Goal: Task Accomplishment & Management: Manage account settings

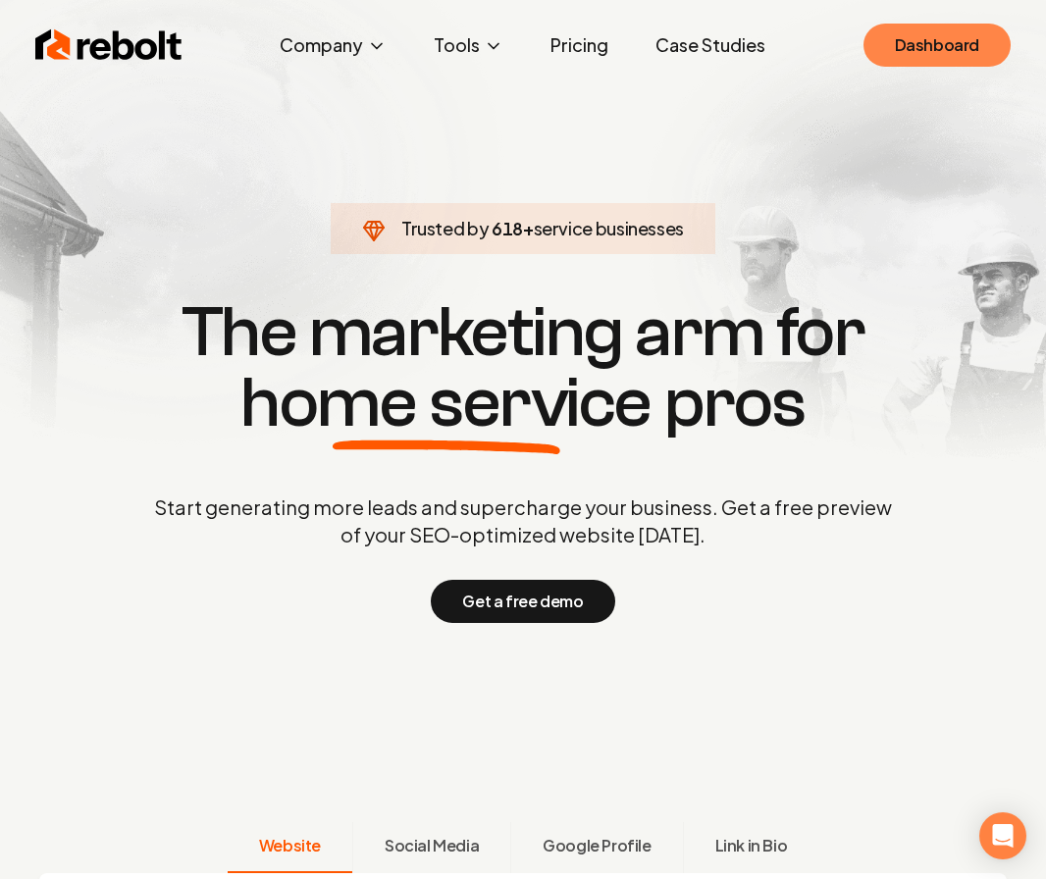
click at [911, 45] on link "Dashboard" at bounding box center [936, 45] width 147 height 43
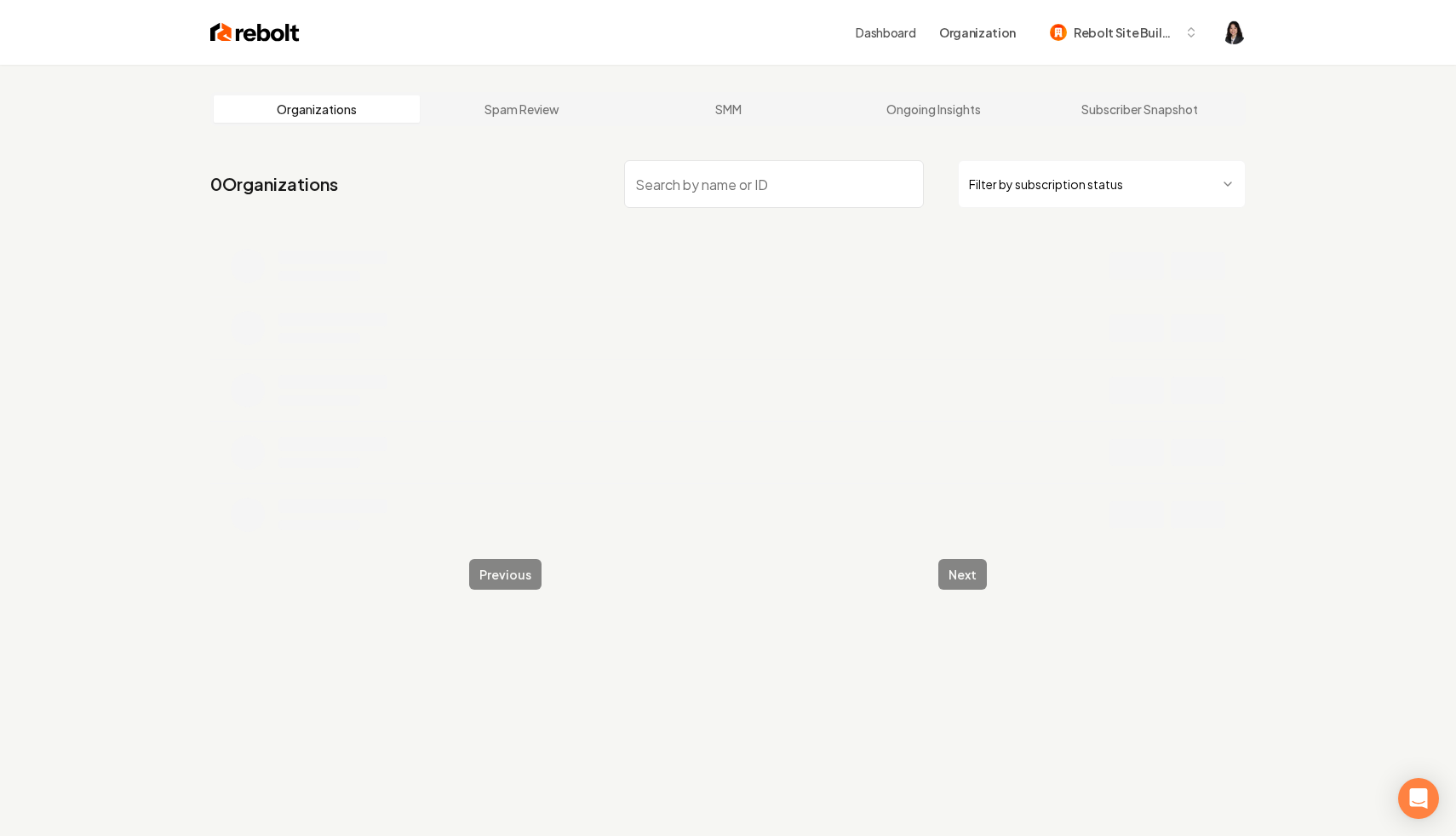
click at [907, 180] on html "Dashboard Organization Rebolt Site Builder Organizations Spam Review SMM Ongoin…" at bounding box center [728, 418] width 1456 height 836
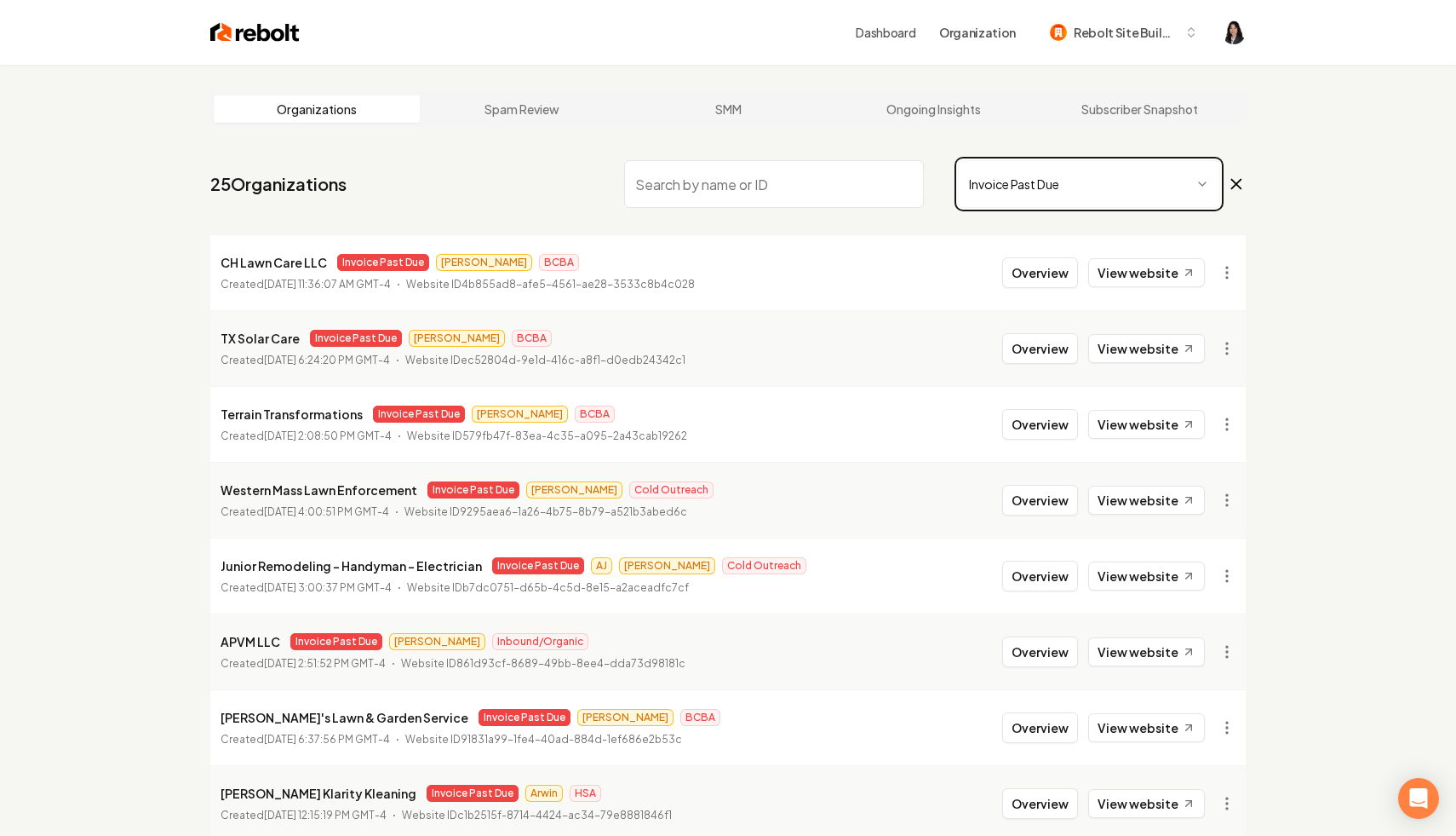
scroll to position [228, 0]
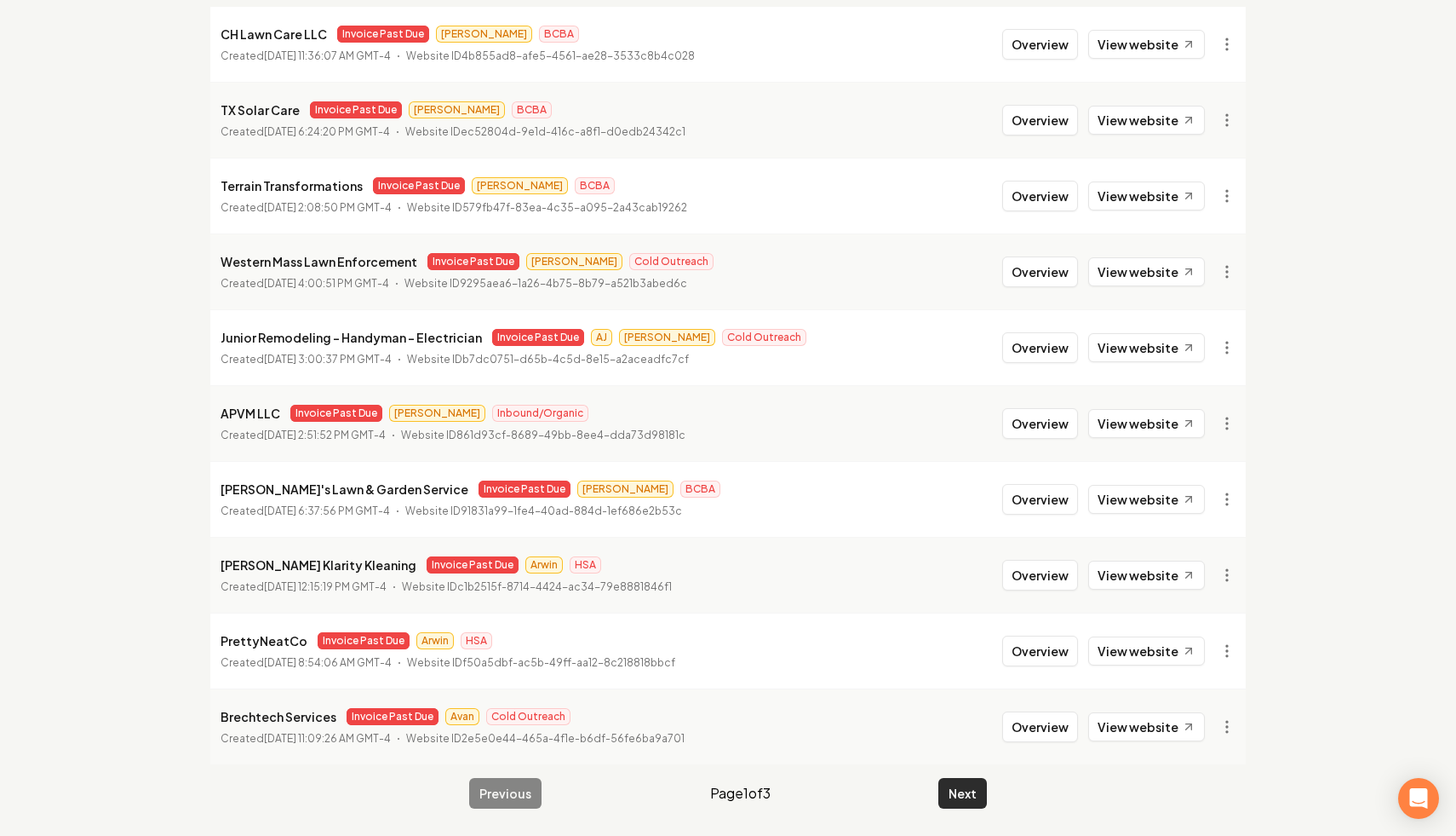
click at [907, 762] on button "Next" at bounding box center [962, 793] width 49 height 30
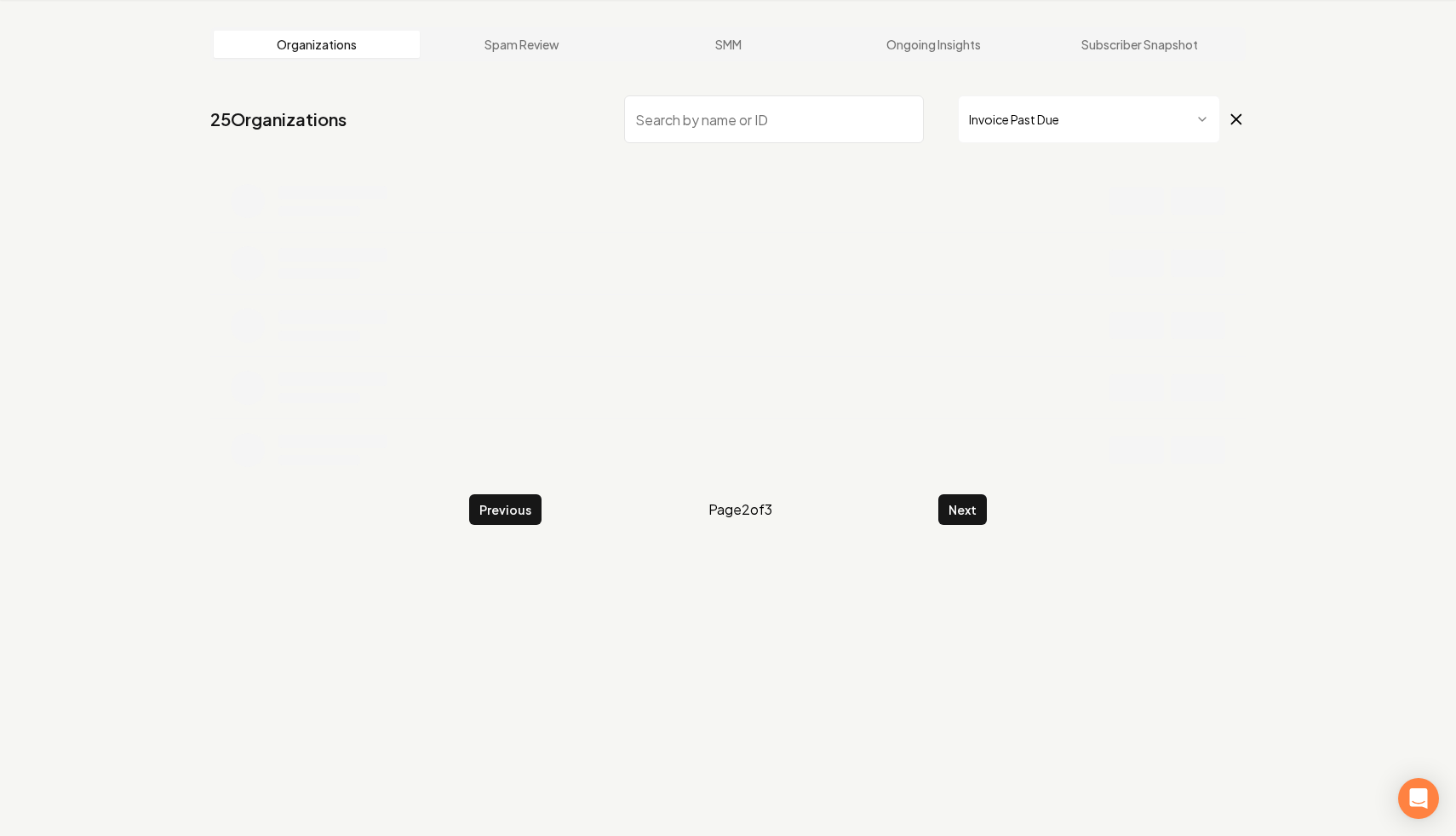
scroll to position [228, 0]
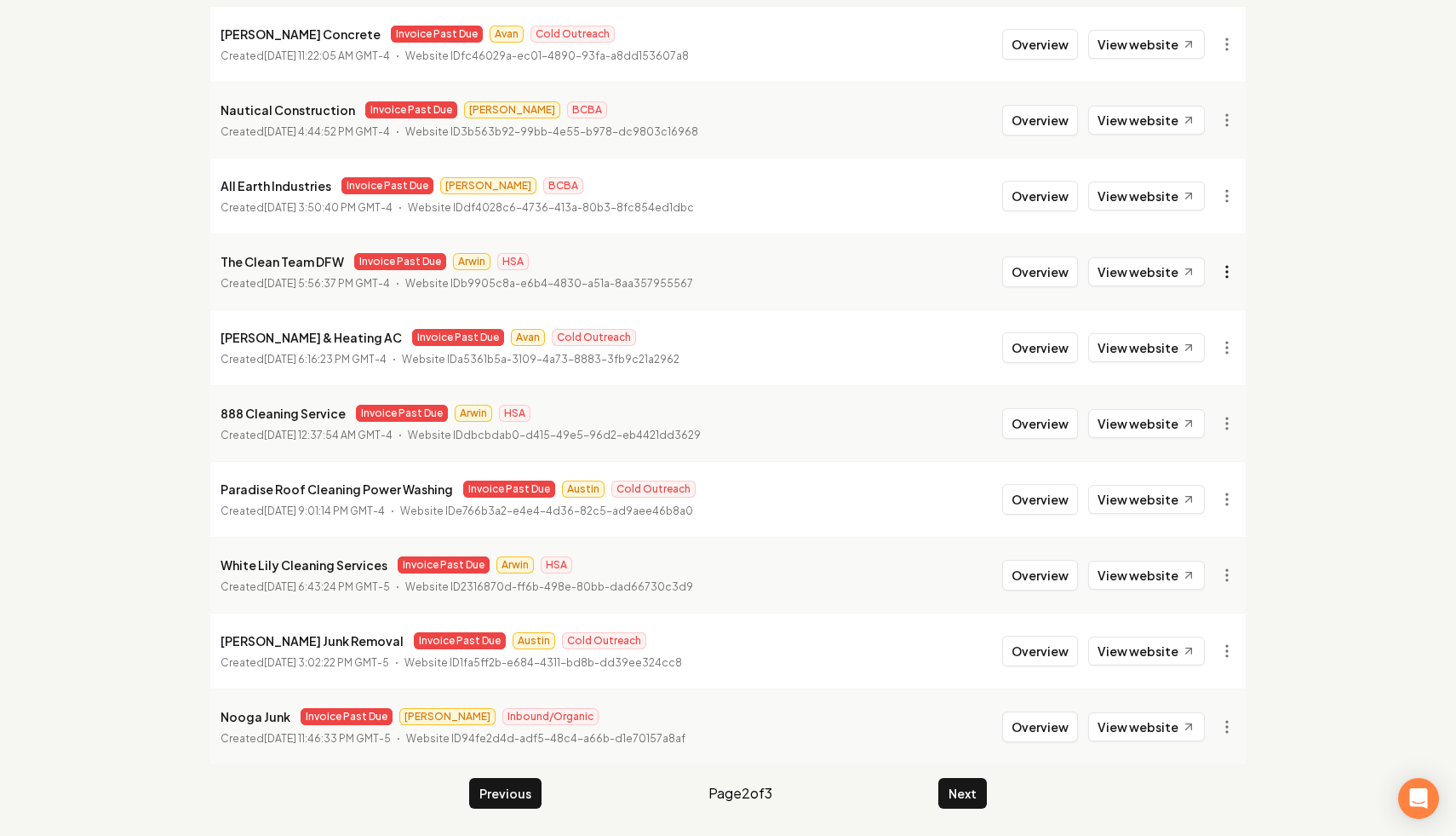
click at [907, 273] on html "Dashboard Organization Rebolt Site Builder Organizations Spam Review SMM Ongoin…" at bounding box center [728, 189] width 1456 height 836
click at [907, 421] on link "View in Stripe" at bounding box center [1185, 418] width 108 height 27
drag, startPoint x: 339, startPoint y: 267, endPoint x: 208, endPoint y: 262, distance: 131.1
click at [208, 262] on main "Organizations Spam Review SMM Ongoing Insights Subscriber Snapshot 25 Organizat…" at bounding box center [728, 336] width 1090 height 999
copy p "The Clean Team DFW"
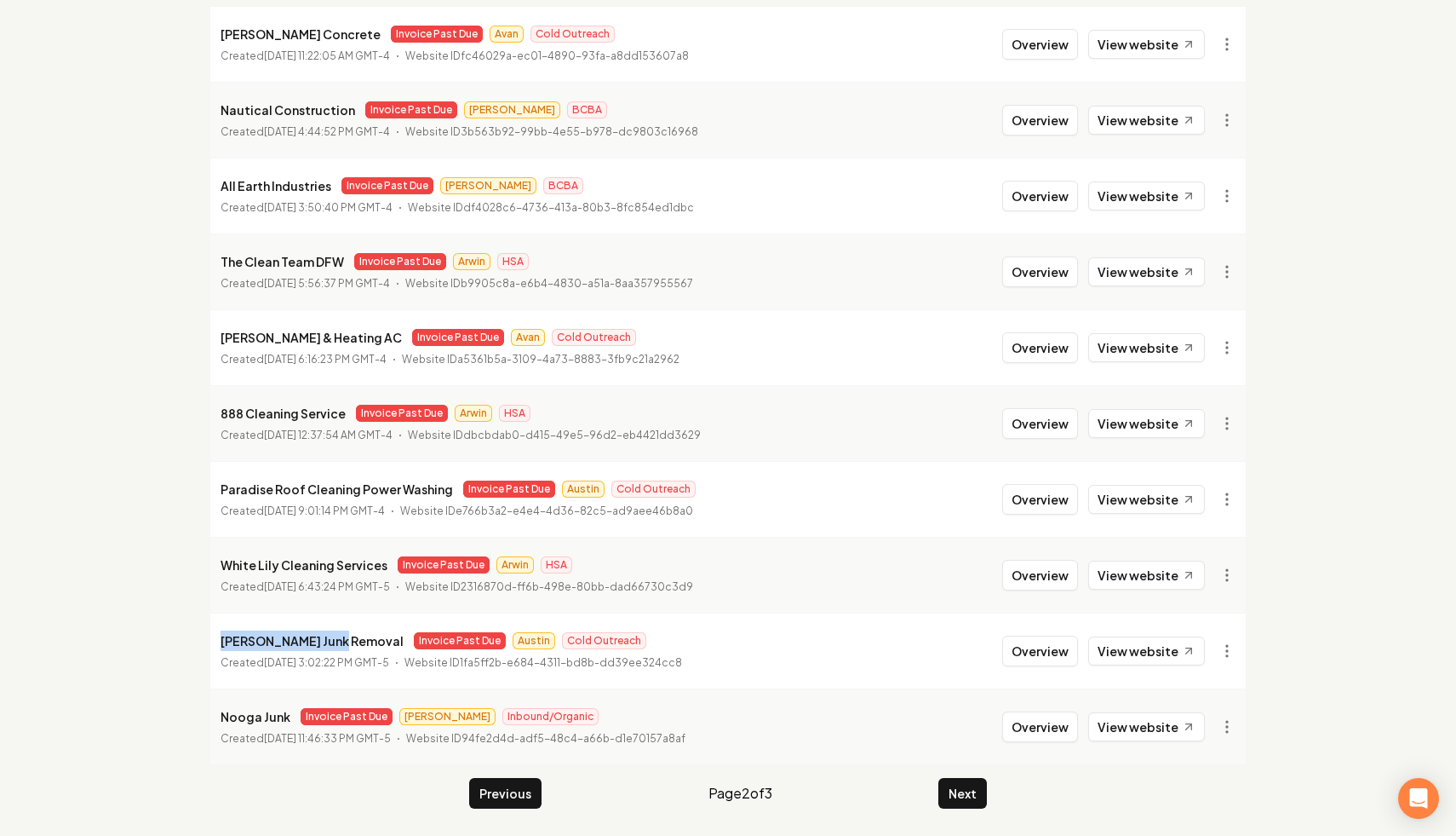
drag, startPoint x: 332, startPoint y: 646, endPoint x: 220, endPoint y: 643, distance: 112.0
click at [220, 643] on div "[PERSON_NAME] Junk Removal Invoice Past Due Austin Cold Outreach" at bounding box center [451, 641] width 462 height 21
copy p "[PERSON_NAME] Junk Removal"
click at [907, 608] on html "Dashboard Organization Rebolt Site Builder Organizations Spam Review SMM Ongoin…" at bounding box center [728, 189] width 1456 height 836
click at [907, 464] on link "View in Stripe" at bounding box center [1185, 468] width 108 height 27
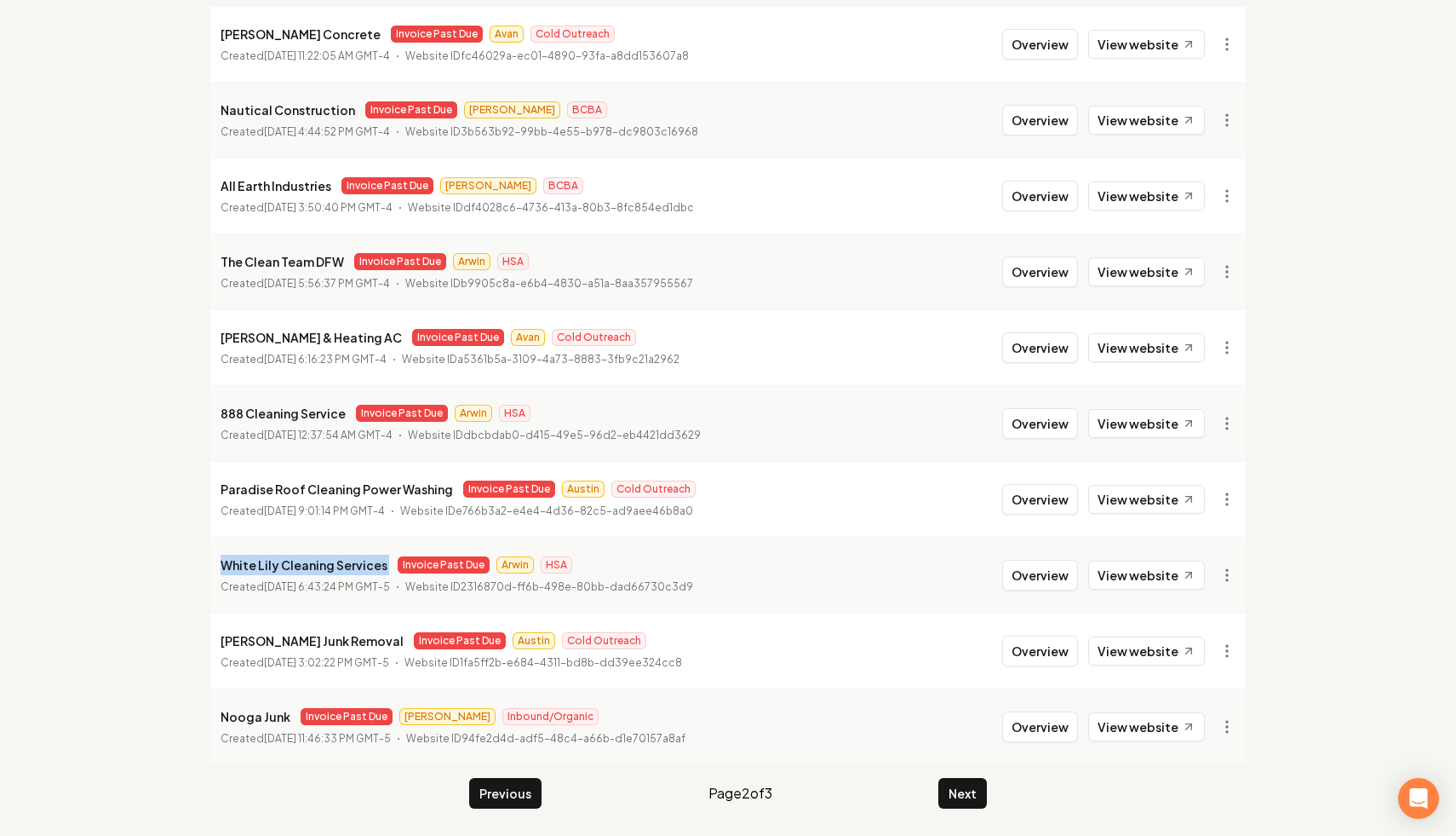
drag, startPoint x: 384, startPoint y: 569, endPoint x: 190, endPoint y: 570, distance: 194.0
click at [190, 570] on main "Organizations Spam Review SMM Ongoing Insights Subscriber Snapshot 25 Organizat…" at bounding box center [728, 336] width 1090 height 999
copy p "White Lily Cleaning Services"
click at [907, 570] on html "Dashboard Organization Rebolt Site Builder Organizations Spam Review SMM Ongoin…" at bounding box center [728, 189] width 1456 height 836
click at [907, 396] on link "View in Stripe" at bounding box center [1185, 392] width 108 height 27
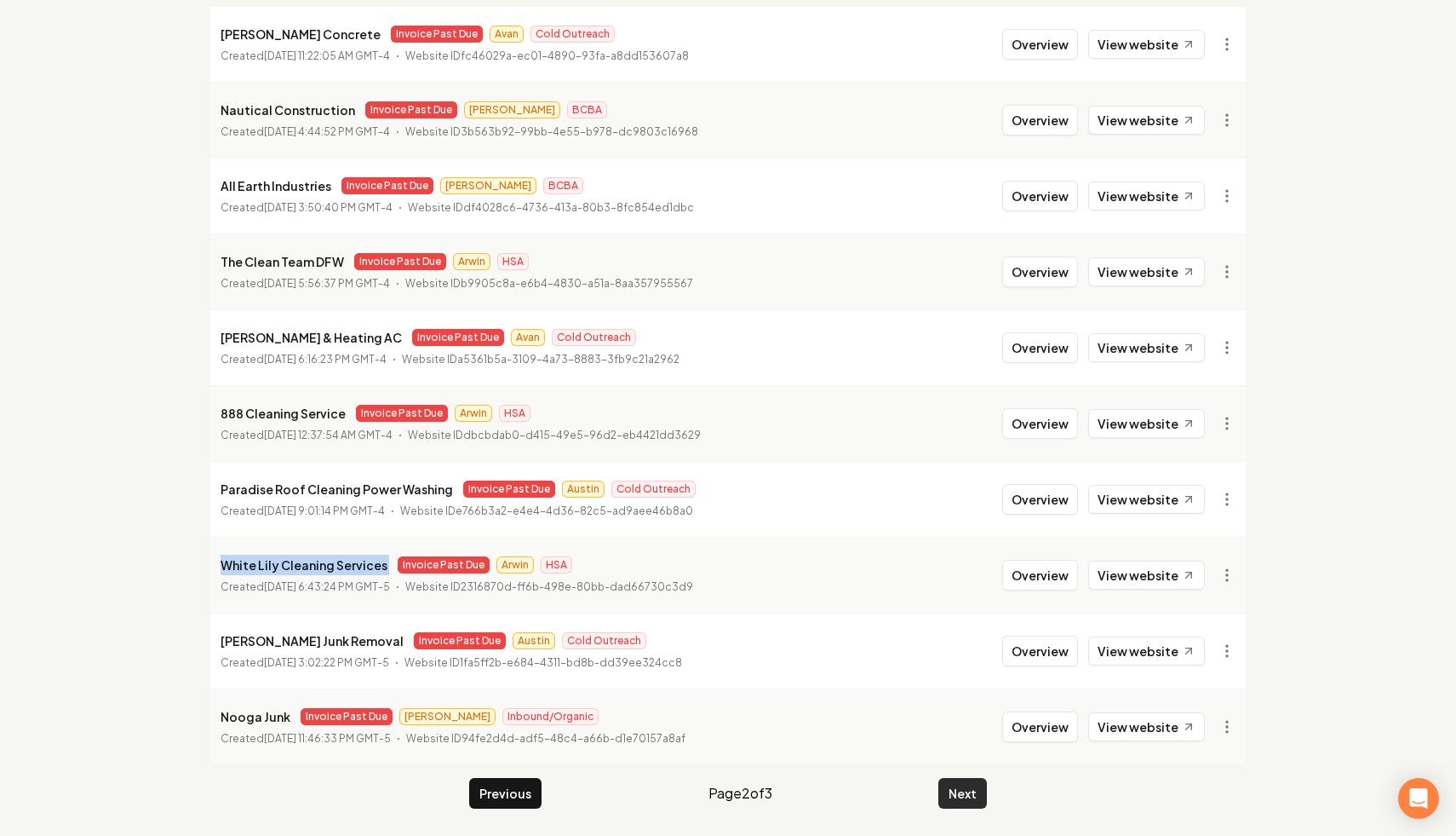
click at [907, 762] on button "Next" at bounding box center [962, 793] width 49 height 30
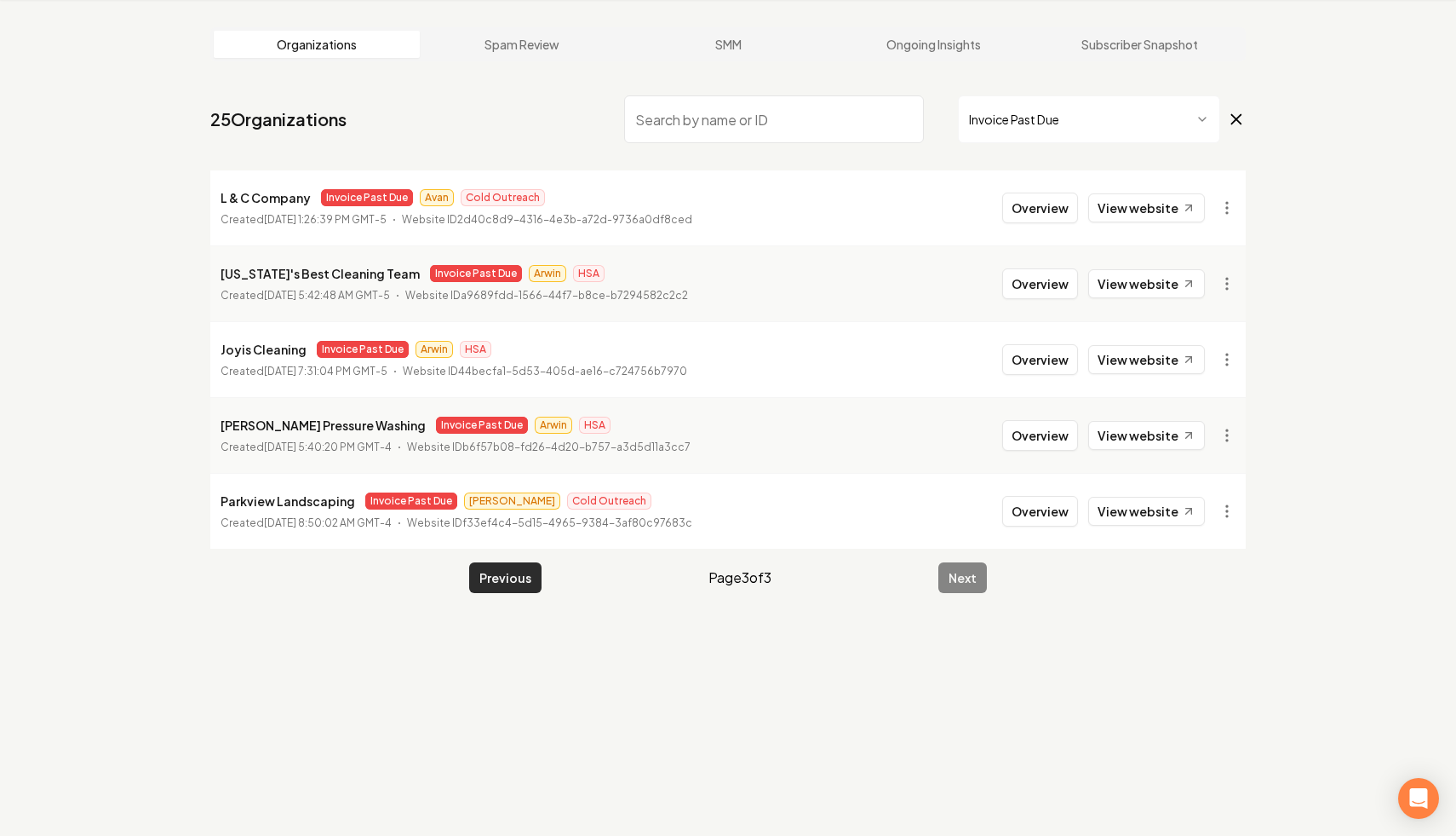
click at [514, 582] on button "Previous" at bounding box center [505, 577] width 72 height 30
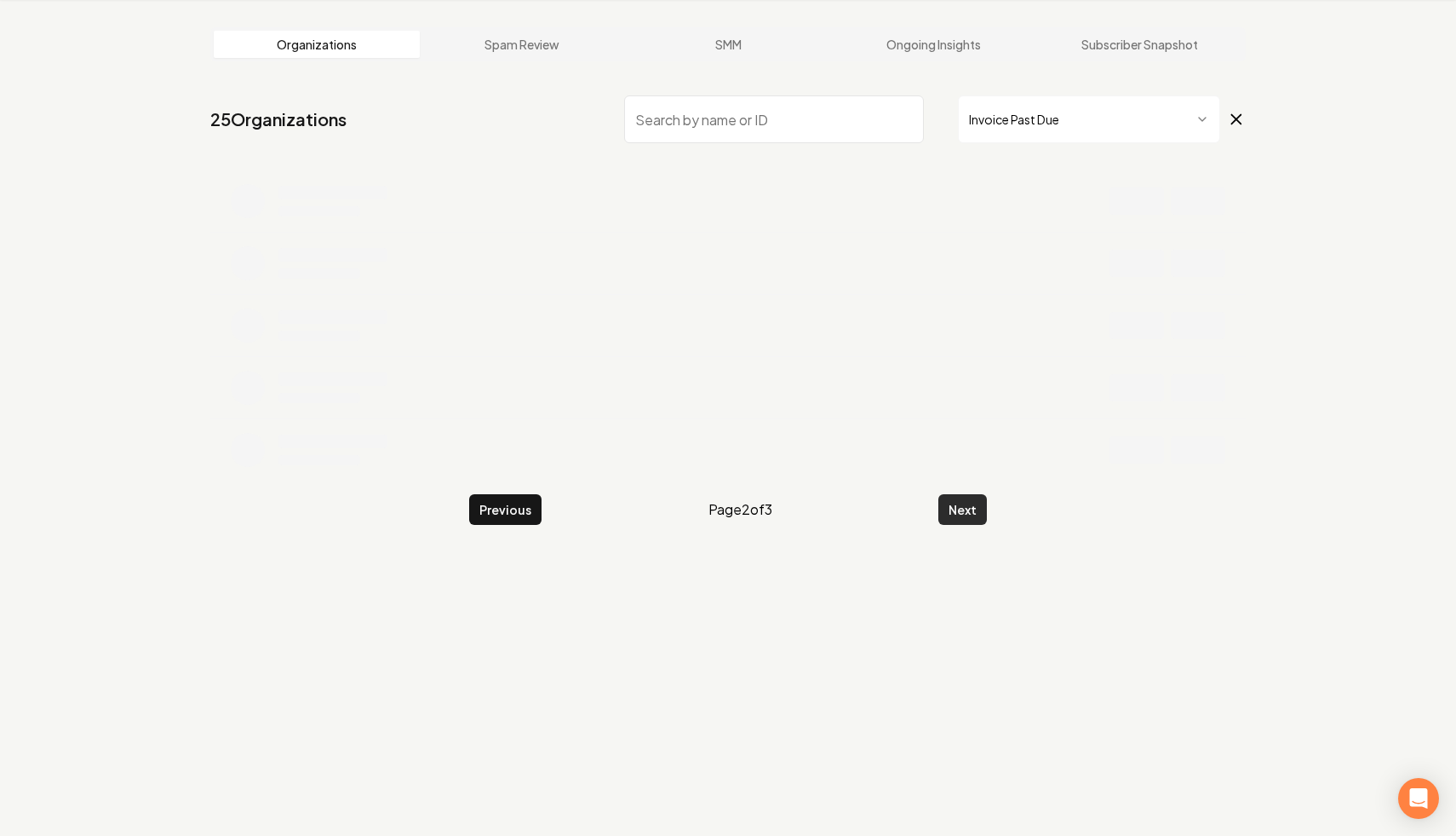
click at [907, 510] on button "Next" at bounding box center [962, 509] width 49 height 30
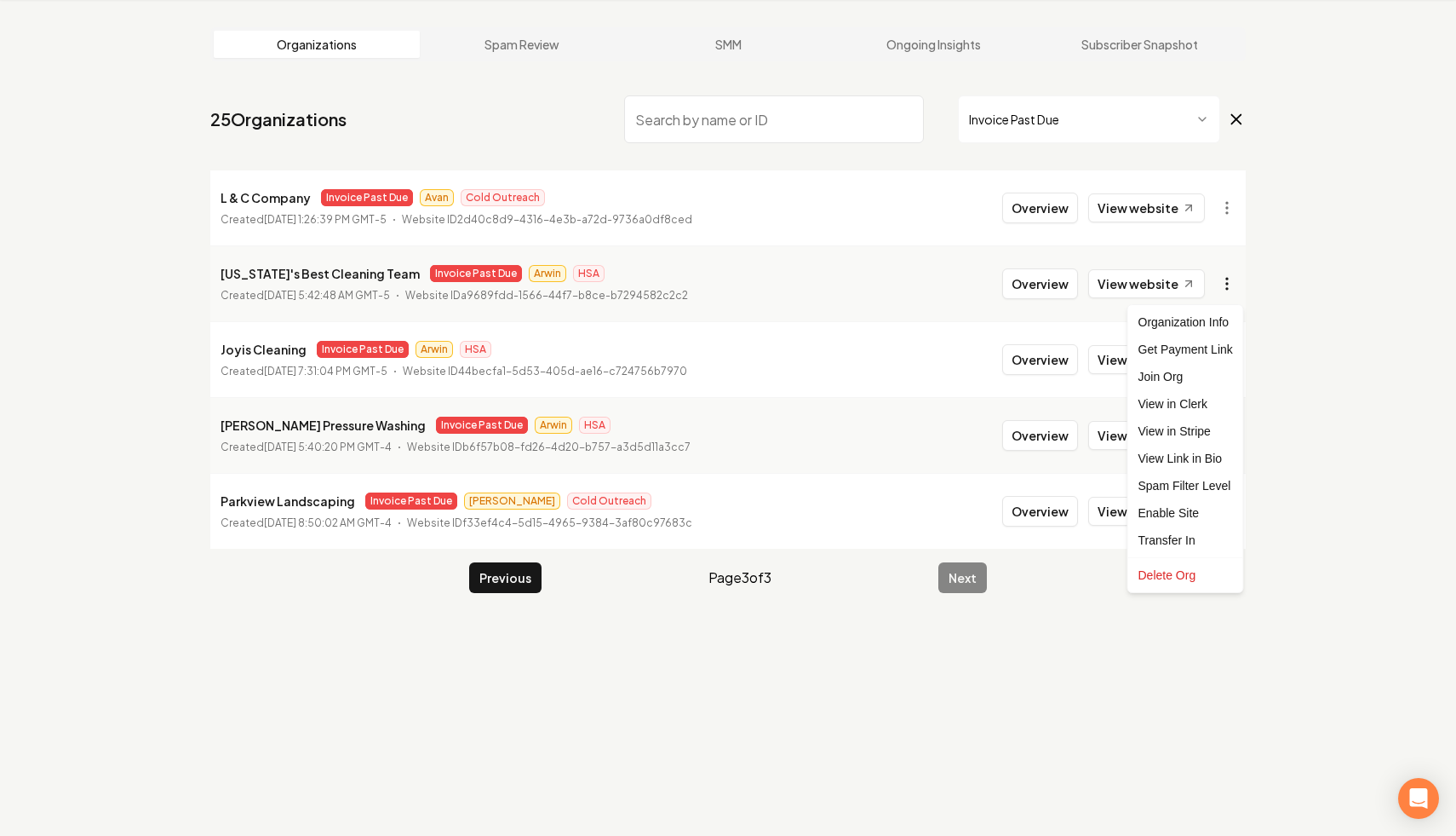
click at [907, 283] on html "Dashboard Organization Rebolt Site Builder Organizations Spam Review SMM Ongoin…" at bounding box center [728, 352] width 1456 height 836
click at [907, 427] on link "View in Stripe" at bounding box center [1185, 431] width 108 height 27
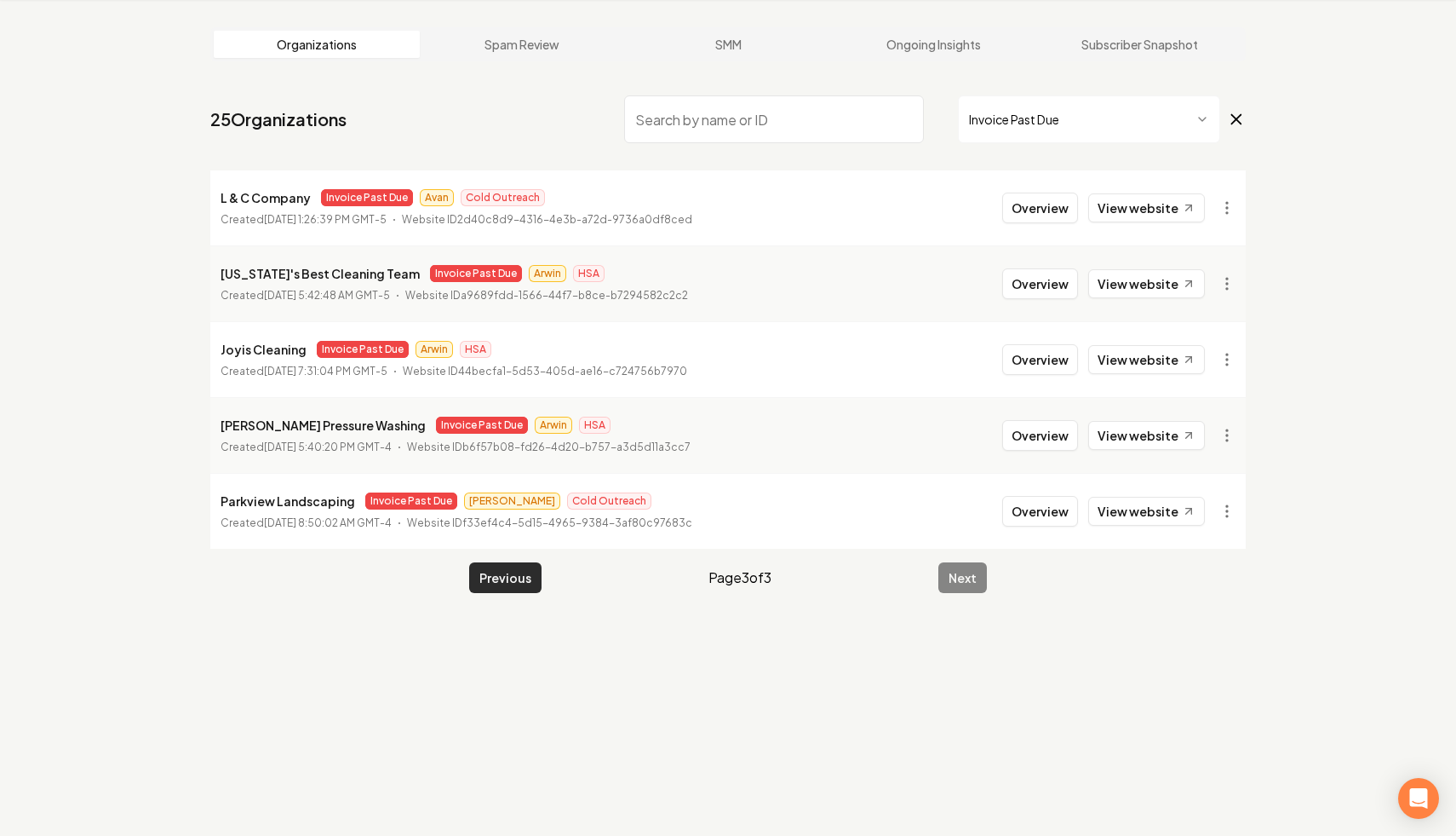
click at [487, 574] on button "Previous" at bounding box center [505, 577] width 72 height 30
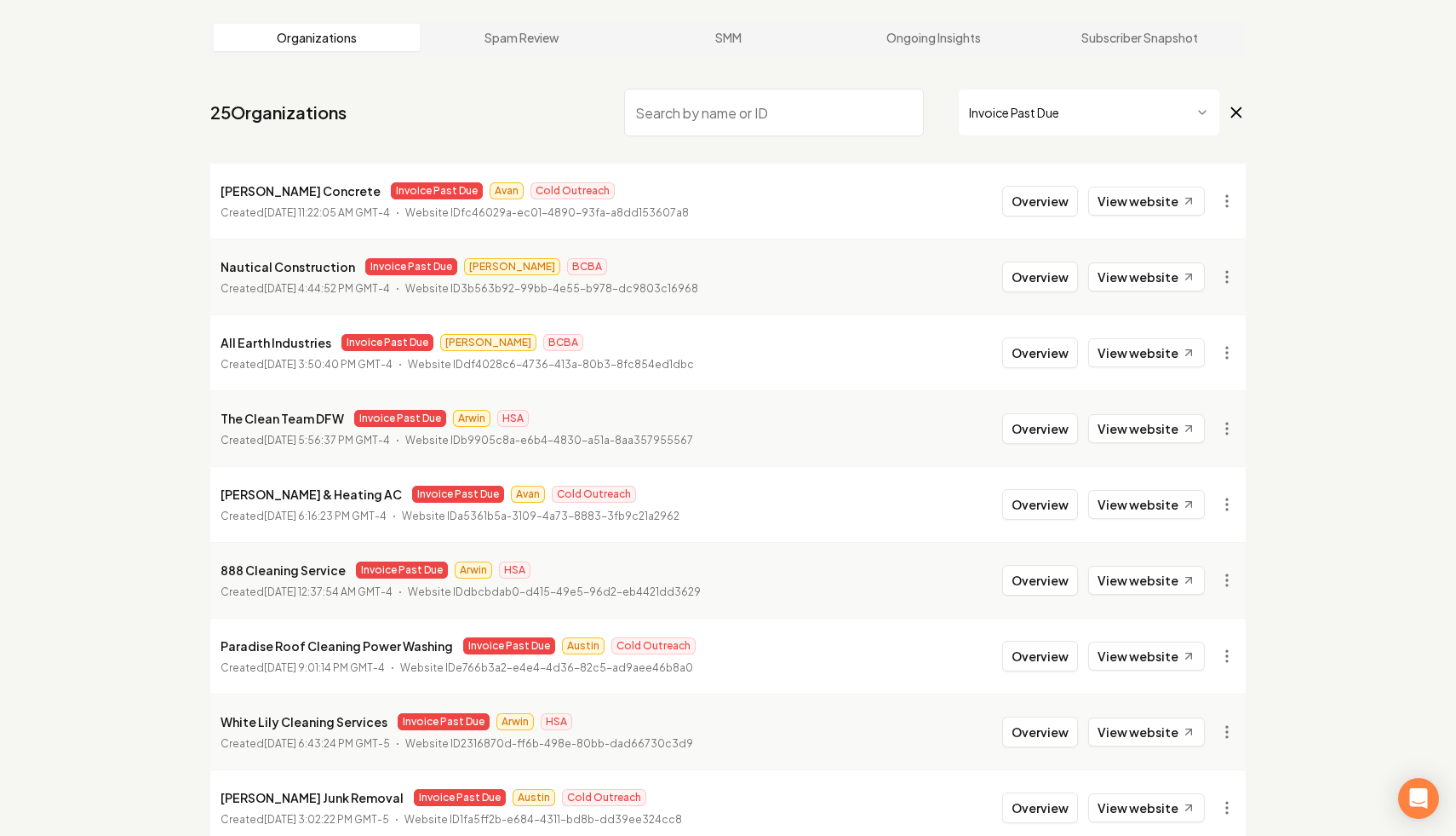
scroll to position [228, 0]
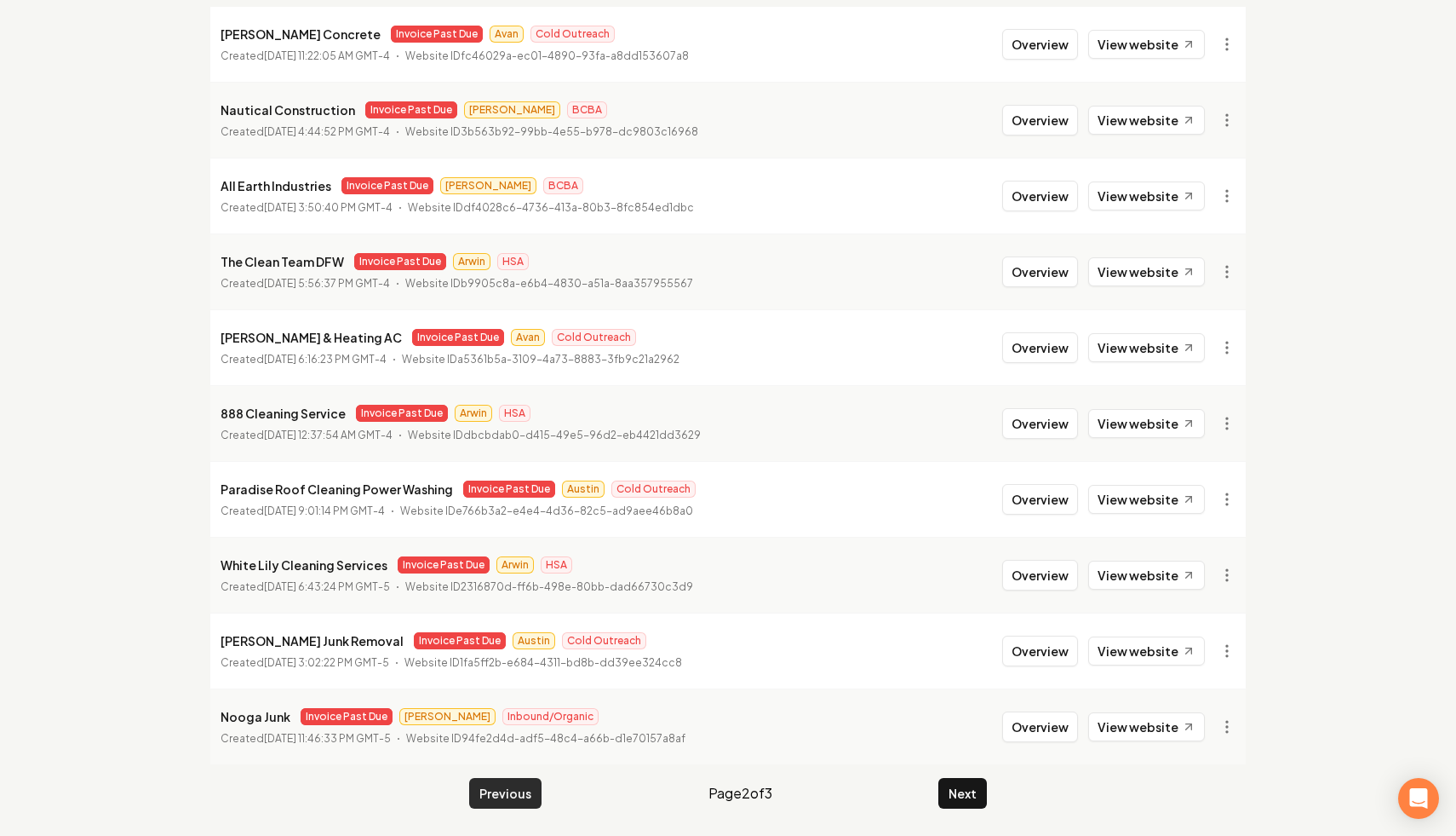
click at [497, 762] on button "Previous" at bounding box center [505, 793] width 72 height 30
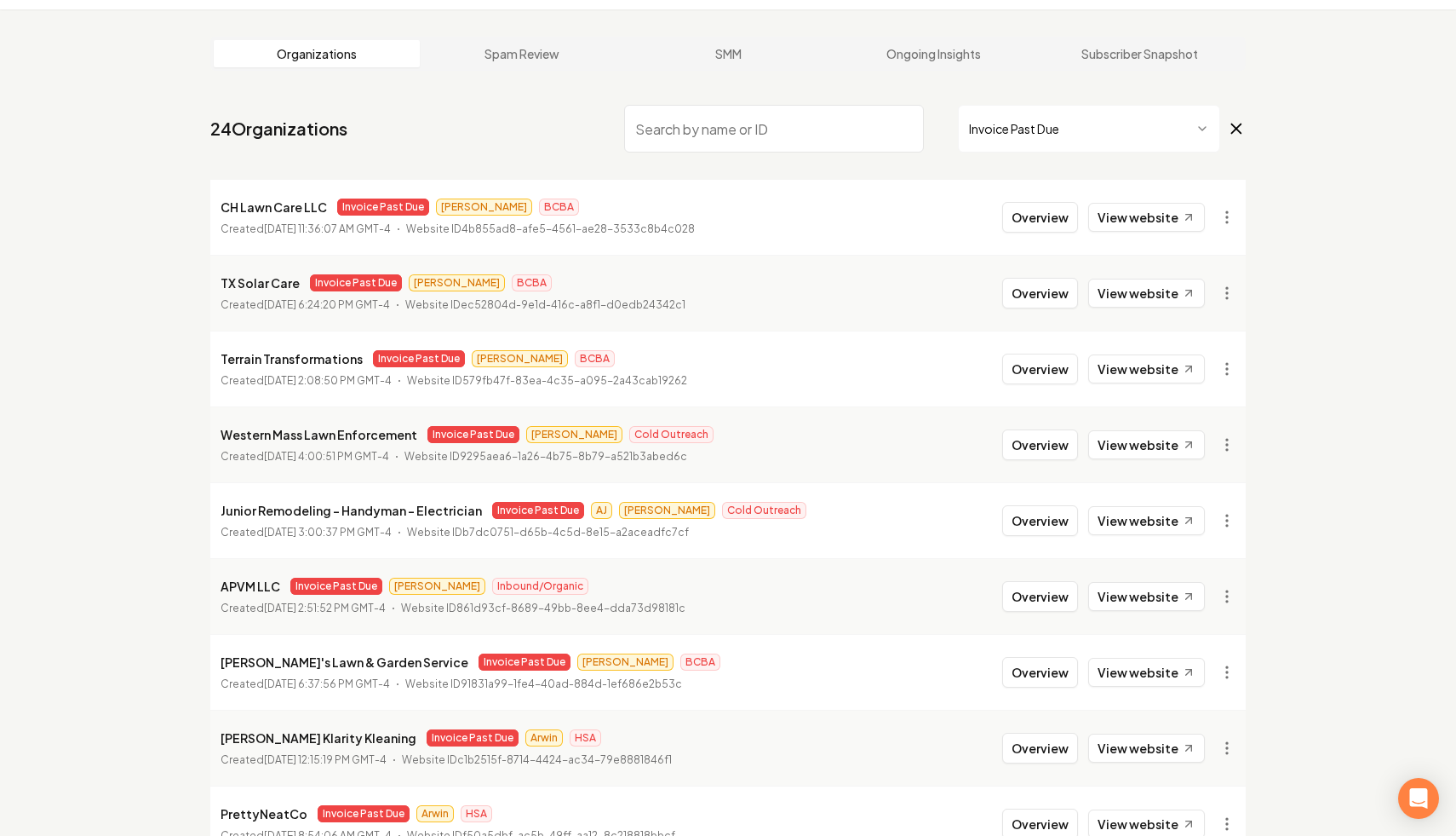
scroll to position [49, 0]
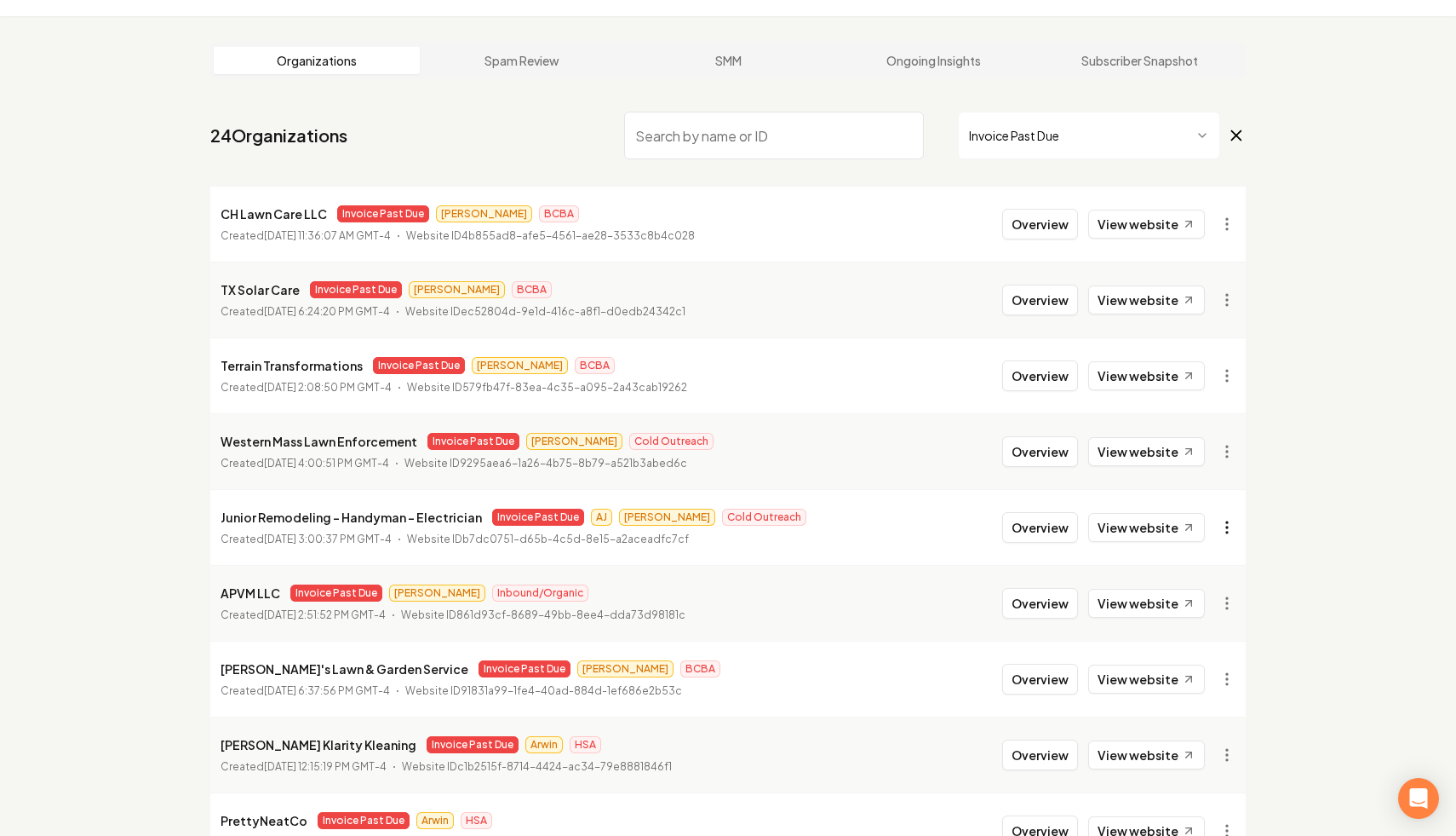
click at [907, 519] on html "Dashboard Organization Rebolt Site Builder Organizations Spam Review SMM Ongoin…" at bounding box center [728, 369] width 1456 height 836
click at [907, 345] on link "View in Stripe" at bounding box center [1185, 345] width 108 height 27
click at [733, 144] on input "search" at bounding box center [773, 135] width 299 height 48
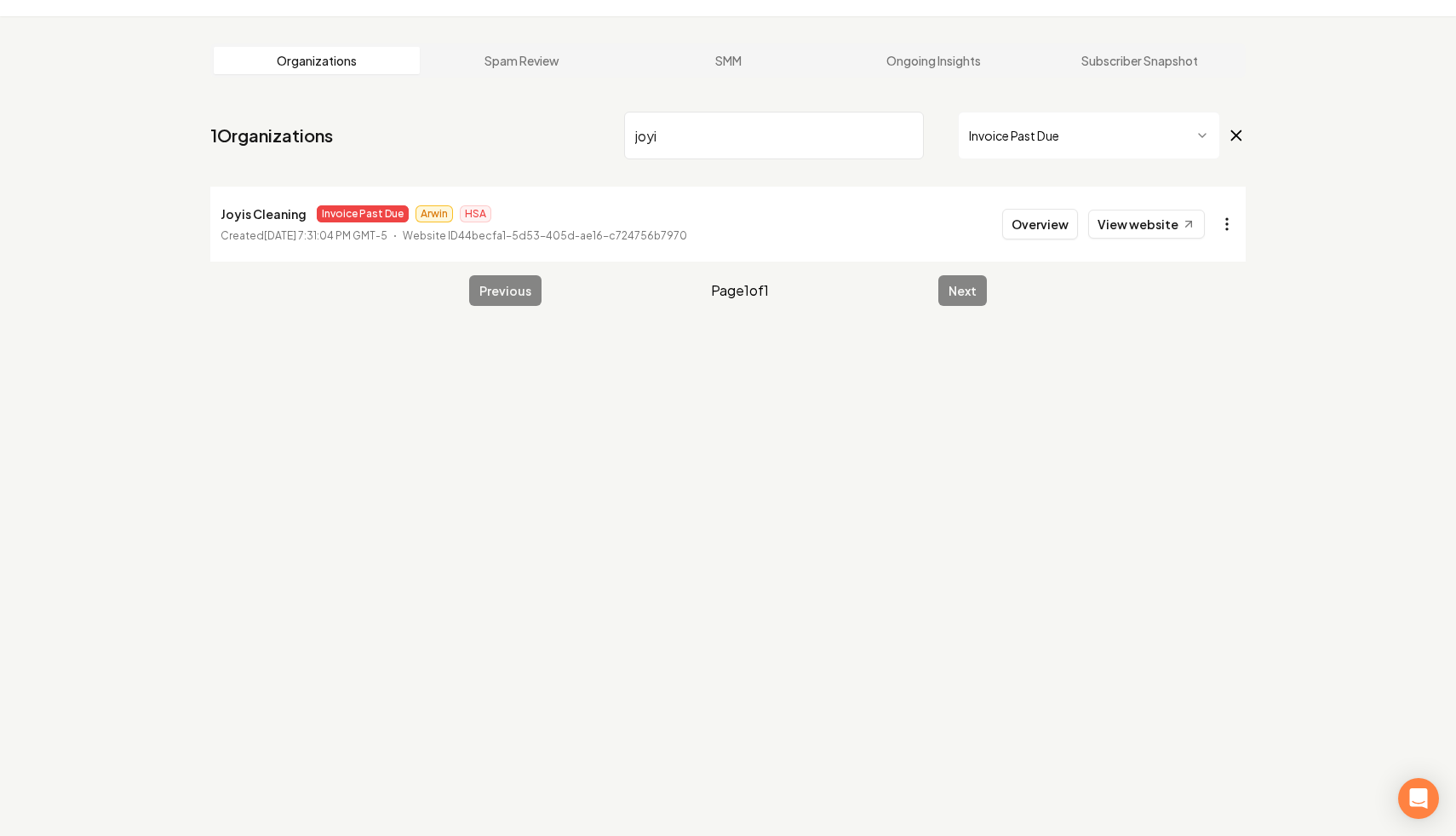
type input "joyi"
click at [907, 230] on html "Dashboard Organization Rebolt Site Builder Organizations Spam Review SMM Ongoin…" at bounding box center [728, 369] width 1456 height 836
click at [907, 364] on link "View in Stripe" at bounding box center [1185, 371] width 108 height 27
click at [907, 136] on input "joyi" at bounding box center [773, 135] width 299 height 48
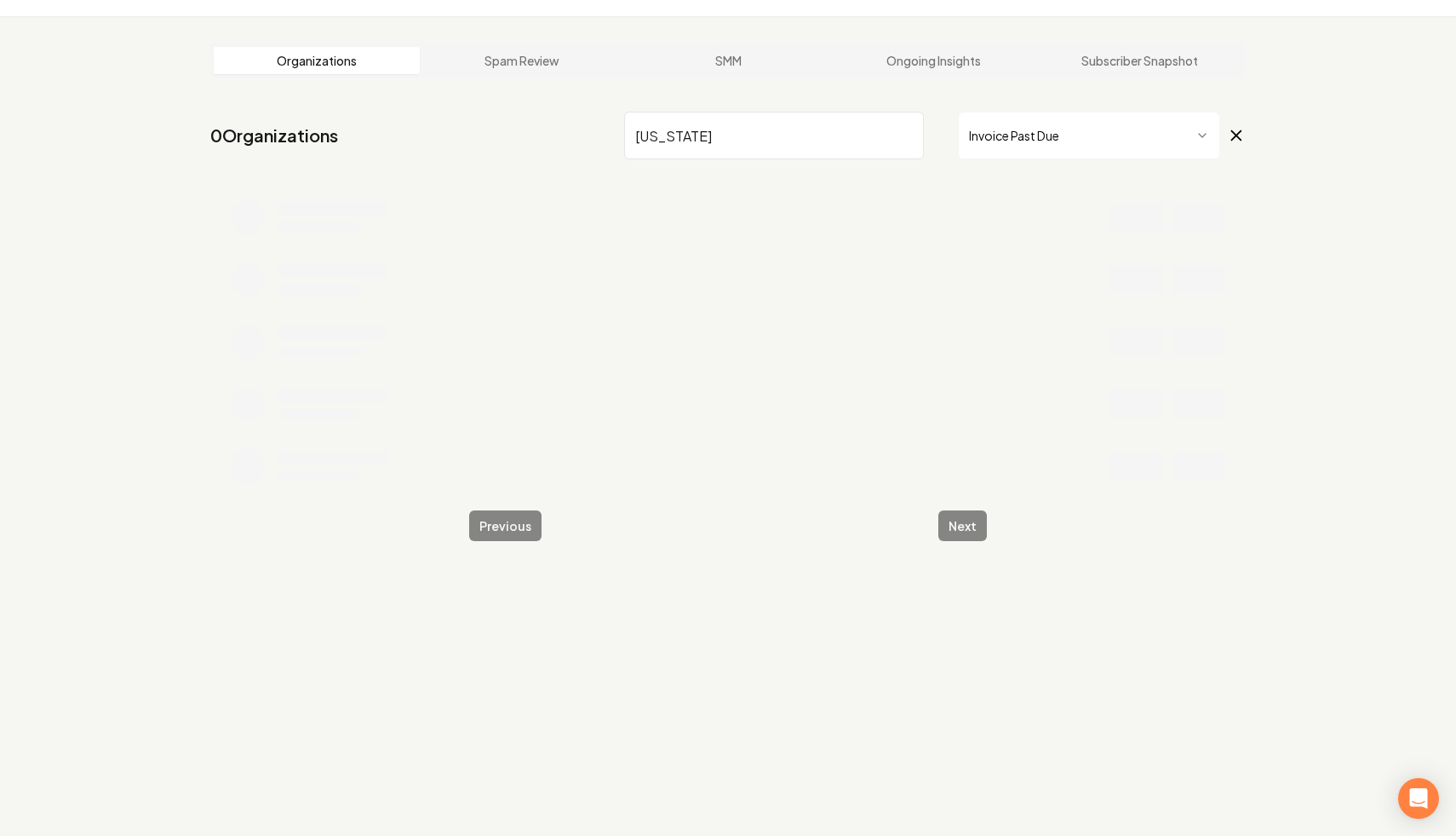
click at [907, 143] on icon at bounding box center [1236, 135] width 19 height 21
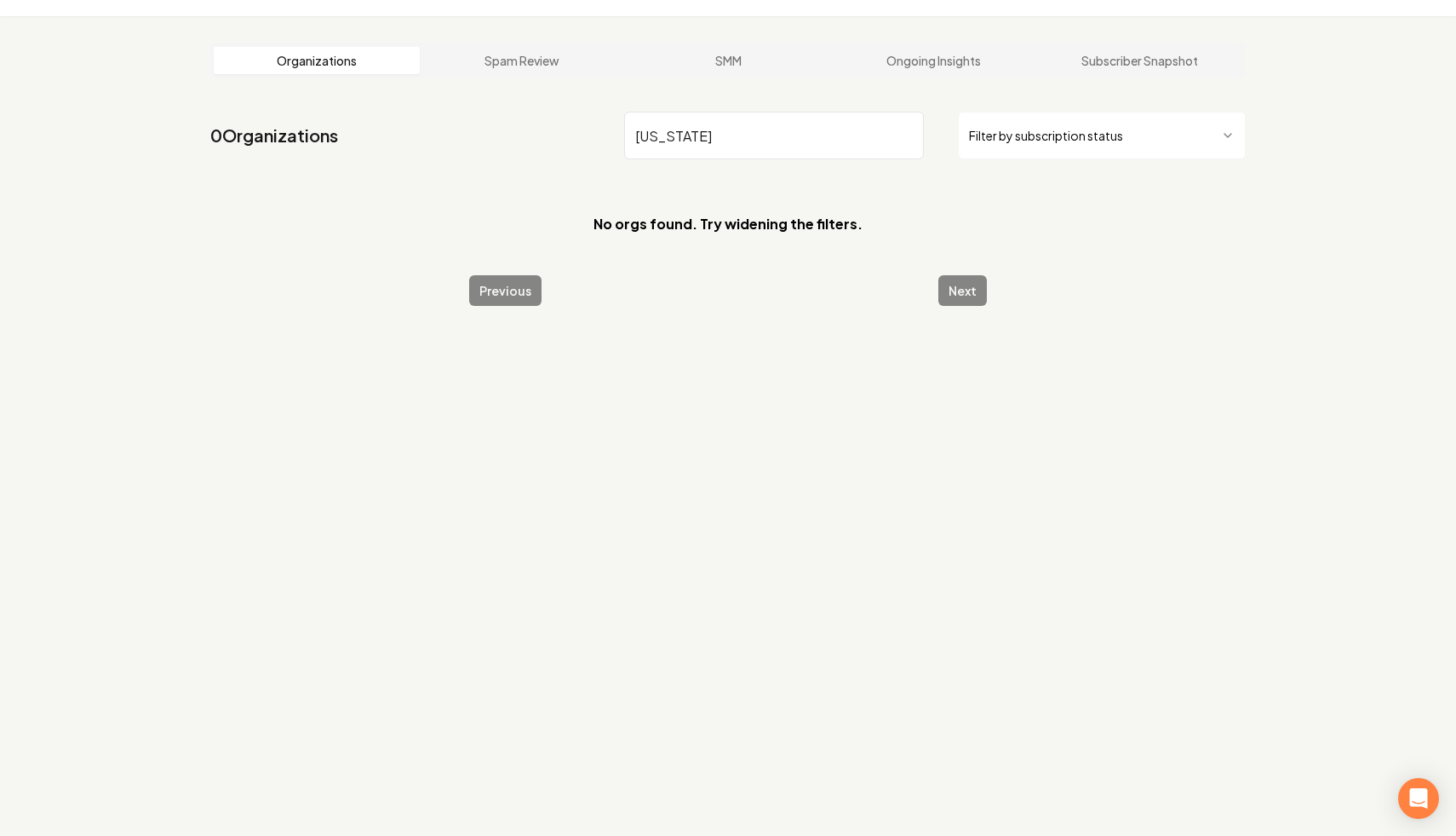
click at [700, 155] on input "[US_STATE]" at bounding box center [773, 135] width 299 height 48
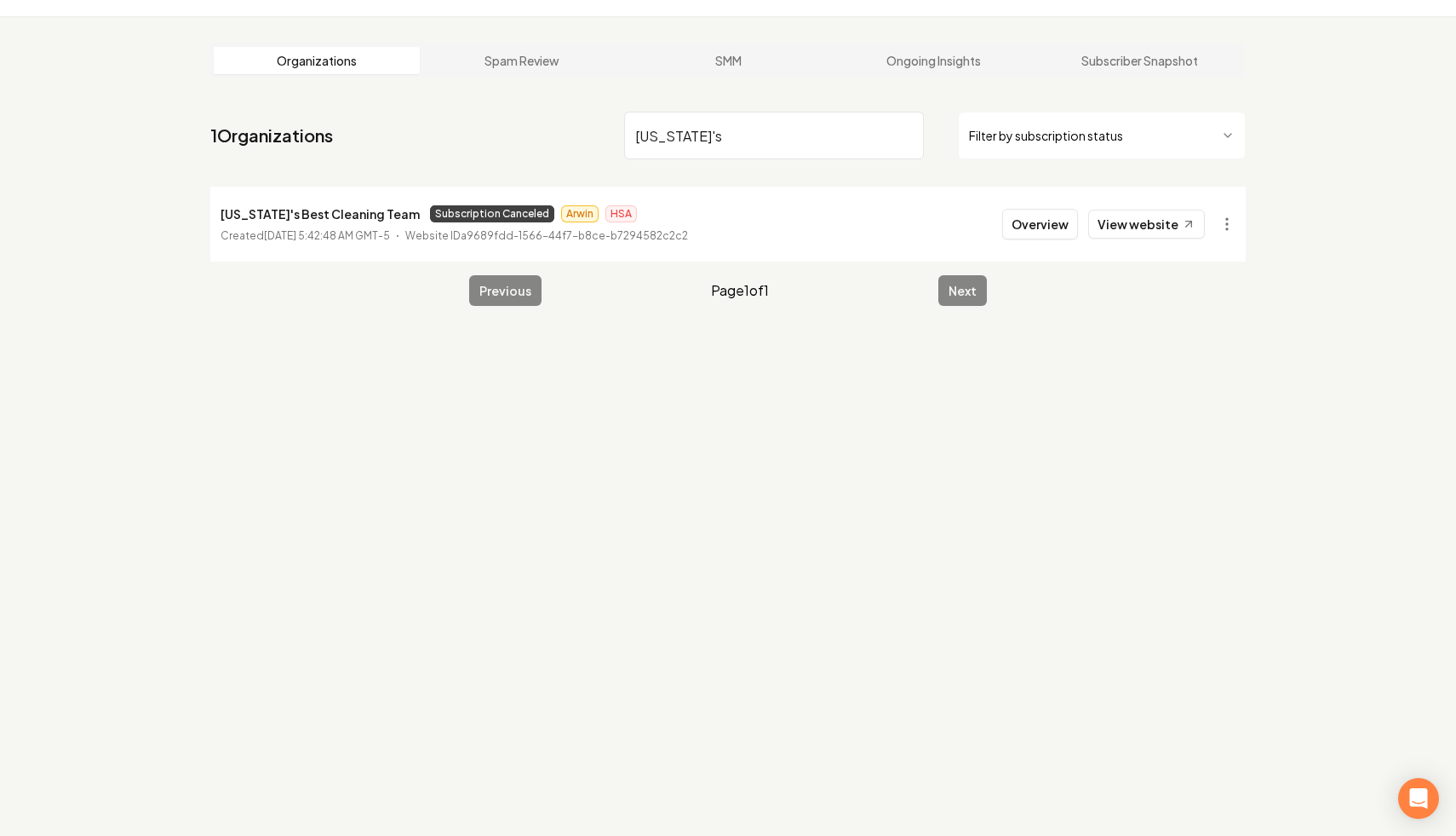
click at [382, 217] on p "[US_STATE]'s Best Cleaning Team" at bounding box center [320, 214] width 200 height 21
drag, startPoint x: 387, startPoint y: 217, endPoint x: 171, endPoint y: 216, distance: 216.0
click at [171, 216] on div "Organizations Spam Review SMM Ongoing Insights Subscriber Snapshot 1 Organizati…" at bounding box center [728, 434] width 1456 height 836
copy p "[US_STATE]'s Best Cleaning Team"
click at [653, 140] on input "[US_STATE]'s" at bounding box center [773, 135] width 299 height 48
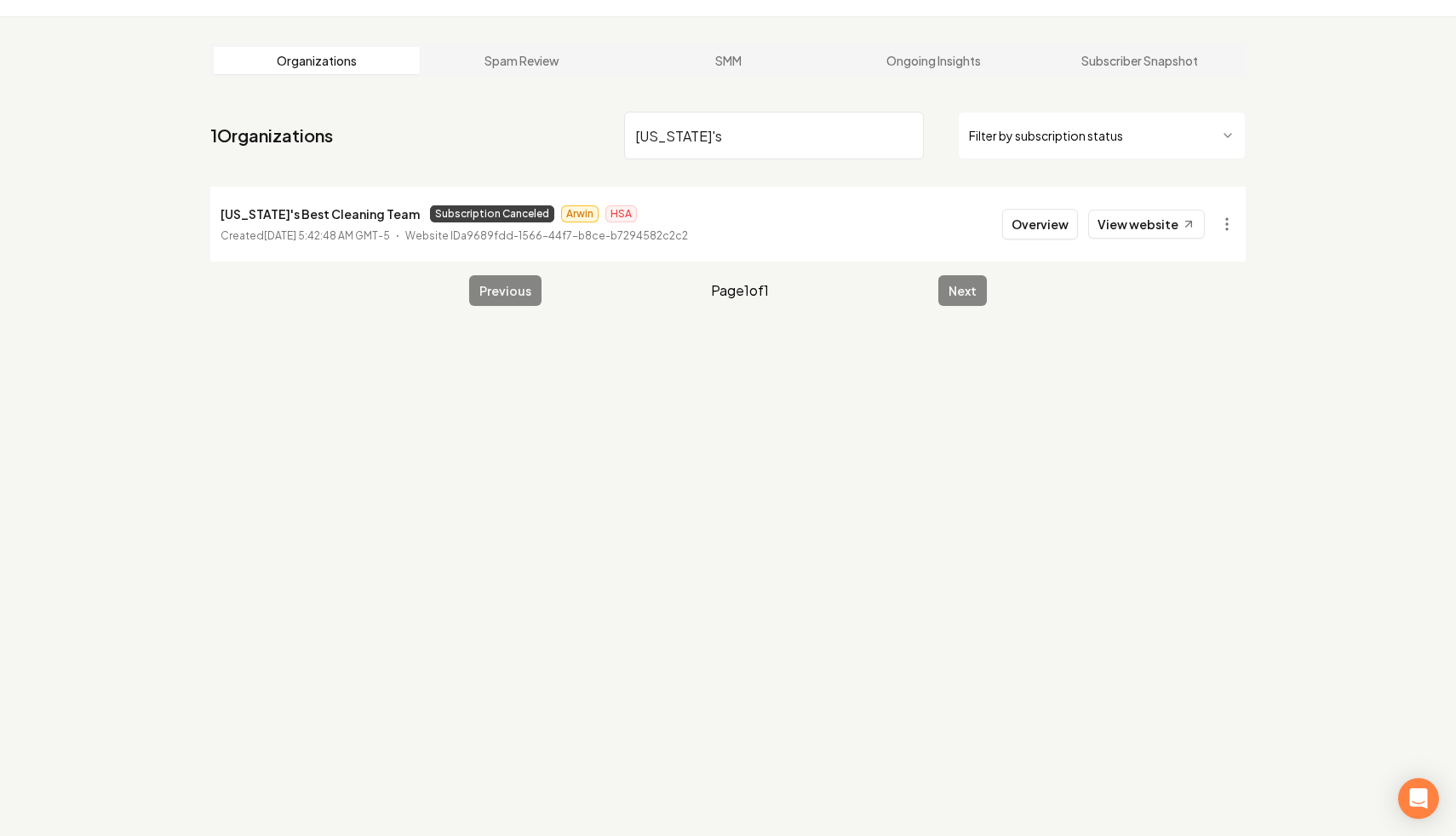
click at [653, 140] on input "[US_STATE]'s" at bounding box center [773, 135] width 299 height 48
type input "[PERSON_NAME]"
click at [907, 228] on html "Dashboard Organization Rebolt Site Builder Organizations Spam Review SMM Ongoin…" at bounding box center [728, 369] width 1456 height 836
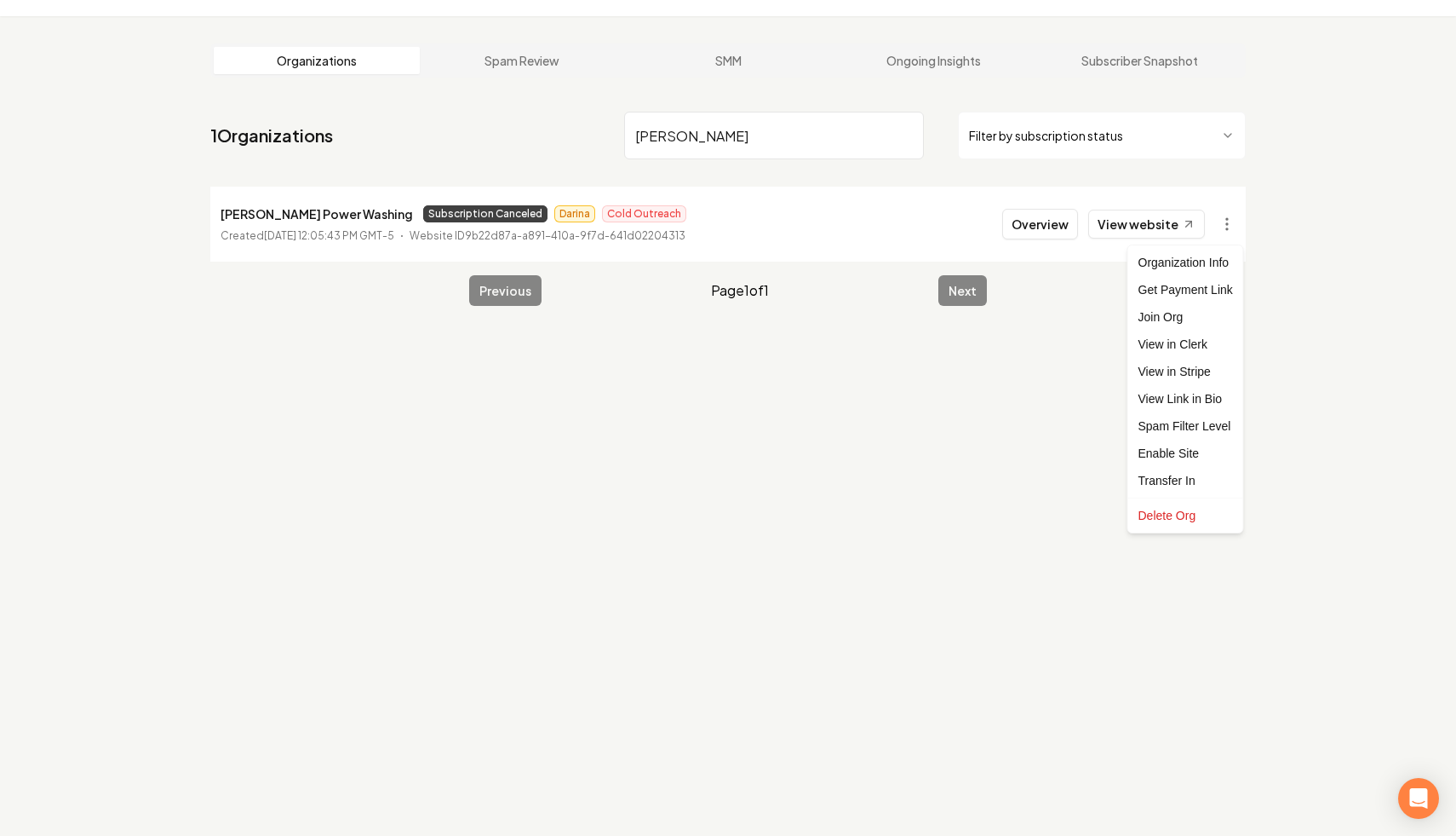
click at [907, 294] on html "Dashboard Organization Rebolt Site Builder Organizations Spam Review SMM Ongoin…" at bounding box center [728, 369] width 1456 height 836
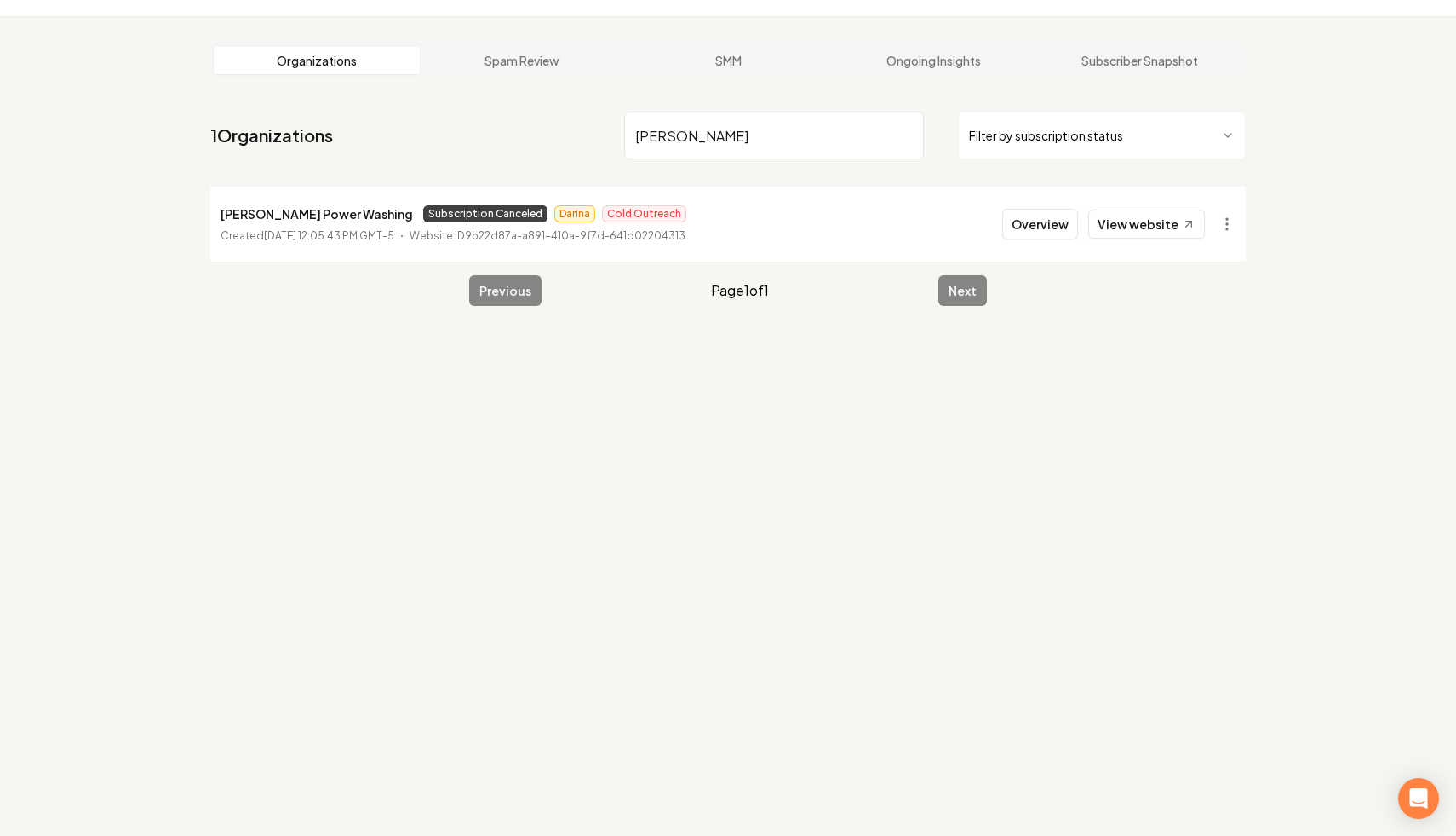
click at [902, 138] on input "[PERSON_NAME]" at bounding box center [773, 135] width 299 height 48
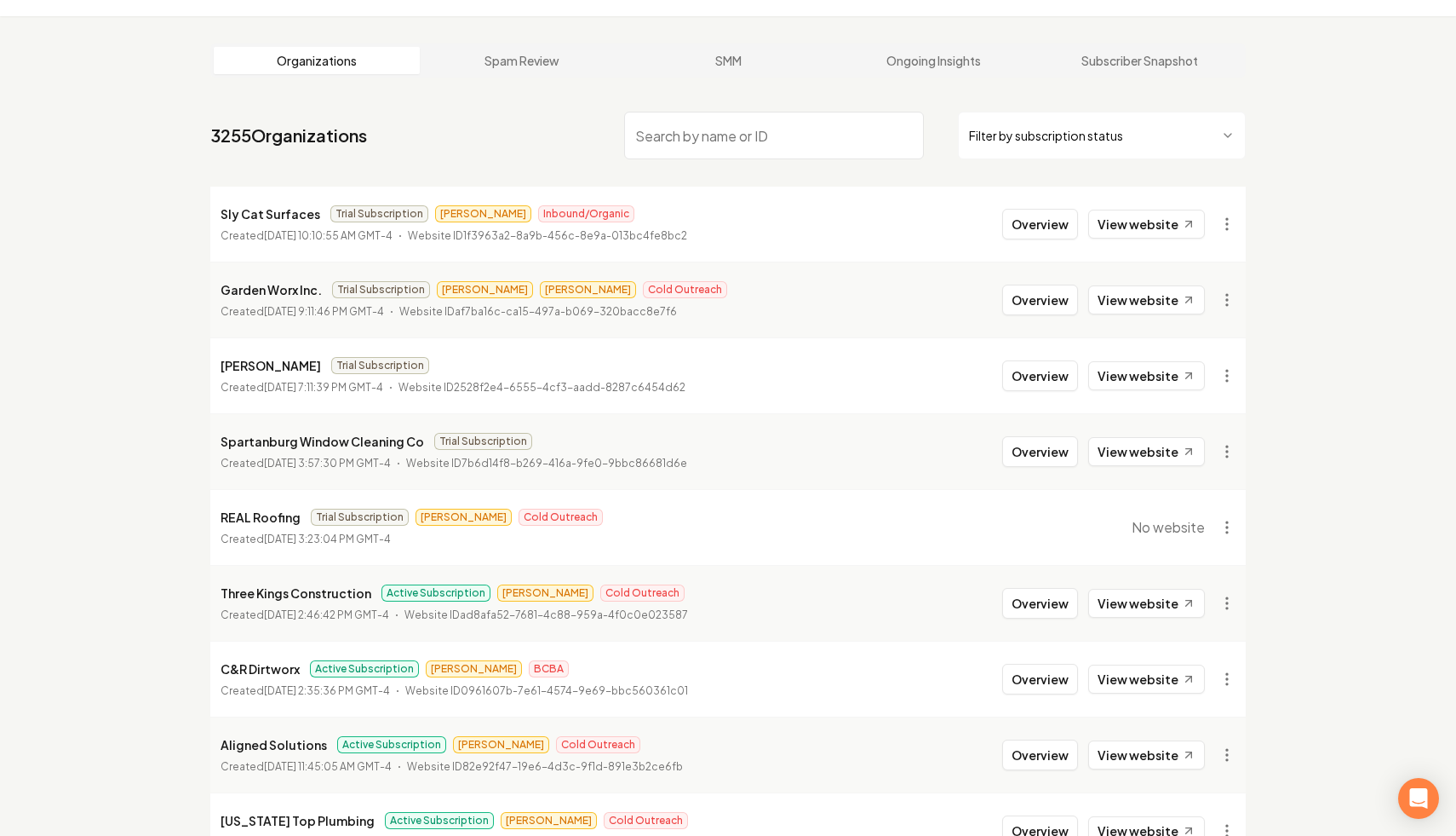
click at [907, 131] on html "Dashboard Organization Rebolt Site Builder Organizations Spam Review SMM Ongoin…" at bounding box center [728, 369] width 1456 height 836
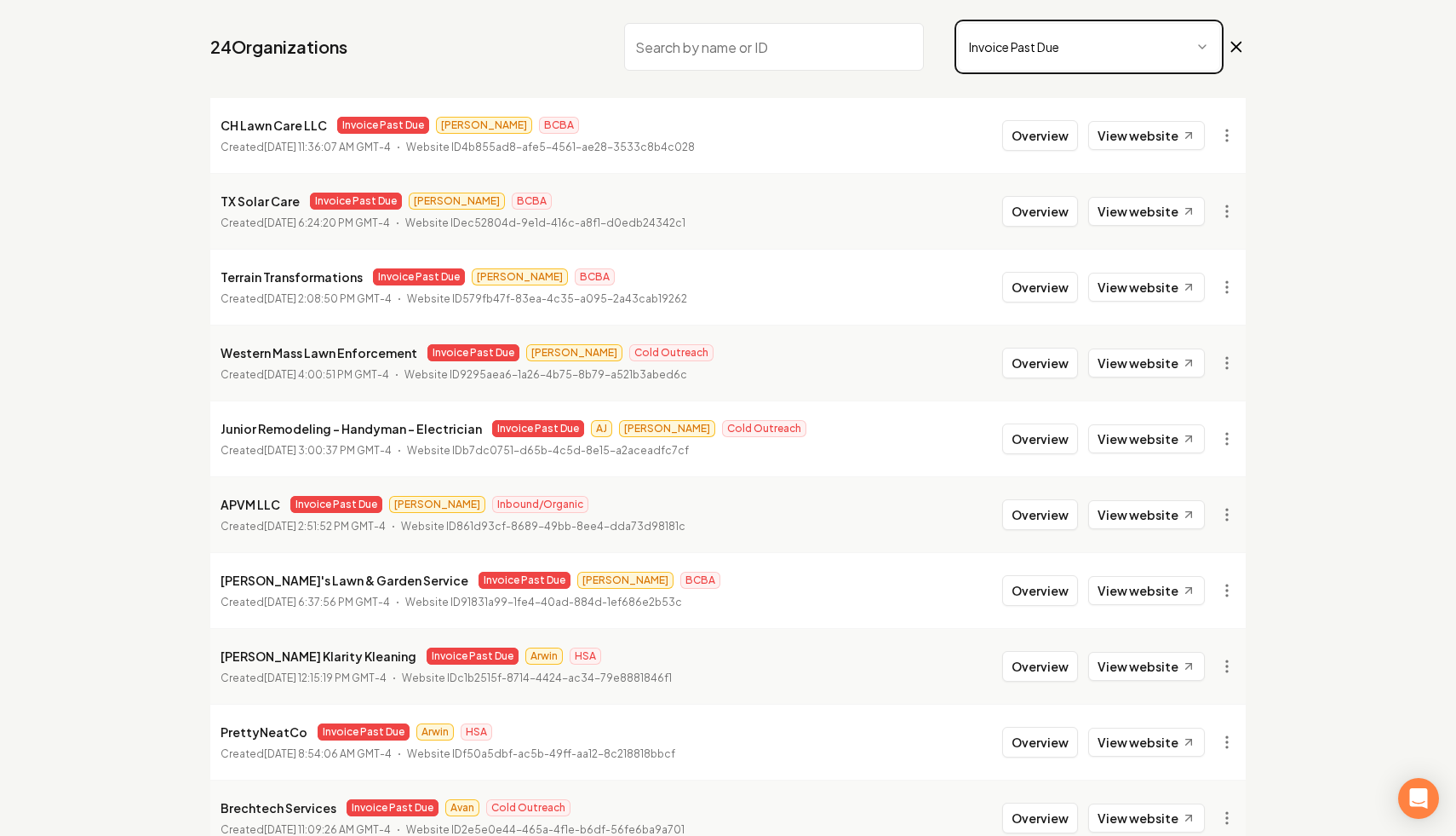
scroll to position [140, 0]
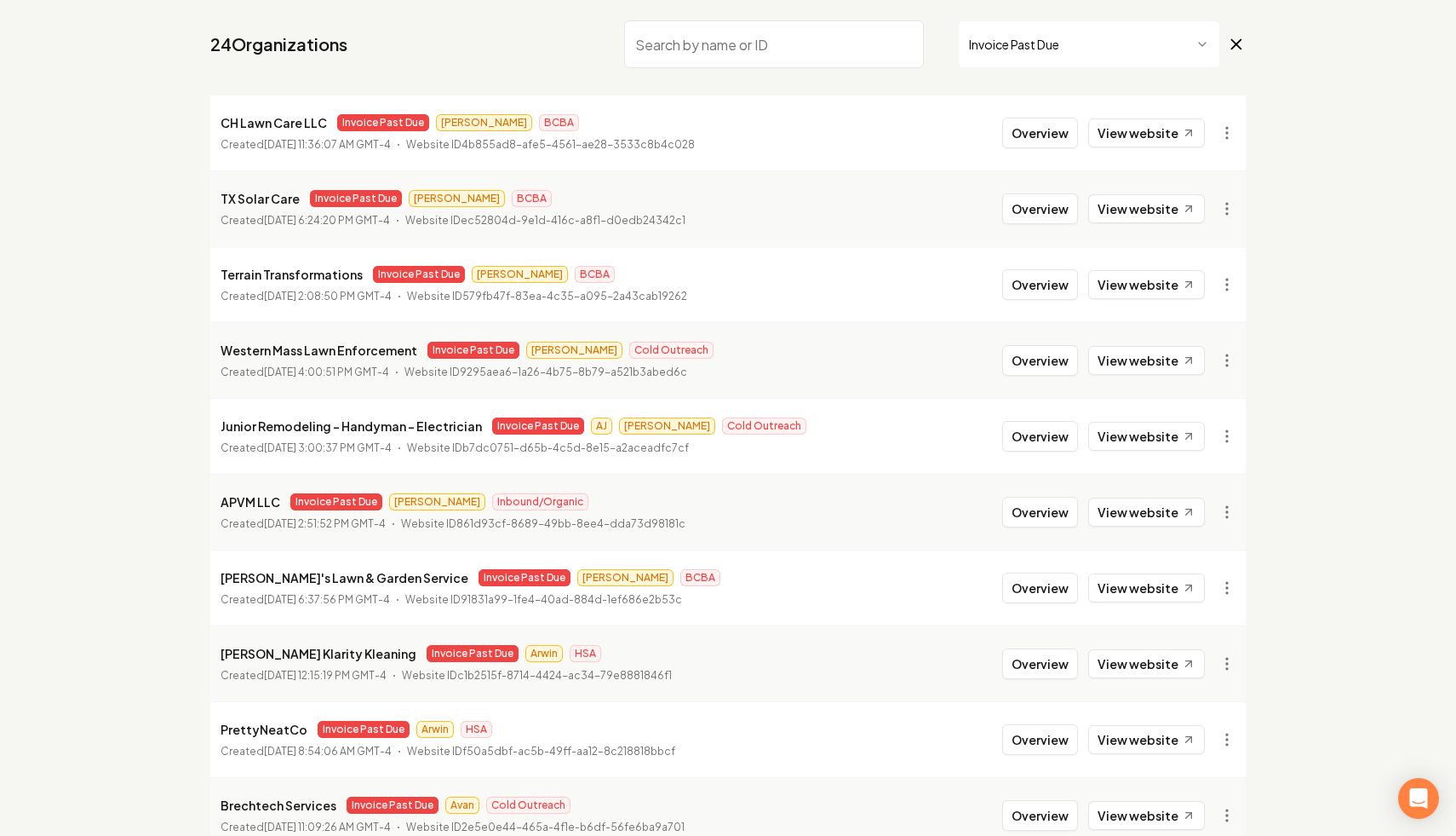
click at [764, 43] on input "search" at bounding box center [773, 44] width 299 height 48
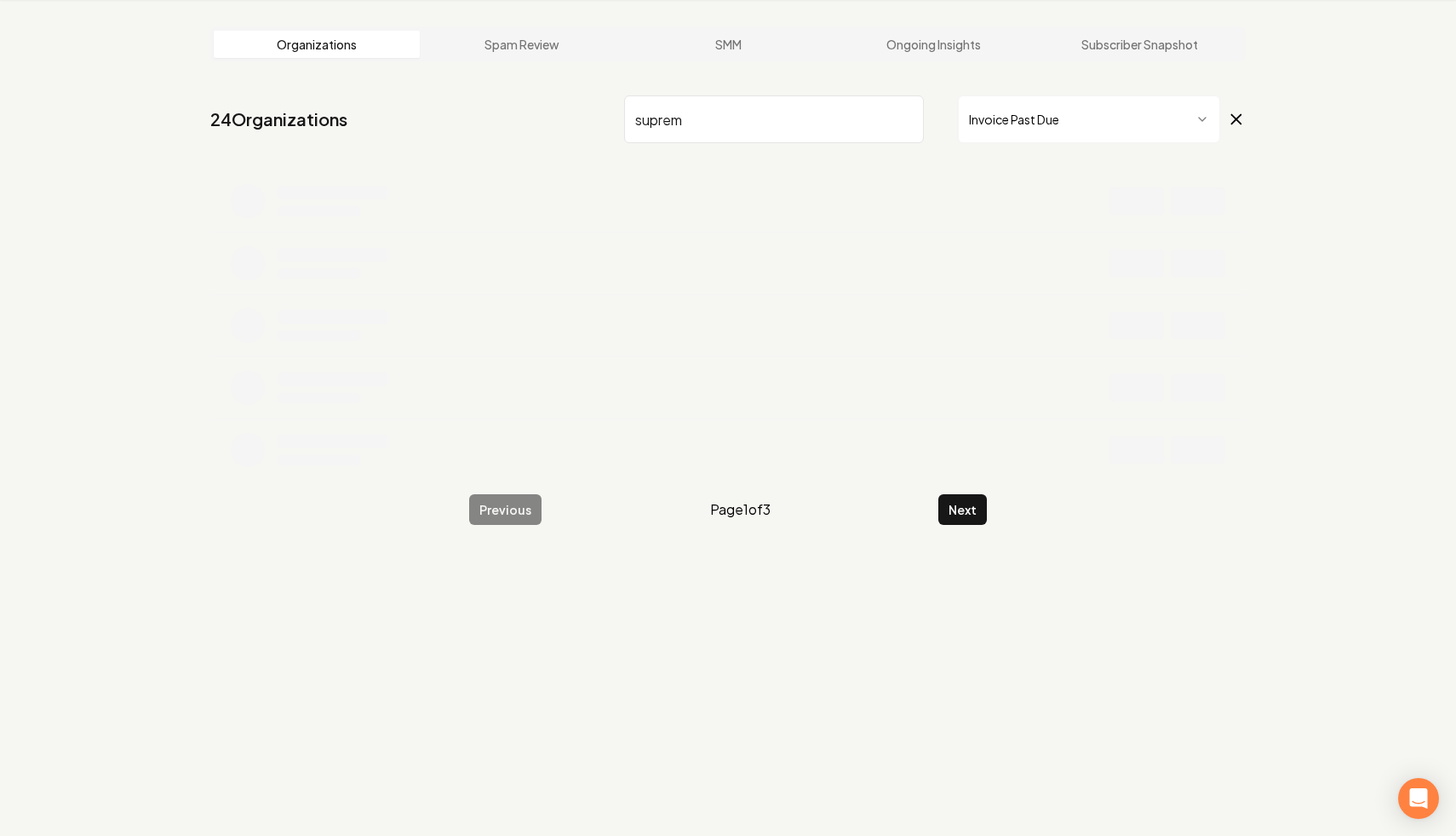
click at [907, 105] on span "Invoice Past Due" at bounding box center [1102, 119] width 288 height 48
click at [907, 115] on icon at bounding box center [1236, 120] width 19 height 21
click at [842, 116] on input "suprem" at bounding box center [773, 119] width 299 height 48
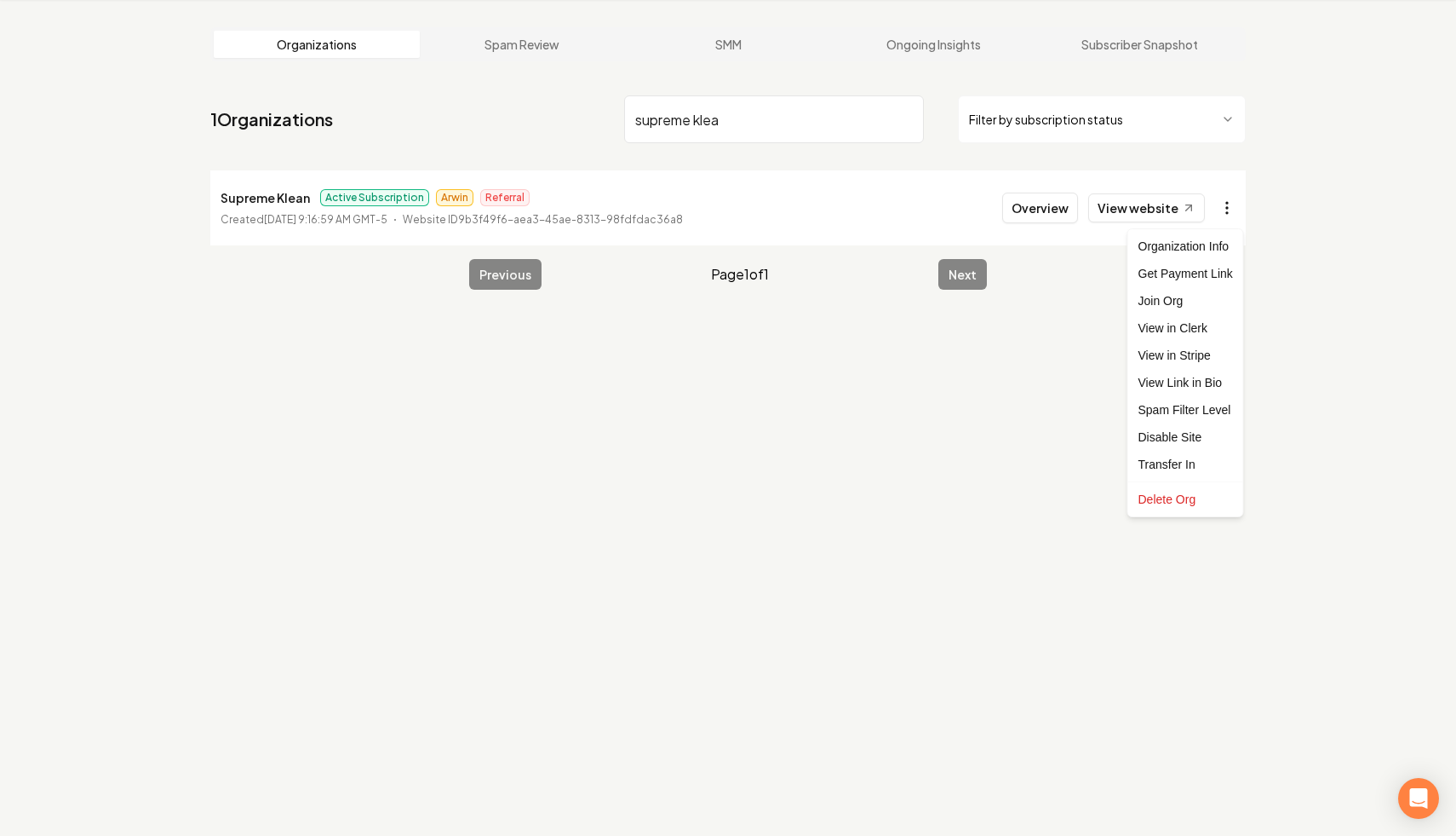
click at [907, 210] on html "Dashboard Organization Rebolt Site Builder Organizations Spam Review SMM Ongoin…" at bounding box center [728, 352] width 1456 height 836
click at [907, 359] on link "View in Stripe" at bounding box center [1185, 354] width 108 height 27
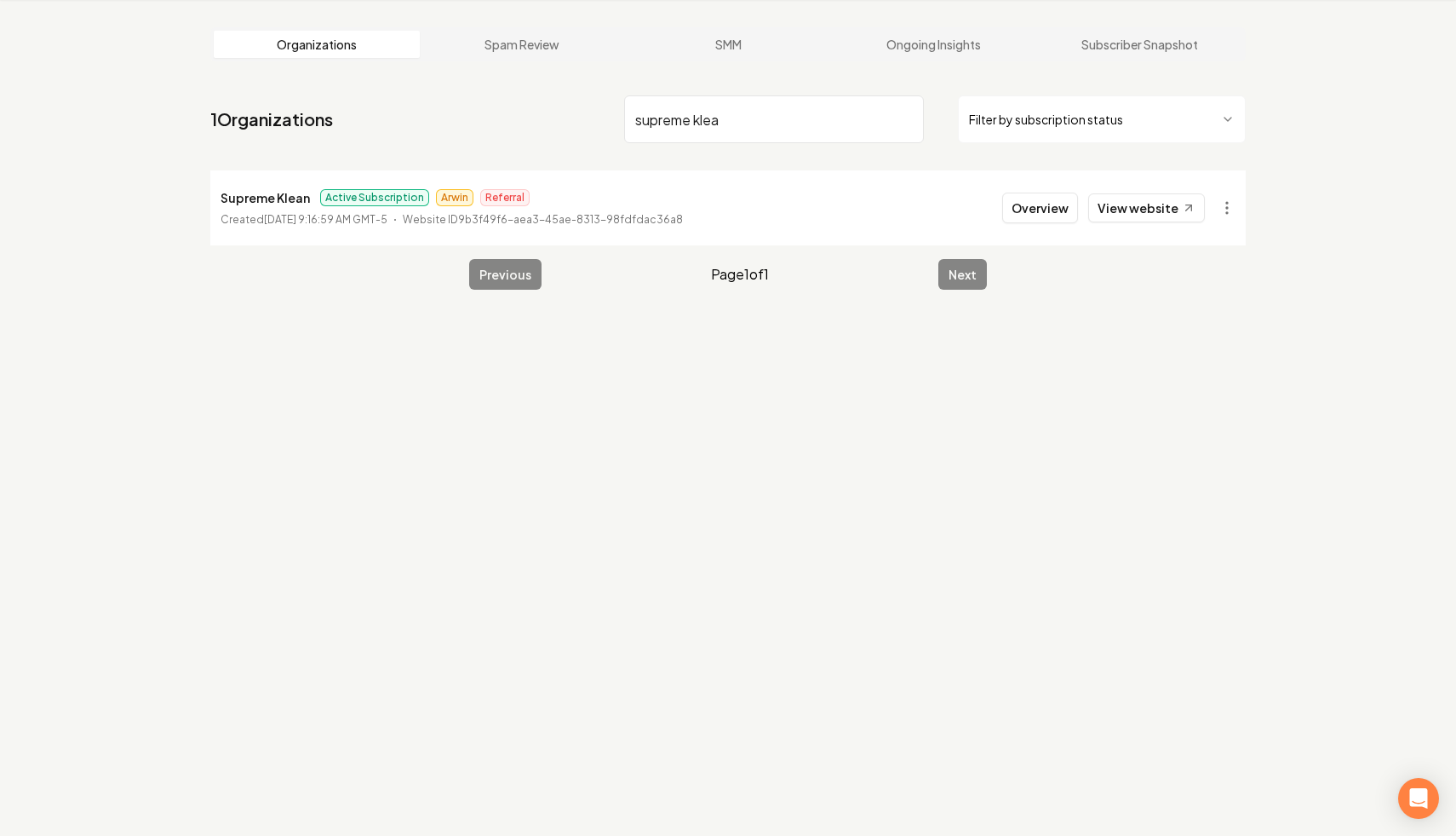
drag, startPoint x: 750, startPoint y: 128, endPoint x: 580, endPoint y: 116, distance: 170.4
click at [580, 116] on nav "1 Organizations supreme klea Filter by subscription status" at bounding box center [727, 126] width 1035 height 75
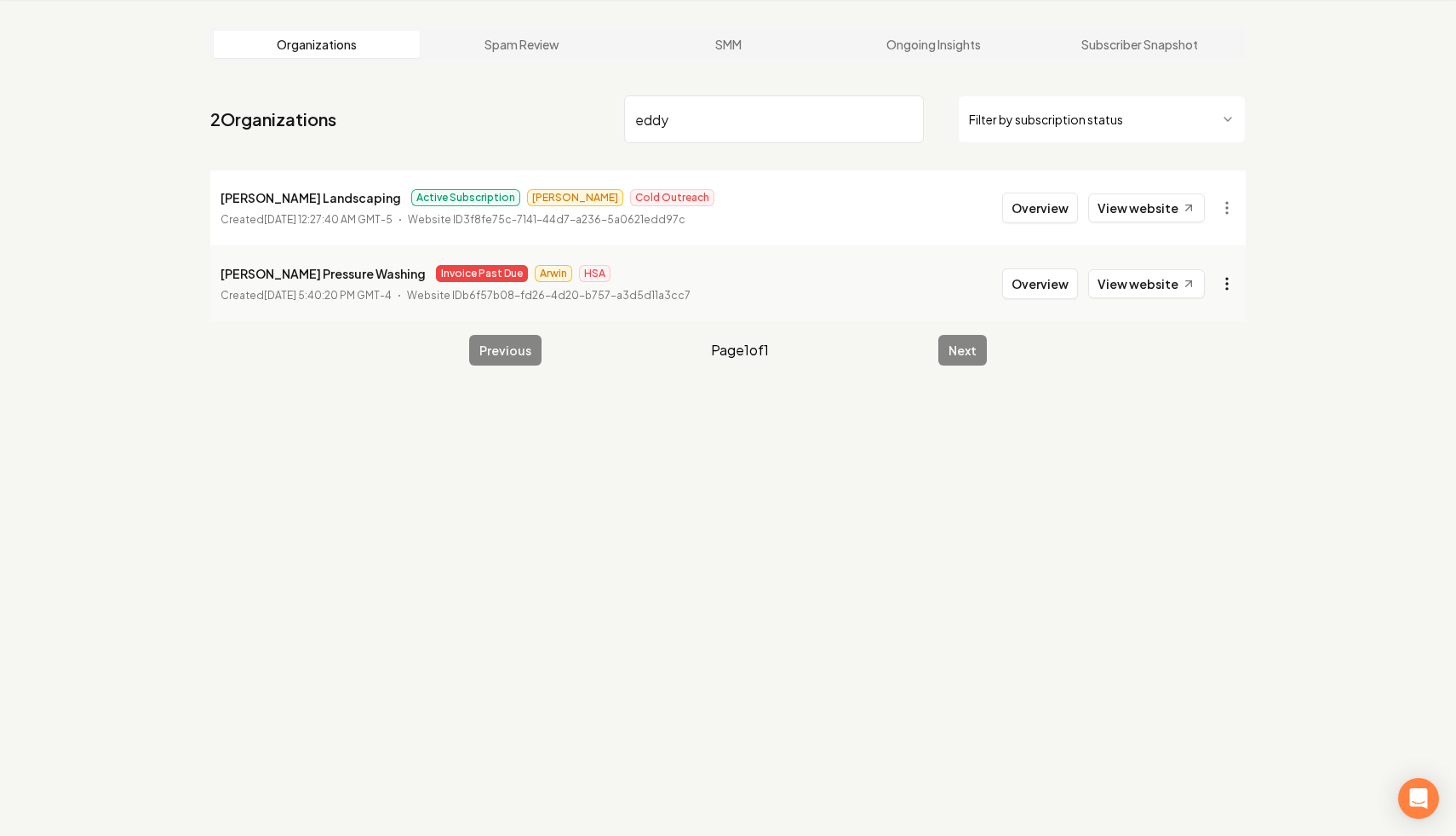
click at [907, 276] on html "Dashboard Organization Rebolt Site Builder Organizations Spam Review SMM Ongoin…" at bounding box center [728, 352] width 1456 height 836
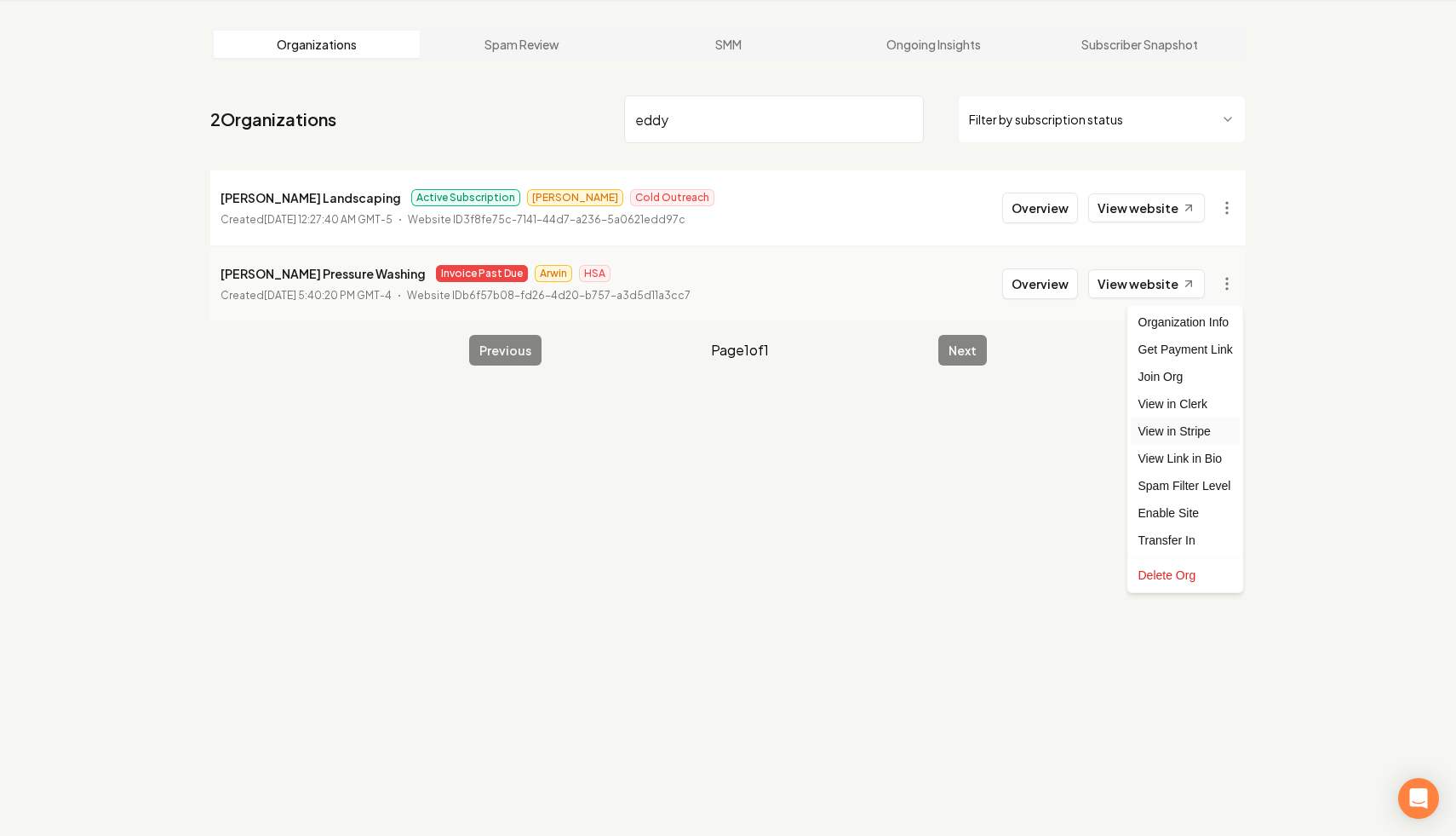
click at [907, 430] on link "View in Stripe" at bounding box center [1185, 431] width 108 height 27
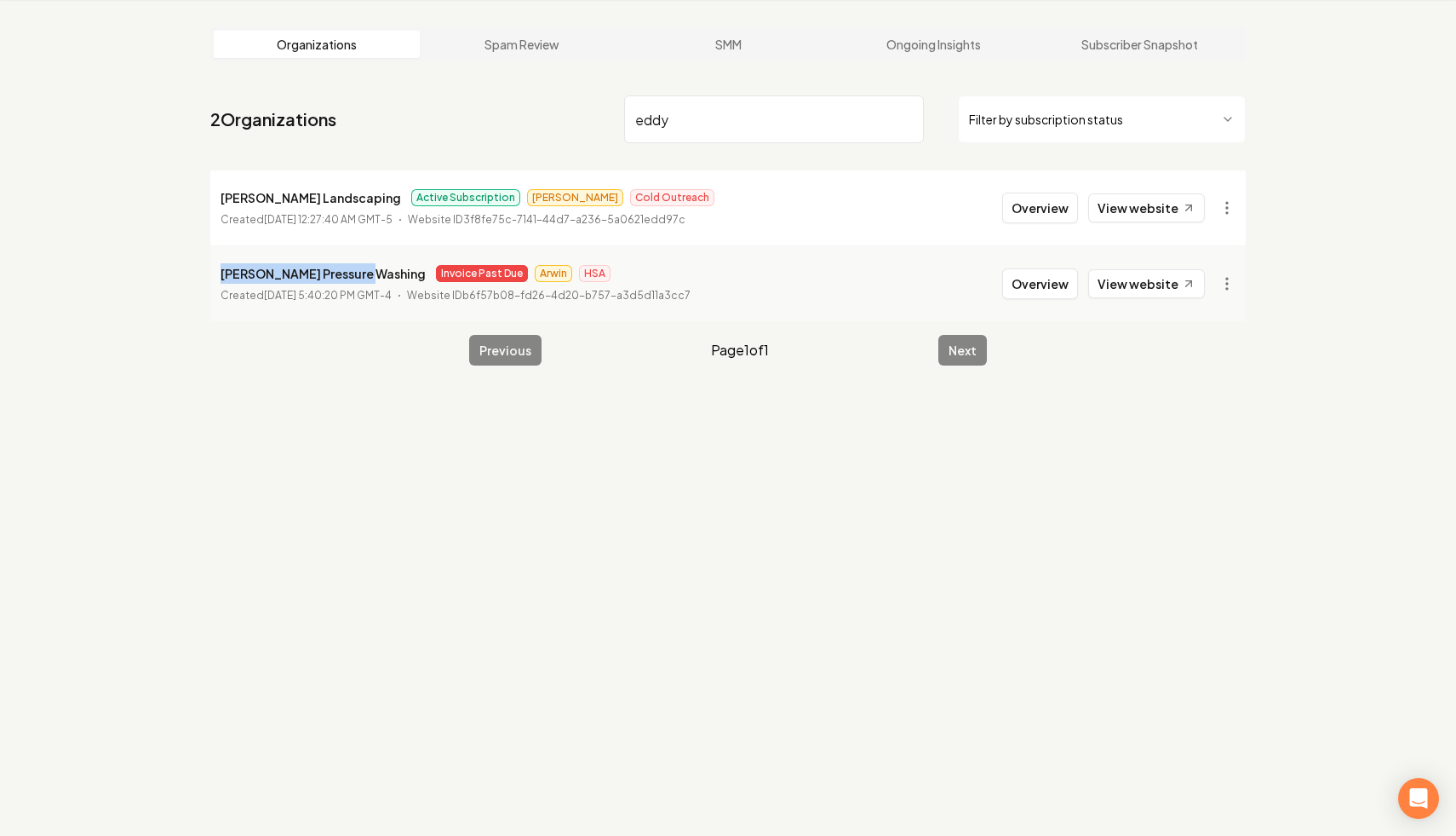
drag, startPoint x: 363, startPoint y: 272, endPoint x: 219, endPoint y: 273, distance: 144.0
click at [219, 273] on li "[PERSON_NAME] Pressure Washing Invoice Past Due Arwin HSA Created [DATE] 5:40:2…" at bounding box center [727, 283] width 1035 height 76
copy p "[PERSON_NAME] Pressure Washing"
click at [703, 134] on input "eddy" at bounding box center [773, 119] width 299 height 48
drag, startPoint x: 674, startPoint y: 127, endPoint x: 466, endPoint y: 92, distance: 210.9
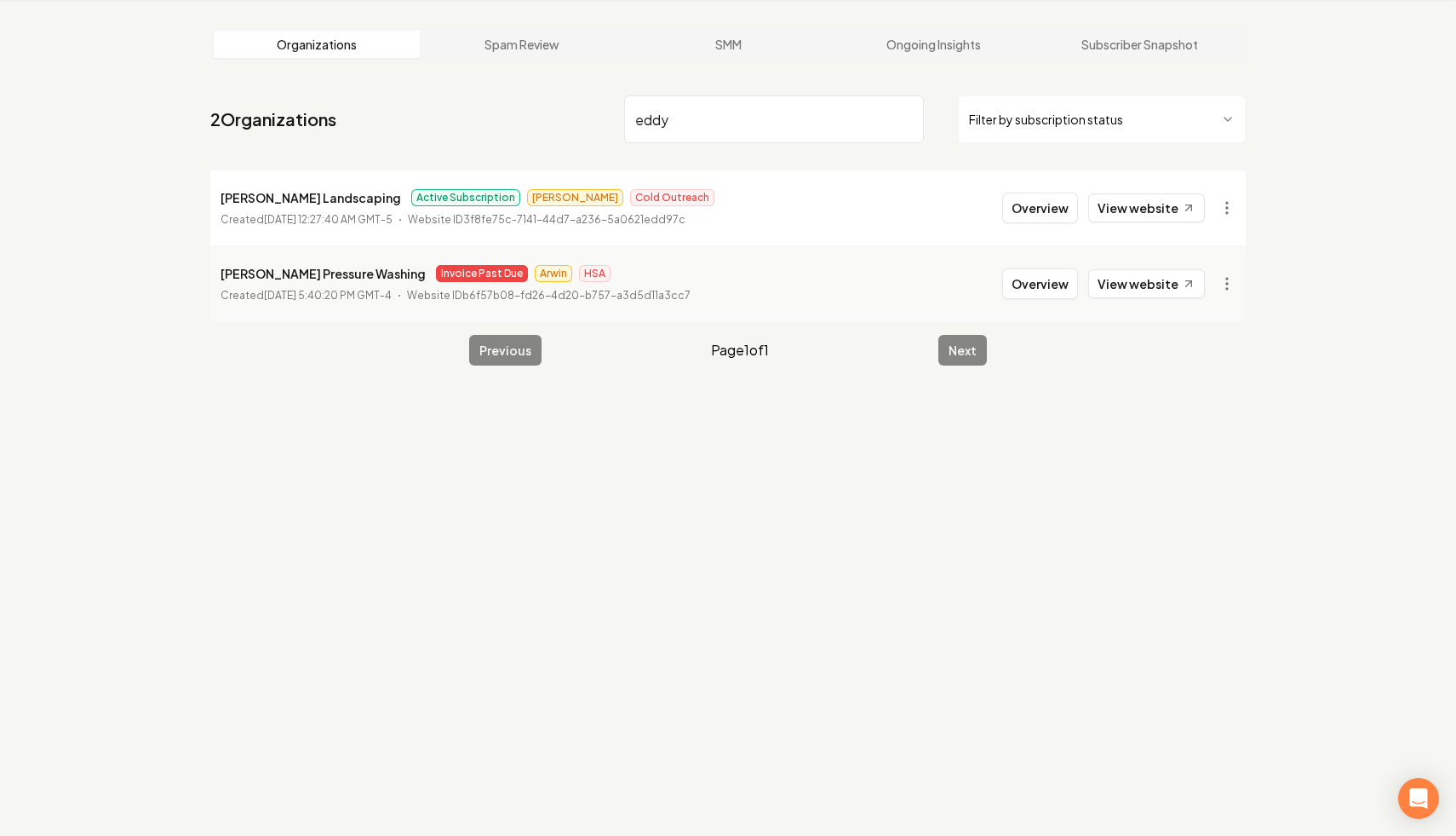
click at [466, 92] on nav "2 Organizations eddy Filter by subscription status" at bounding box center [727, 126] width 1035 height 75
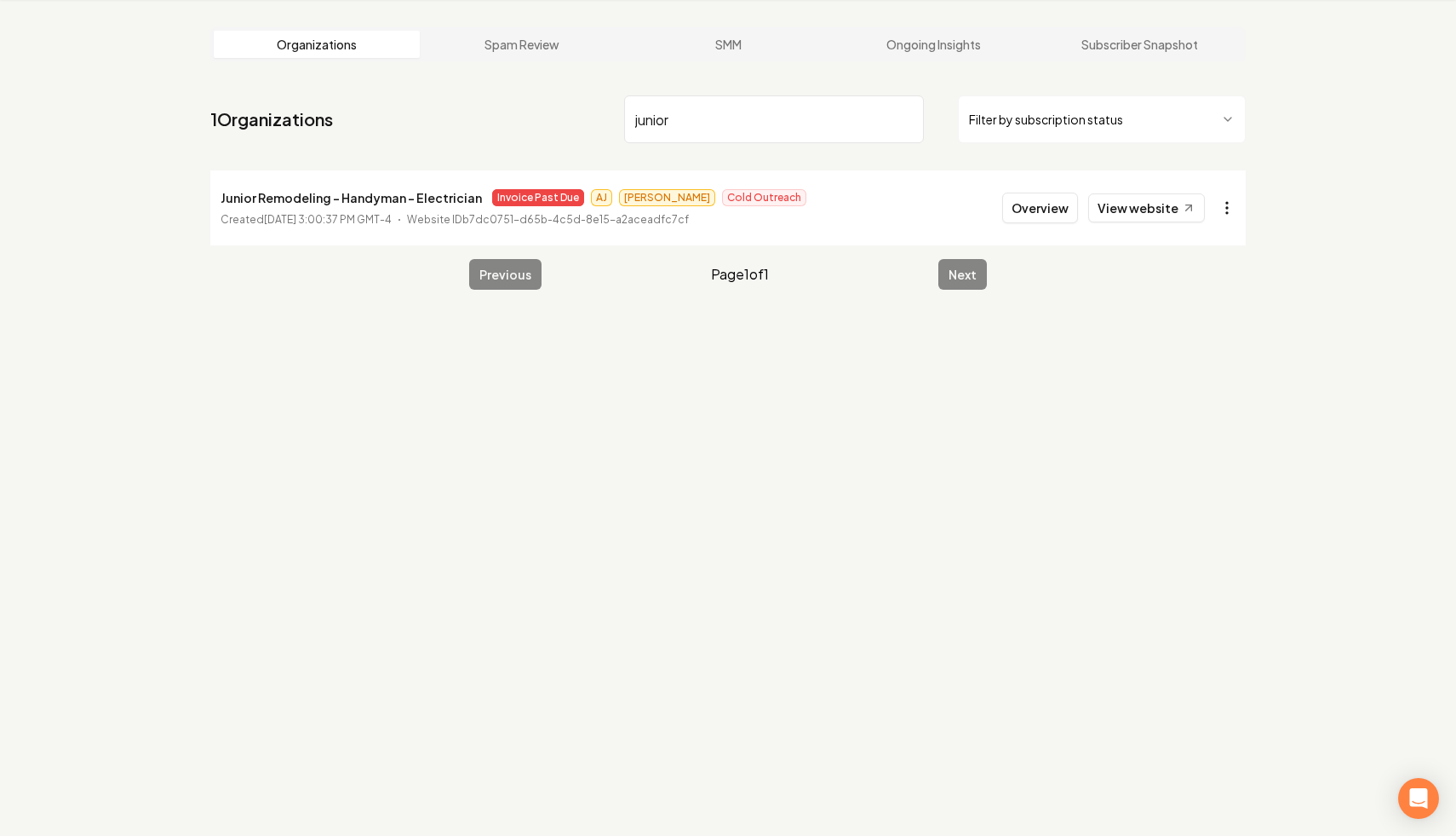
click at [907, 208] on html "Dashboard Organization Rebolt Site Builder Organizations Spam Review SMM Ongoin…" at bounding box center [728, 352] width 1456 height 836
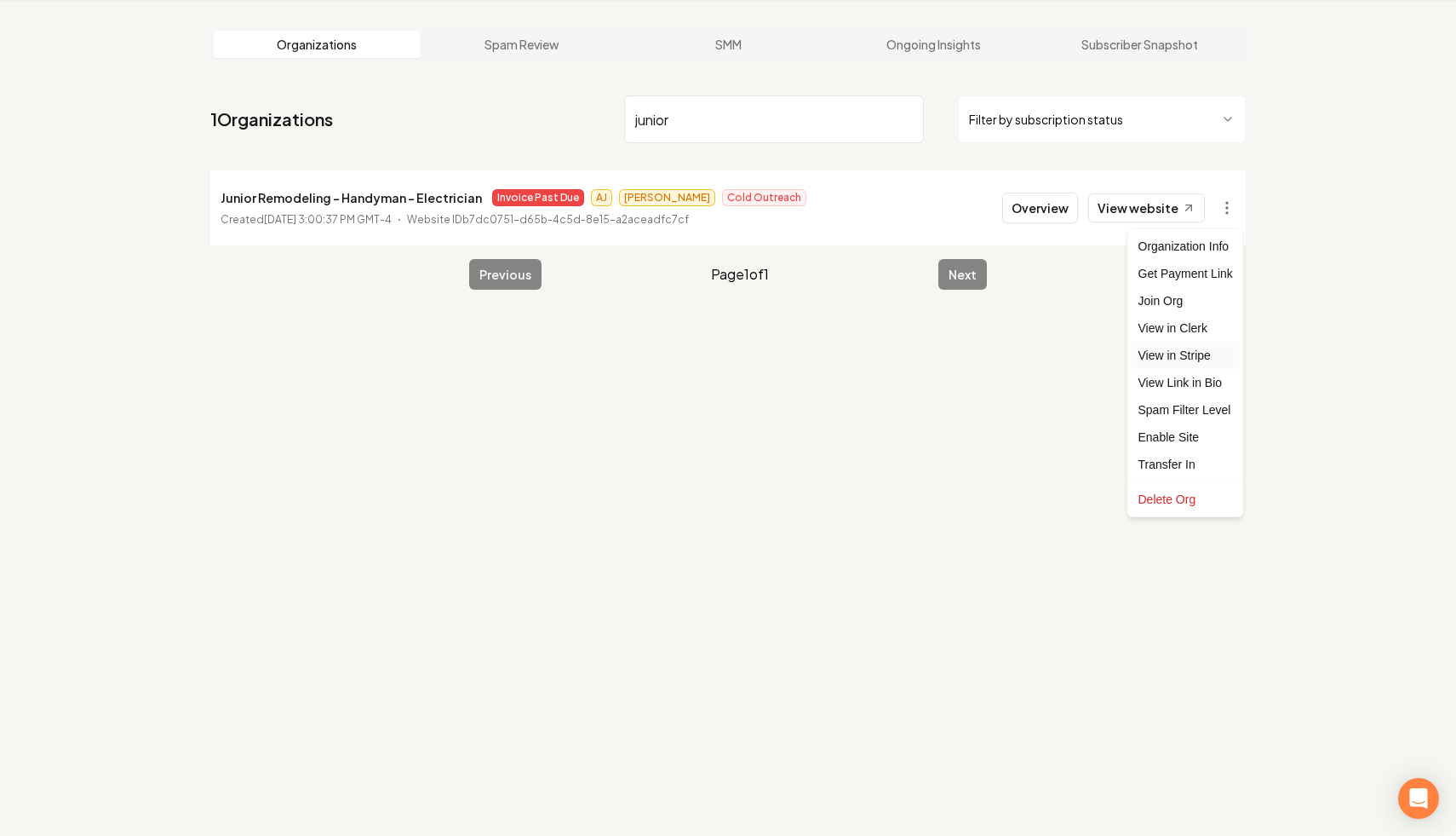
click at [907, 352] on link "View in Stripe" at bounding box center [1185, 354] width 108 height 27
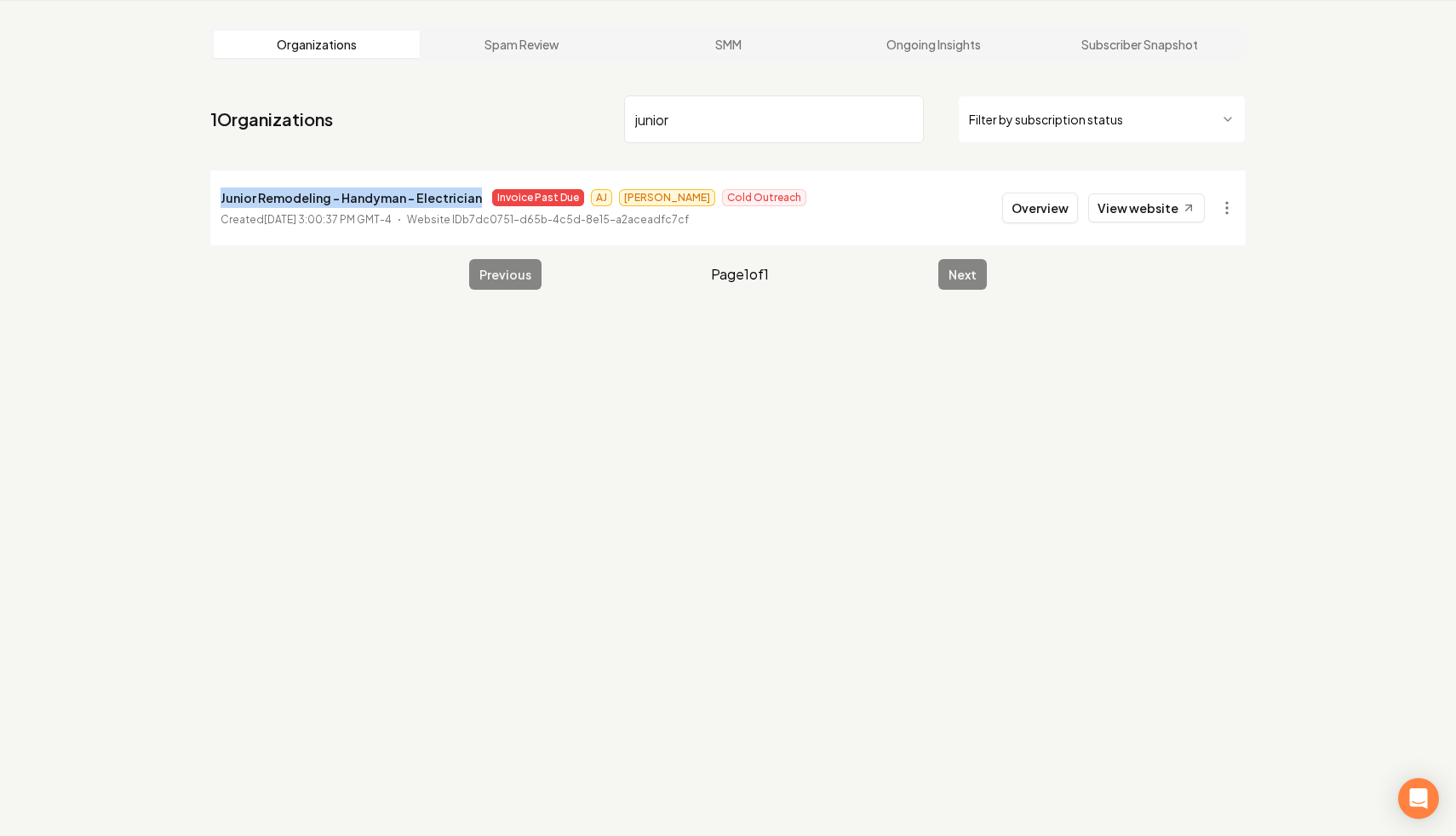
drag, startPoint x: 472, startPoint y: 199, endPoint x: 211, endPoint y: 194, distance: 261.0
click at [211, 194] on li "Junior Remodeling - Handyman - Electrician Invoice Past Due [PERSON_NAME] Cold …" at bounding box center [727, 207] width 1035 height 75
copy p "Junior Remodeling - Handyman - Electrician"
drag, startPoint x: 689, startPoint y: 129, endPoint x: 547, endPoint y: 110, distance: 143.3
click at [547, 111] on nav "1 Organizations junior Filter by subscription status" at bounding box center [727, 126] width 1035 height 75
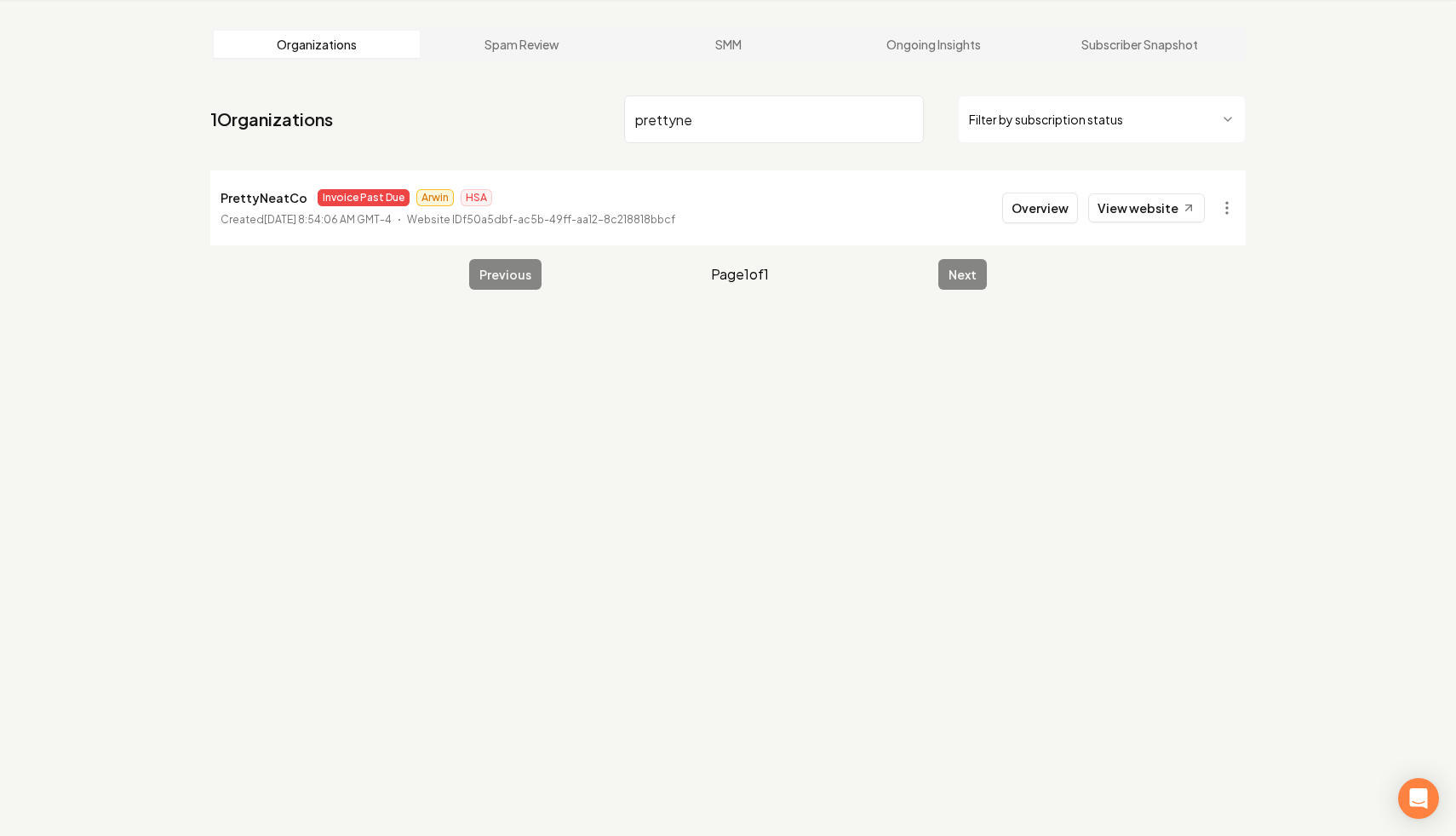
click at [907, 227] on li "PrettyNeatCo Invoice Past Due Arwin HSA Created [DATE] 8:54:06 AM GMT-4 Website…" at bounding box center [727, 207] width 1035 height 75
click at [907, 216] on html "Dashboard Organization Rebolt Site Builder Organizations Spam Review SMM Ongoin…" at bounding box center [728, 352] width 1456 height 836
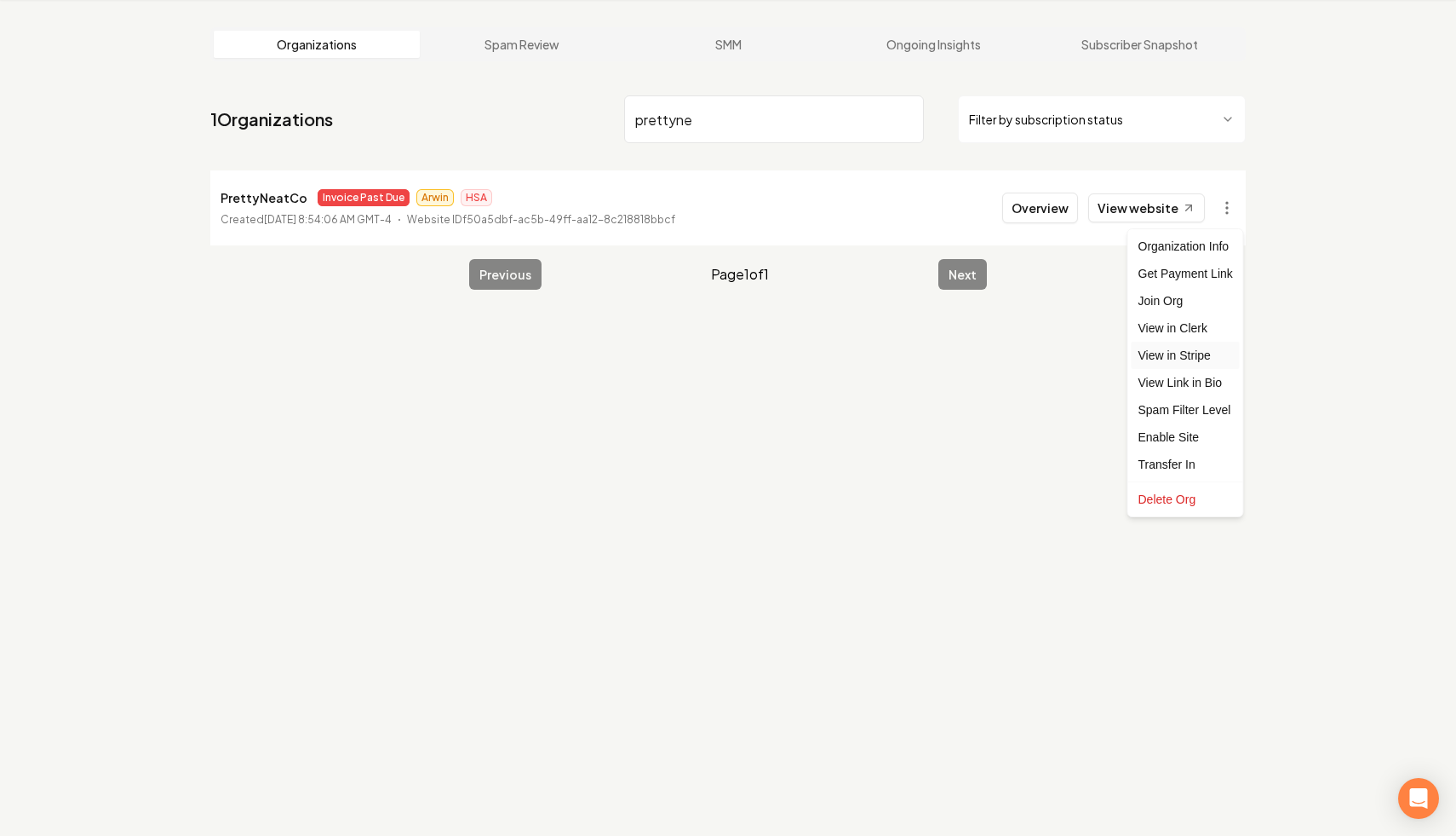
click at [907, 358] on link "View in Stripe" at bounding box center [1185, 354] width 108 height 27
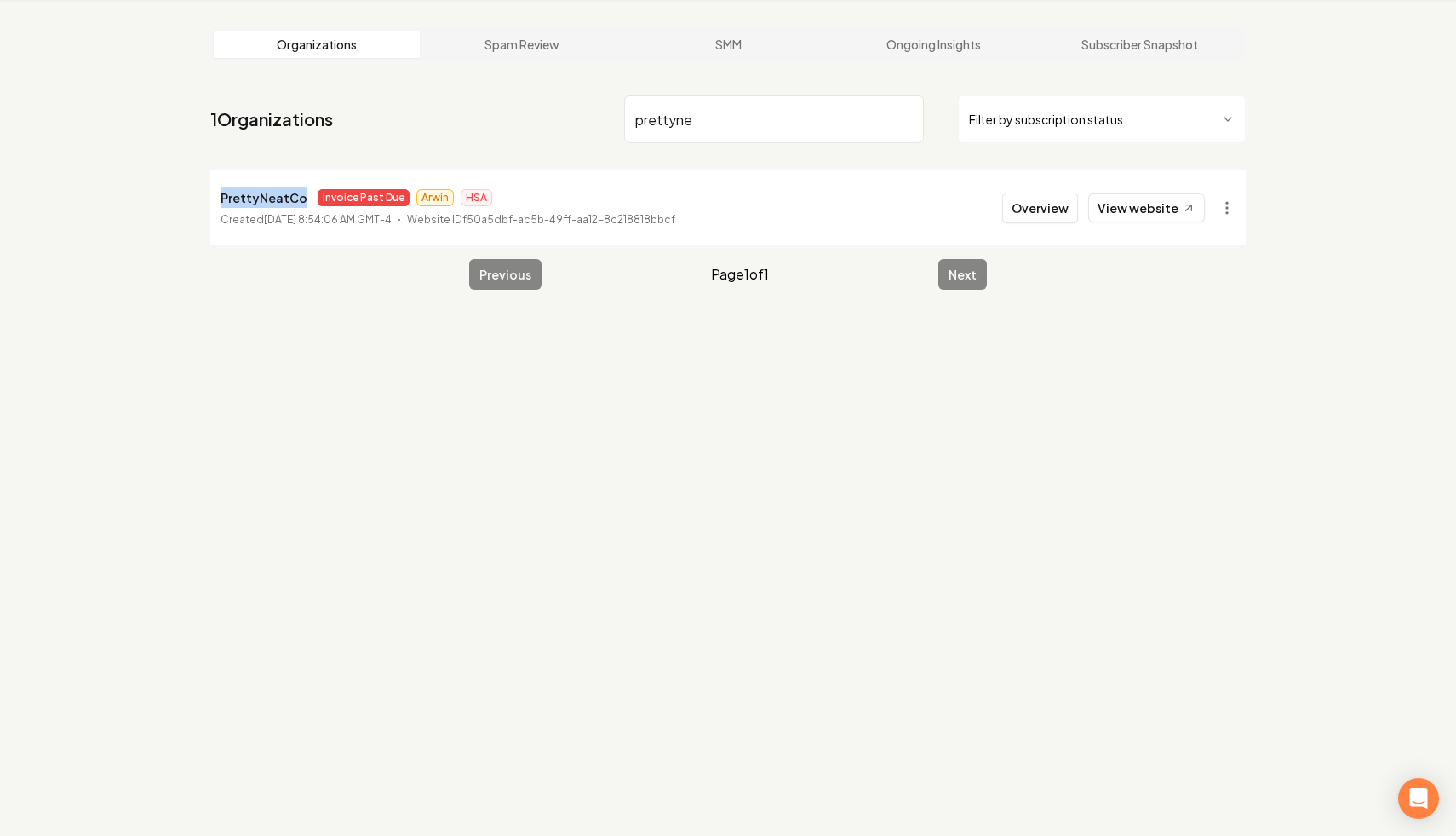
drag, startPoint x: 303, startPoint y: 203, endPoint x: 218, endPoint y: 197, distance: 85.2
click at [218, 197] on li "PrettyNeatCo Invoice Past Due Arwin HSA Created [DATE] 8:54:06 AM GMT-4 Website…" at bounding box center [727, 207] width 1035 height 75
copy p "PrettyNeatCo"
drag, startPoint x: 716, startPoint y: 122, endPoint x: 578, endPoint y: 60, distance: 151.3
click at [569, 71] on main "Organizations Spam Review SMM Ongoing Insights Subscriber Snapshot 1 Organizati…" at bounding box center [728, 158] width 1090 height 317
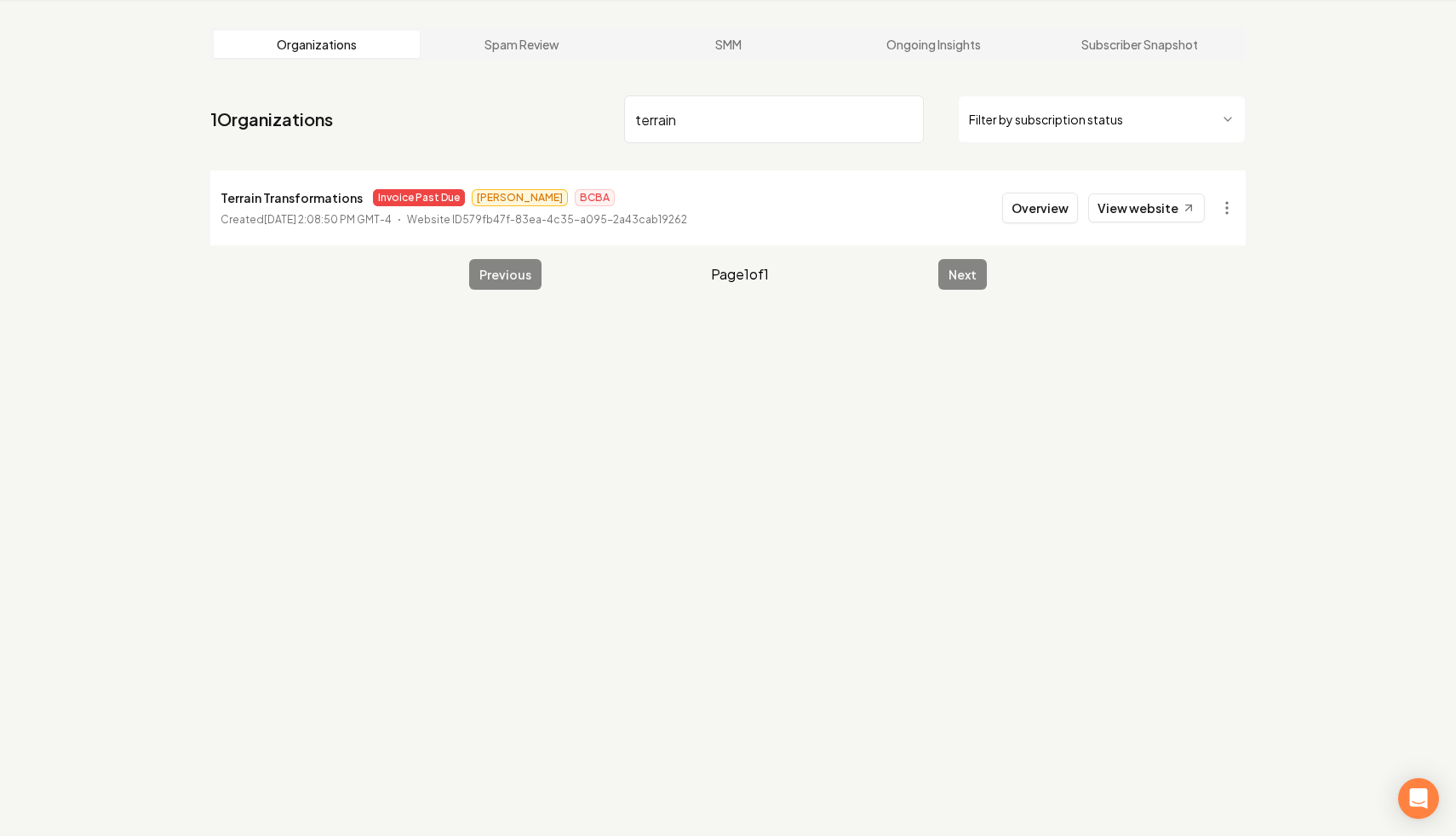
type input "terrain"
click at [907, 204] on html "Dashboard Organization Rebolt Site Builder Organizations Spam Review SMM Ongoin…" at bounding box center [728, 352] width 1456 height 836
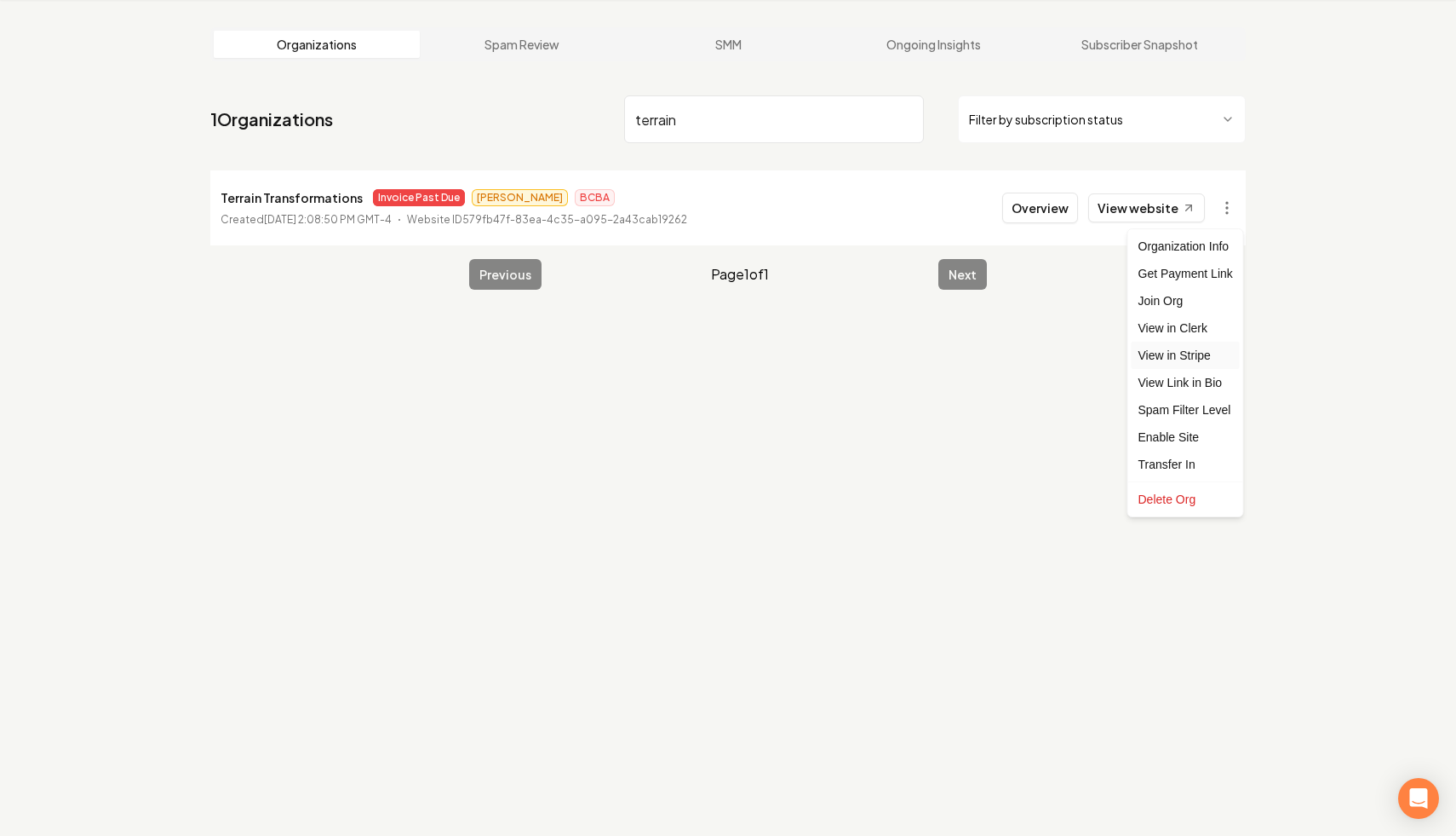
click at [907, 357] on link "View in Stripe" at bounding box center [1185, 354] width 108 height 27
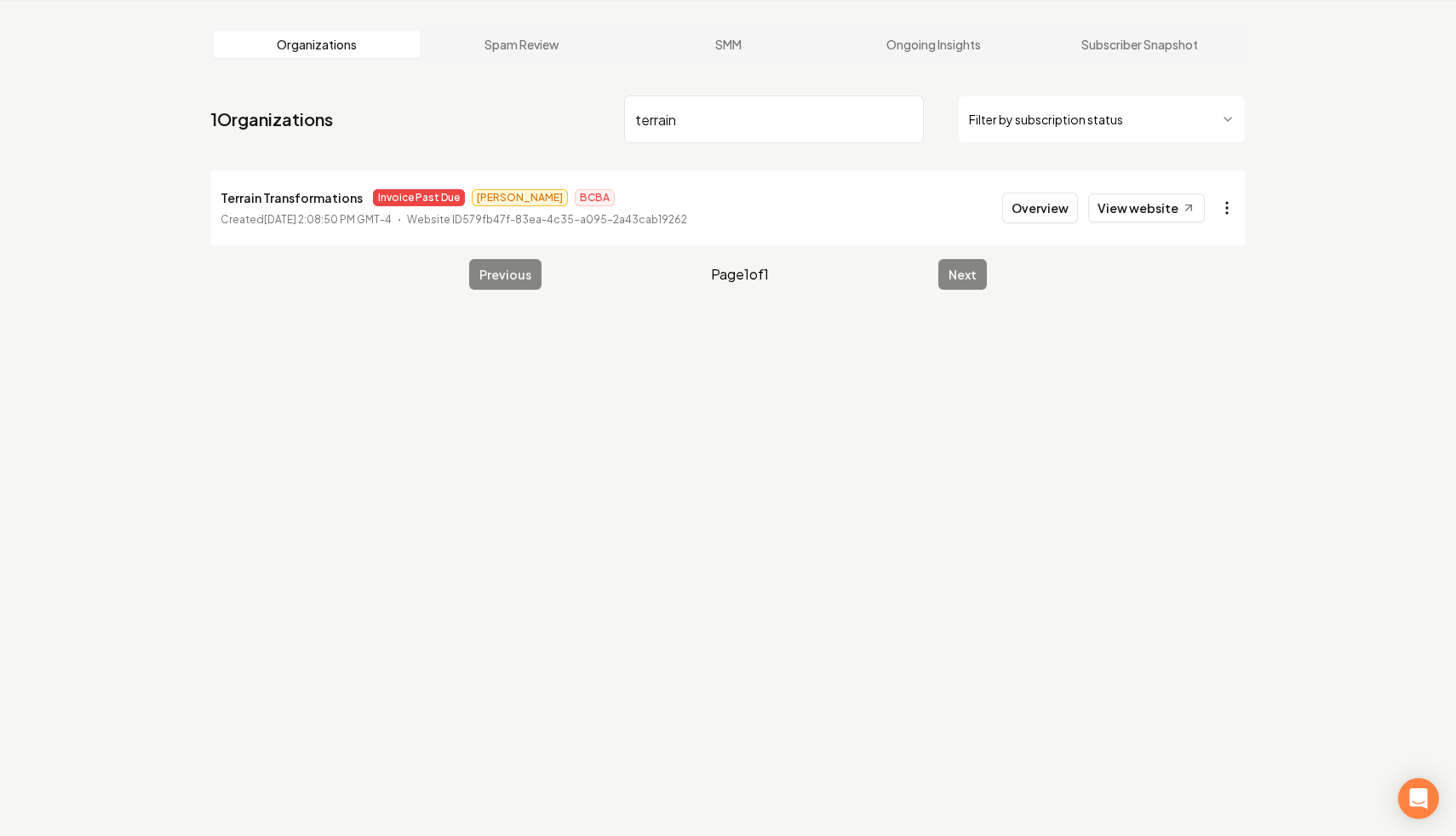
click at [907, 206] on html "Dashboard Organization Rebolt Site Builder Organizations Spam Review SMM Ongoin…" at bounding box center [728, 352] width 1456 height 836
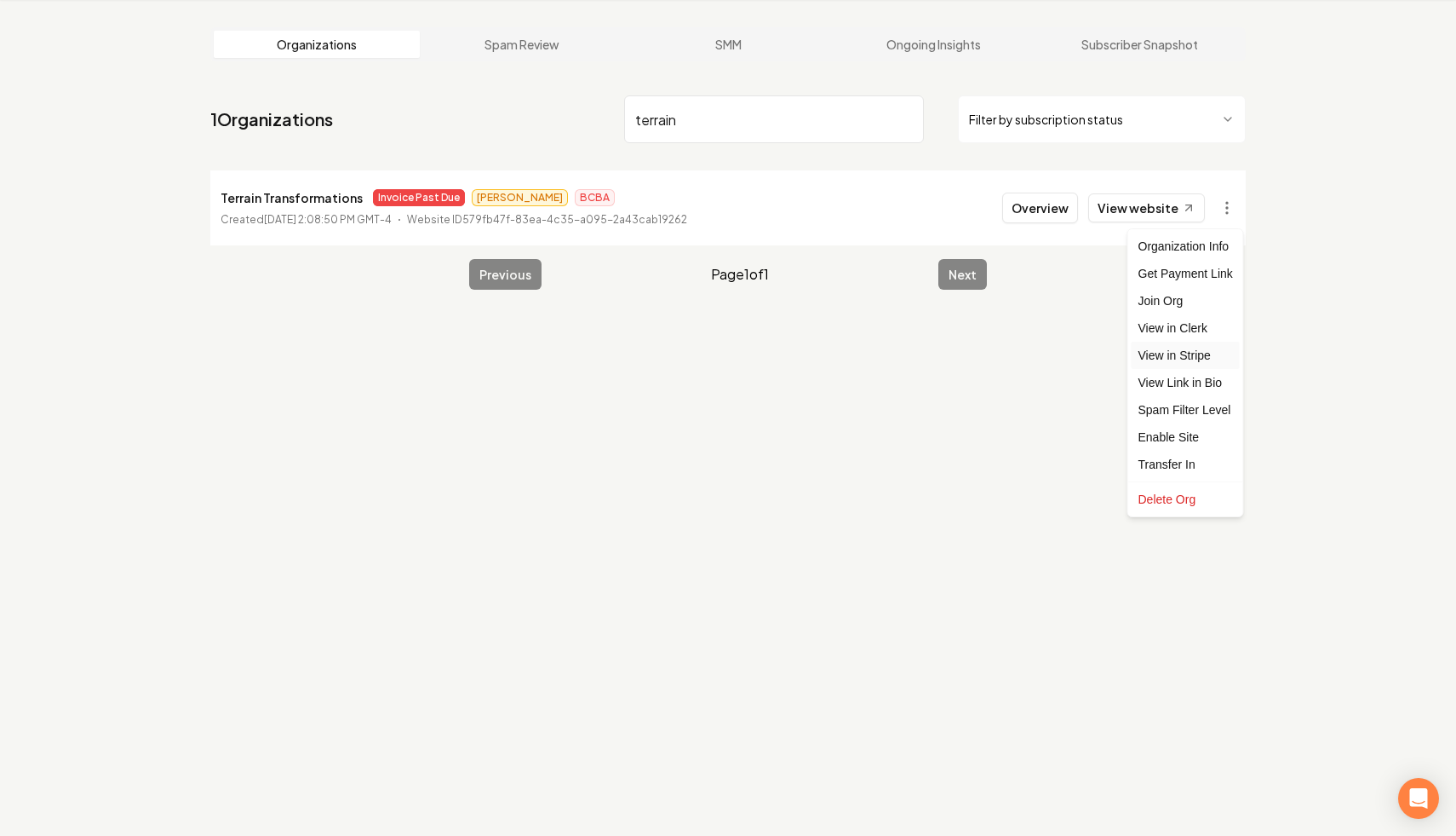
click at [907, 360] on link "View in Stripe" at bounding box center [1185, 354] width 108 height 27
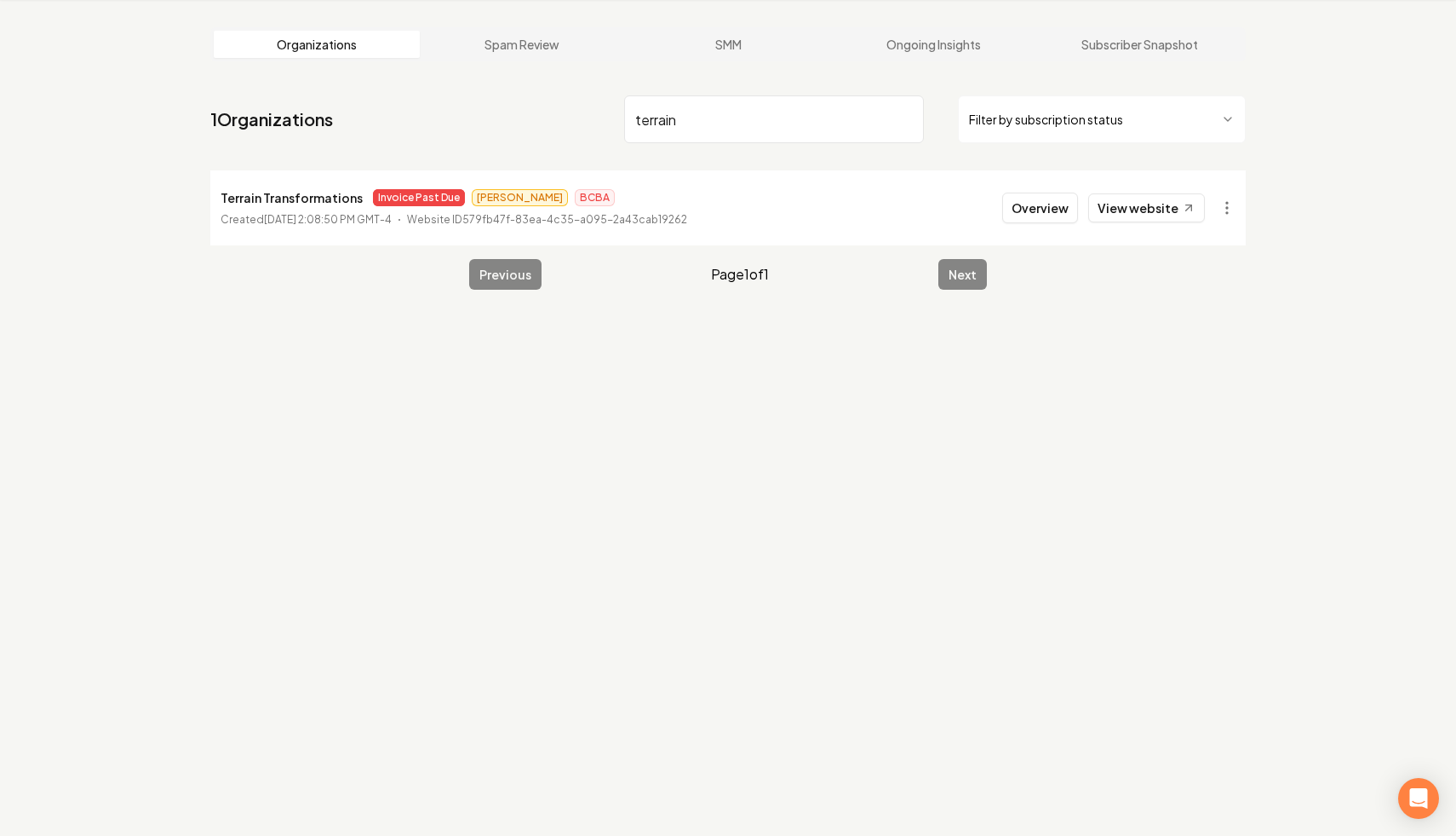
click at [907, 123] on input "terrain" at bounding box center [773, 119] width 299 height 48
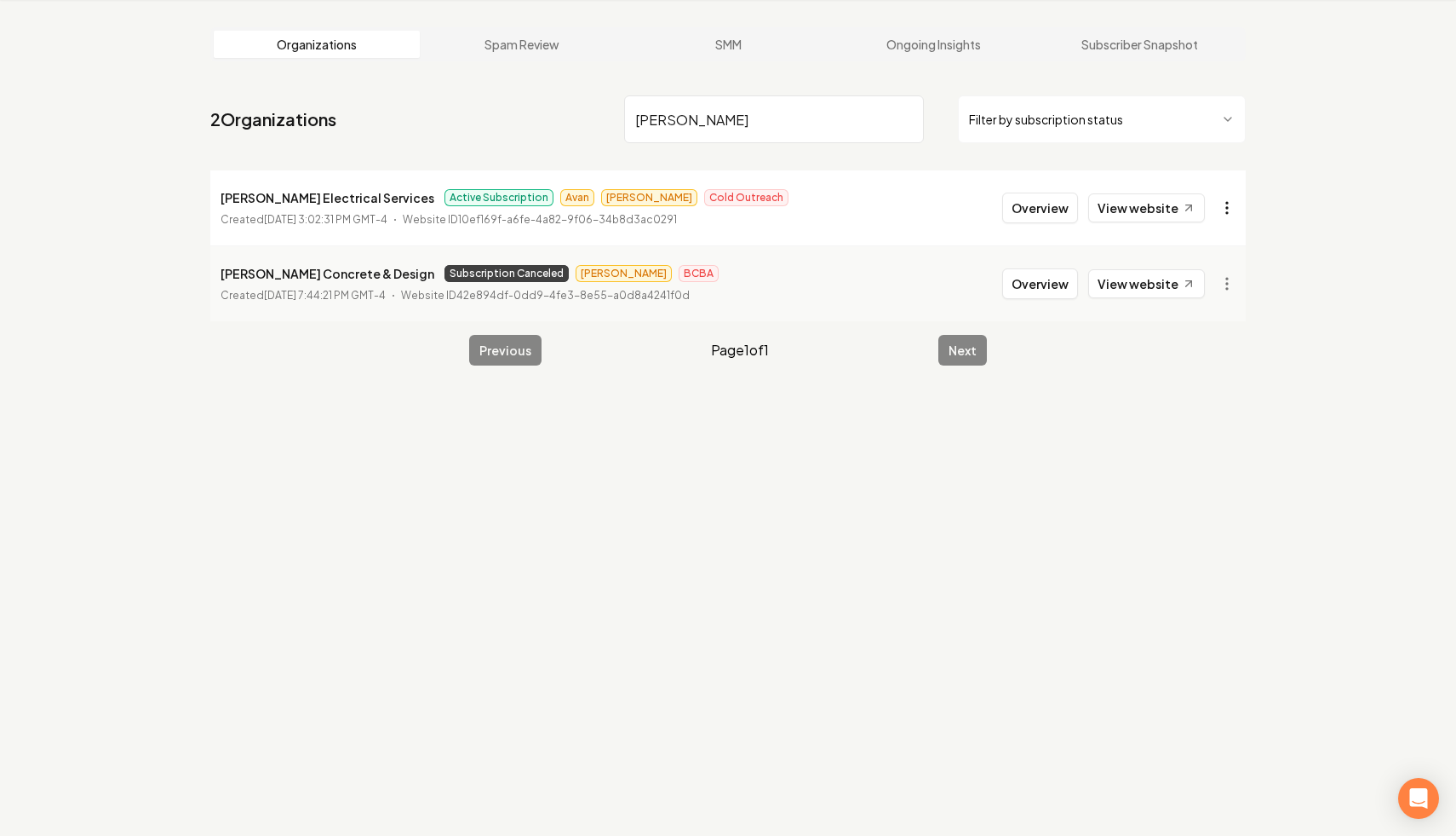
type input "[PERSON_NAME]"
click at [907, 203] on html "Dashboard Organization Rebolt Site Builder Organizations Spam Review SMM Ongoin…" at bounding box center [728, 352] width 1456 height 836
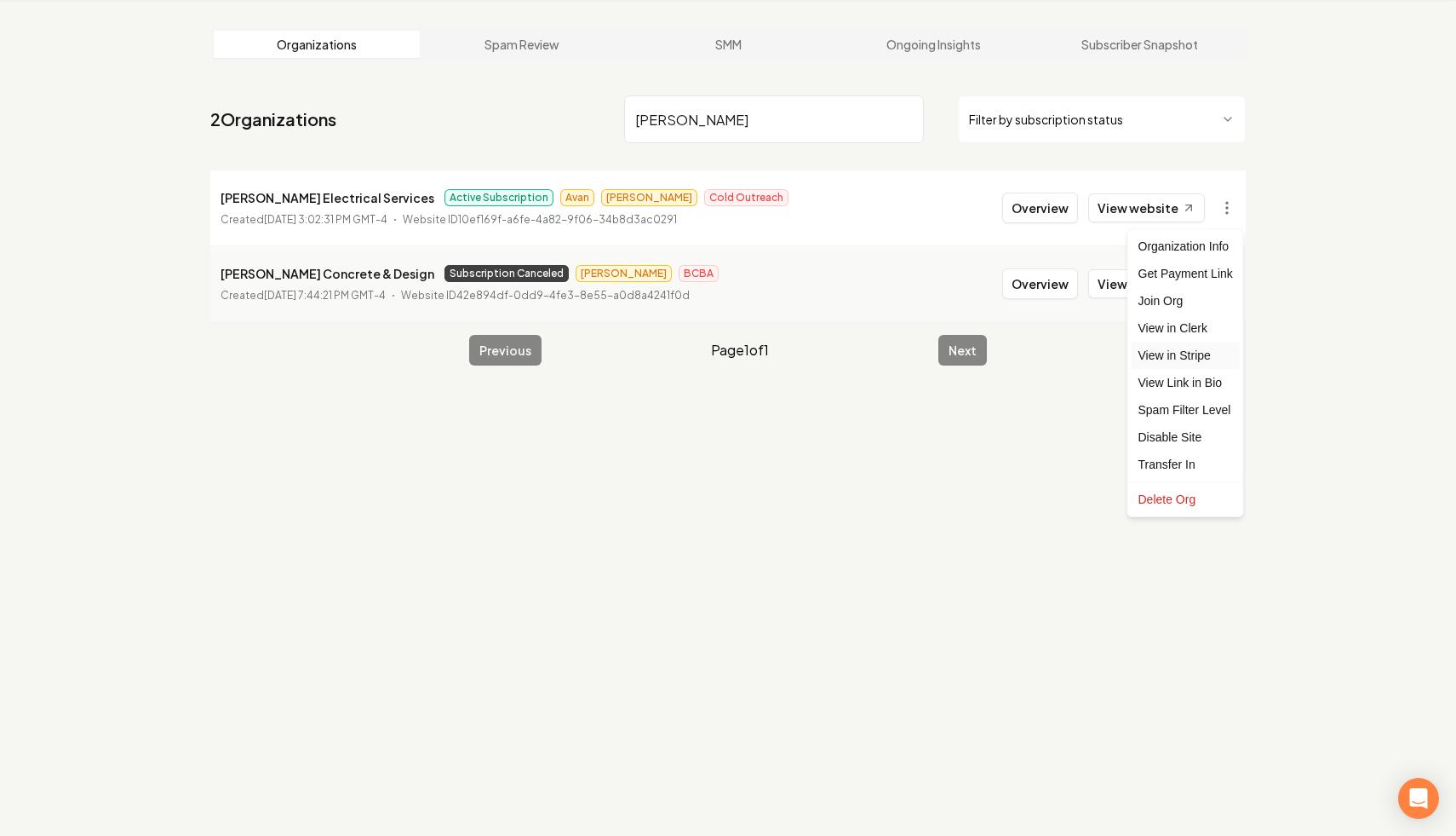
click at [907, 356] on link "View in Stripe" at bounding box center [1185, 354] width 108 height 27
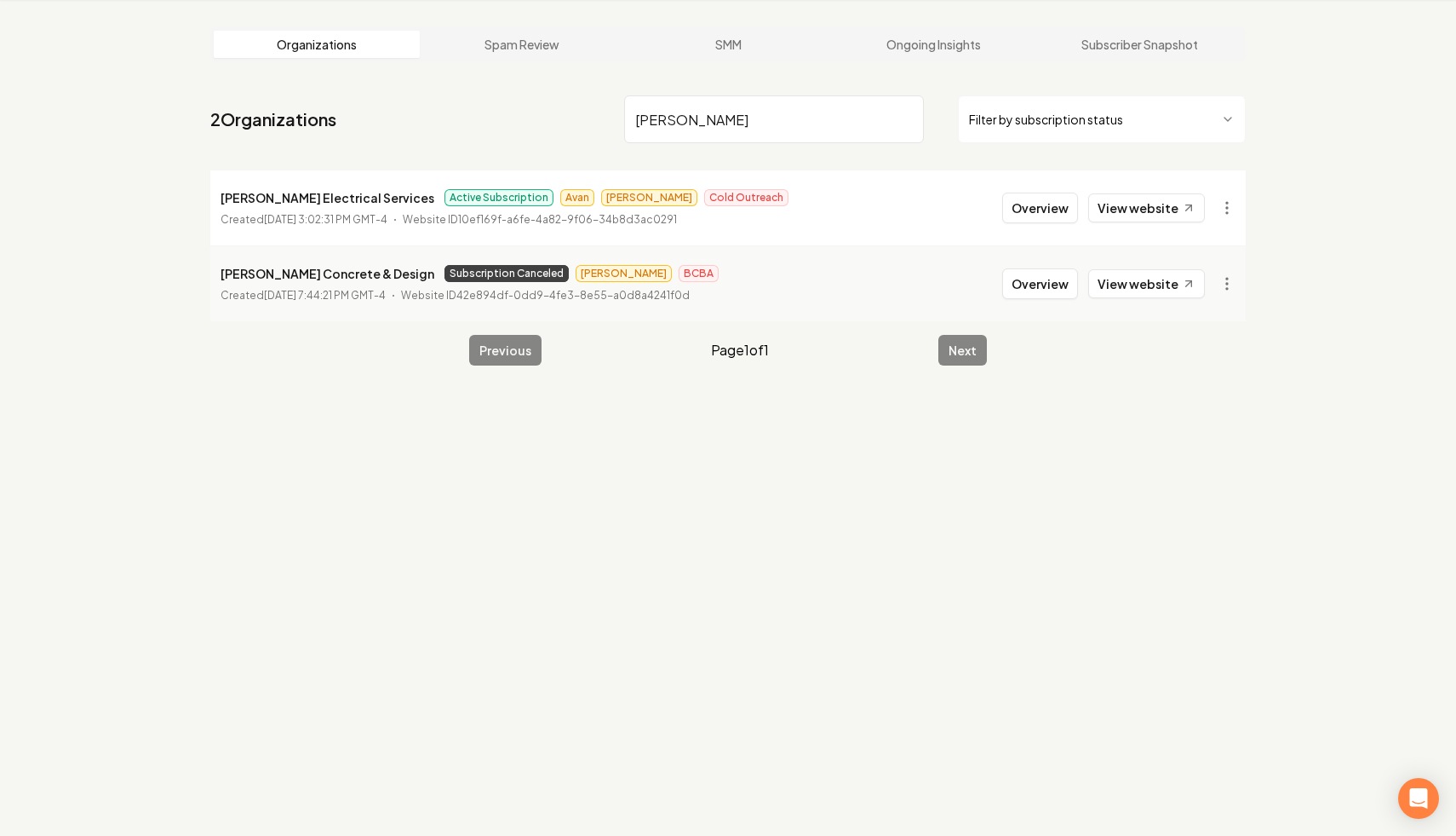
click at [902, 118] on input "[PERSON_NAME]" at bounding box center [773, 119] width 299 height 48
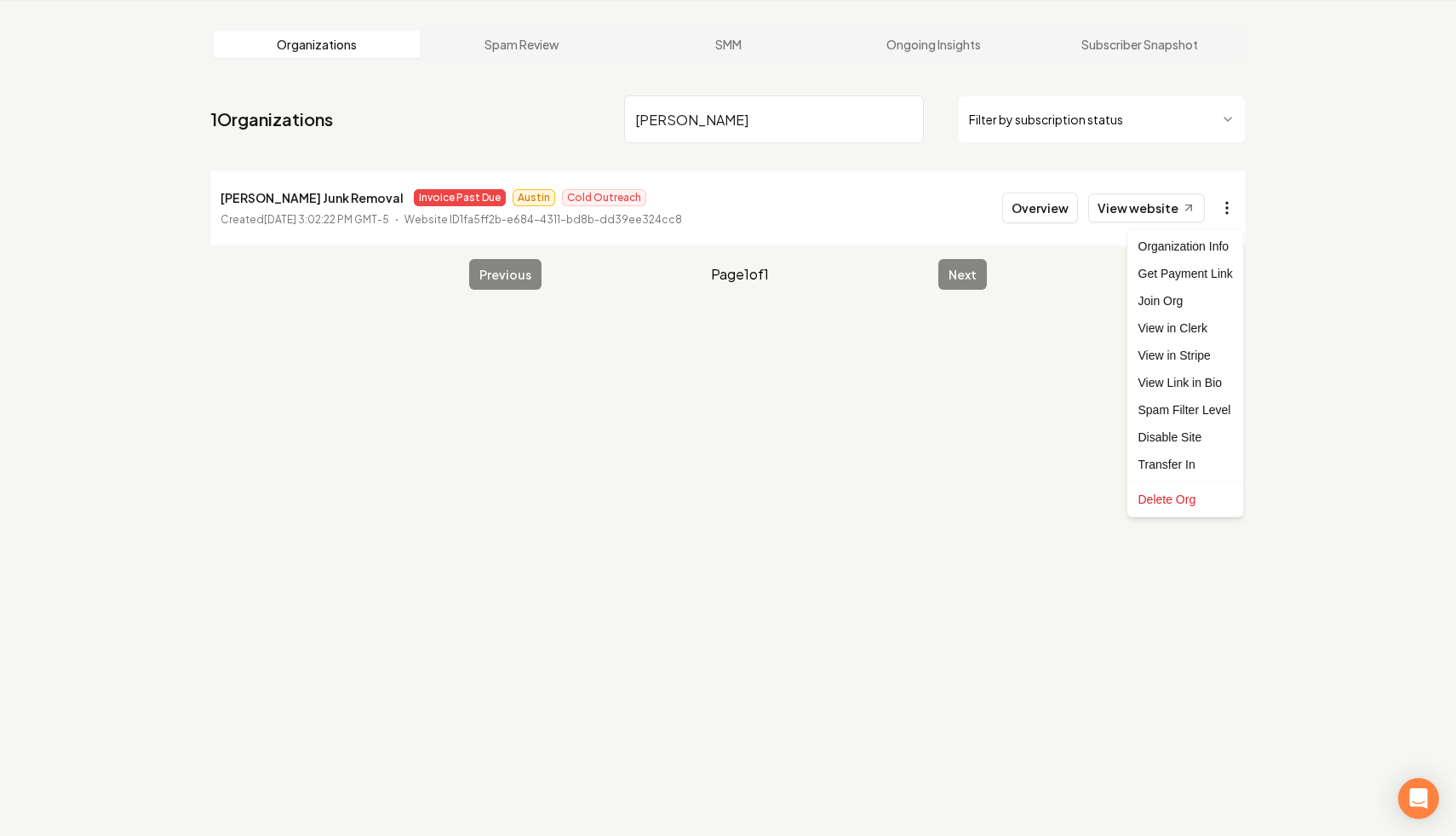
click at [907, 207] on html "Dashboard Organization Rebolt Site Builder Organizations Spam Review SMM Ongoin…" at bounding box center [728, 352] width 1456 height 836
click at [907, 357] on link "View in Stripe" at bounding box center [1185, 354] width 108 height 27
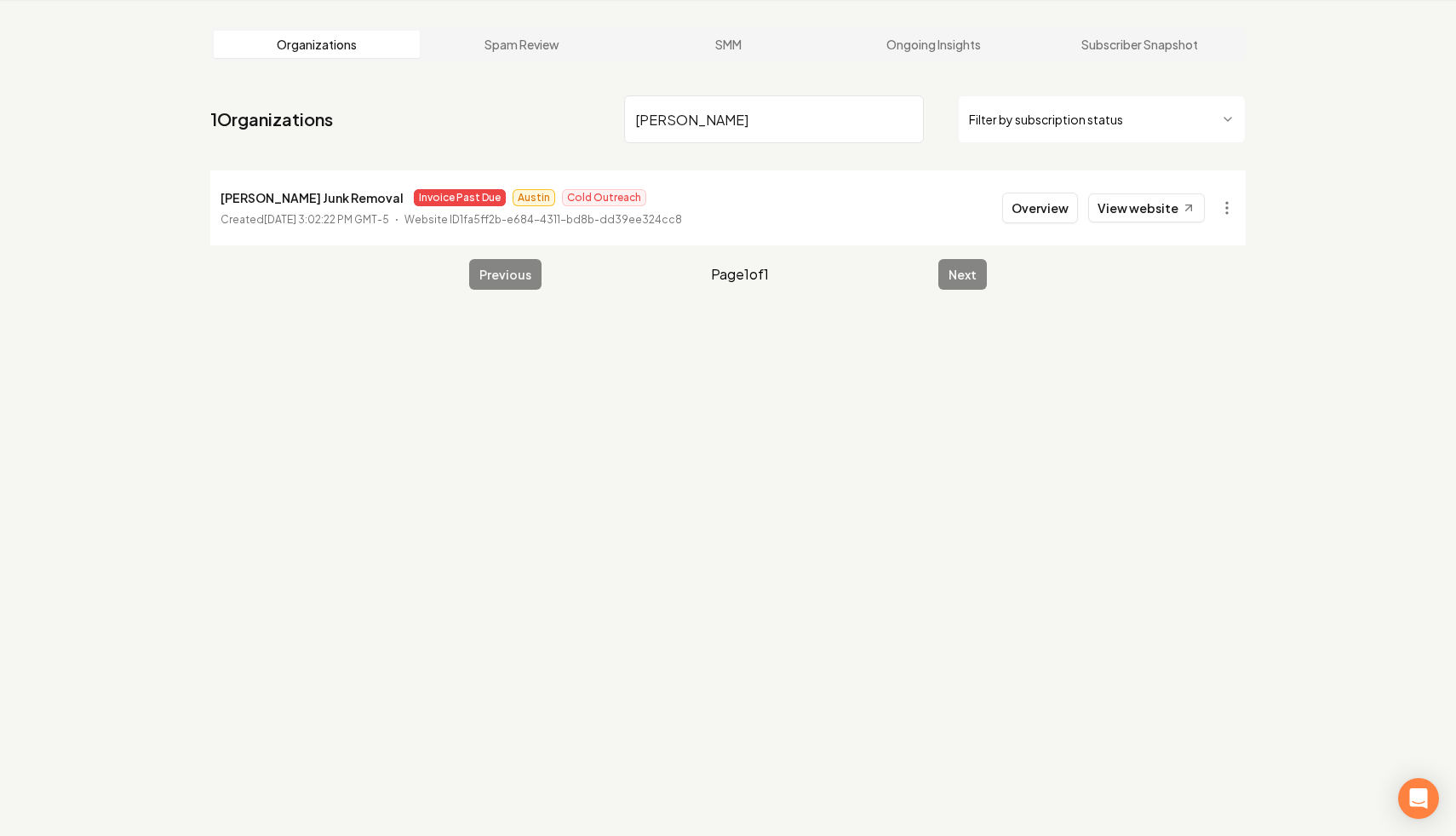
drag, startPoint x: 710, startPoint y: 128, endPoint x: 544, endPoint y: 116, distance: 166.4
click at [544, 116] on nav "1 Organizations [PERSON_NAME] Filter by subscription status" at bounding box center [727, 126] width 1035 height 75
type input "dtex"
click at [907, 210] on html "Dashboard Organization Rebolt Site Builder Organizations Spam Review SMM Ongoin…" at bounding box center [728, 352] width 1456 height 836
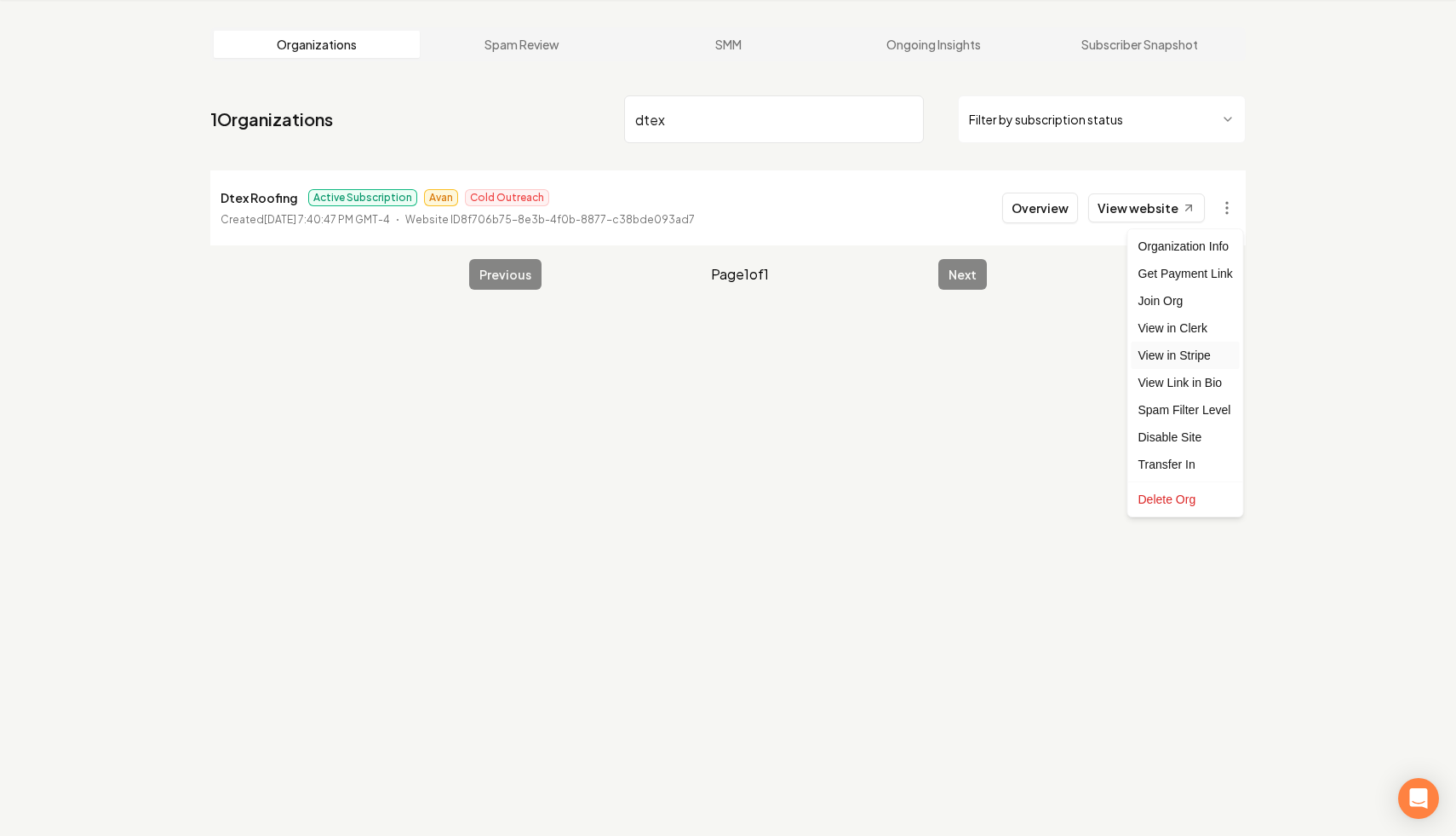
click at [907, 354] on link "View in Stripe" at bounding box center [1185, 354] width 108 height 27
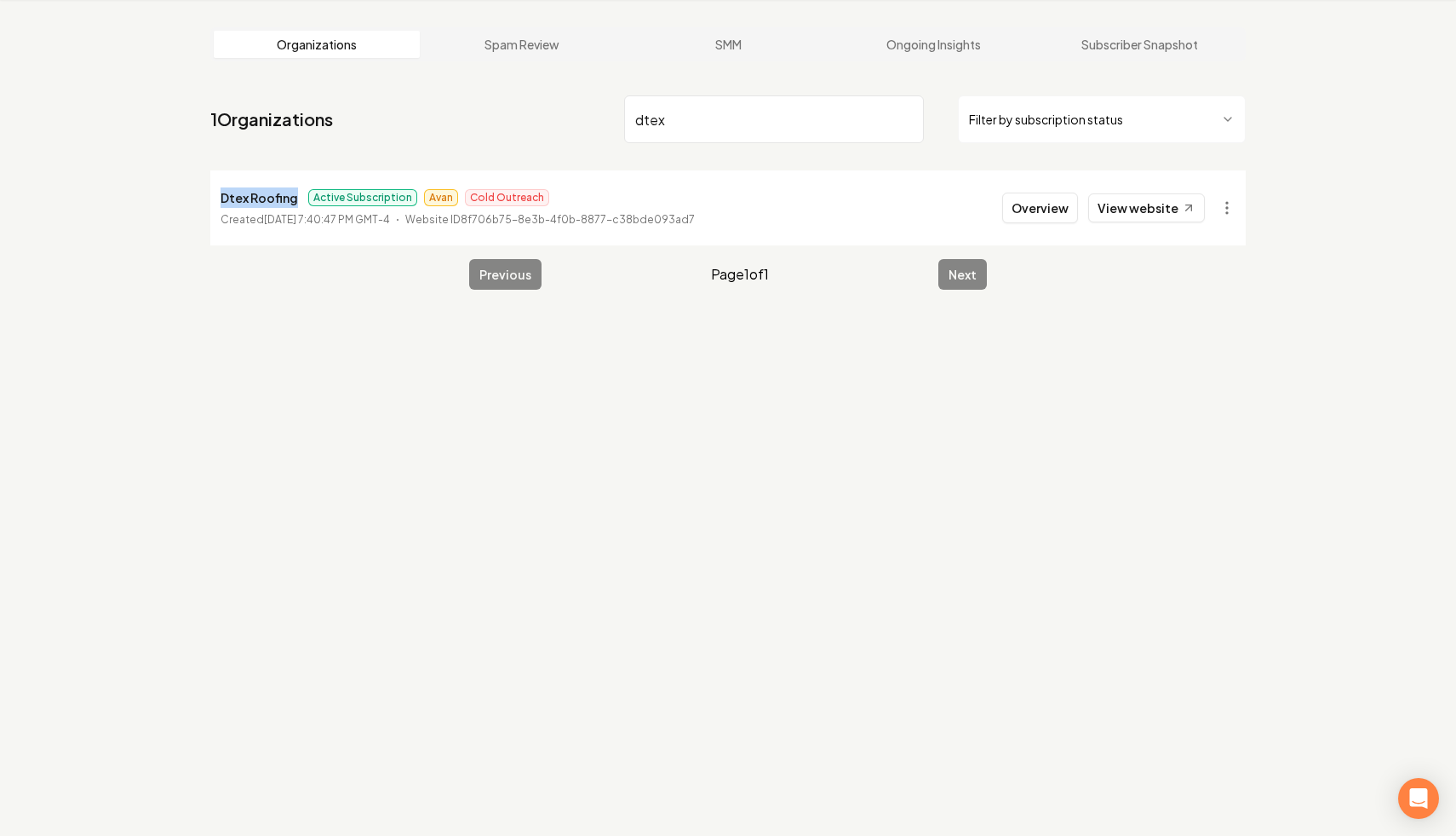
drag, startPoint x: 294, startPoint y: 202, endPoint x: 224, endPoint y: 192, distance: 70.7
click at [224, 191] on div "Dtex Roofing Active Subscription Avan Cold Outreach" at bounding box center [457, 198] width 475 height 21
copy p "Dtex Roofing"
click at [907, 120] on input "dtex" at bounding box center [773, 119] width 299 height 48
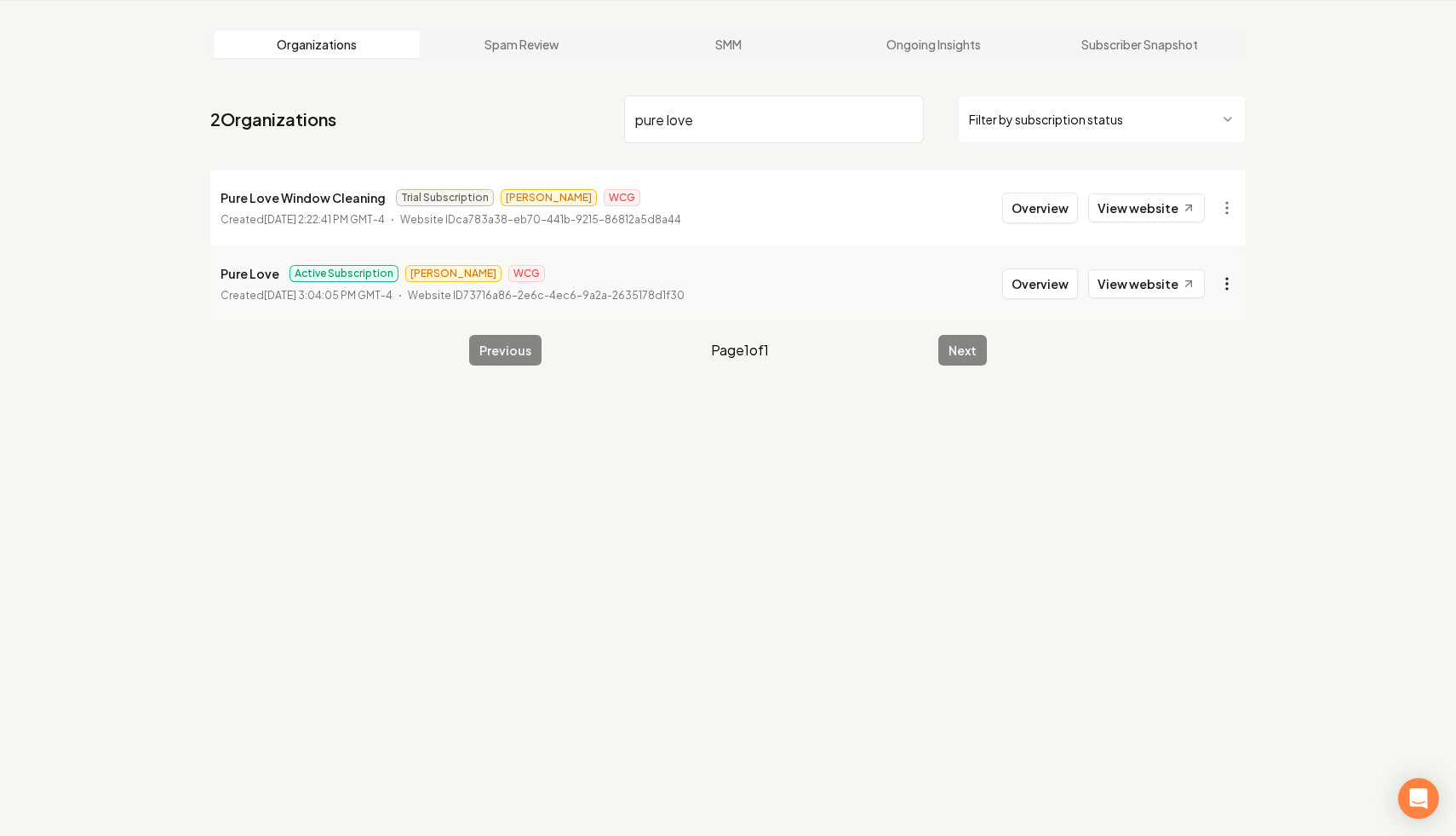
click at [907, 285] on html "Dashboard Organization Rebolt Site Builder Organizations Spam Review SMM Ongoin…" at bounding box center [728, 352] width 1456 height 836
click at [907, 433] on link "View in Stripe" at bounding box center [1185, 431] width 108 height 27
drag, startPoint x: 743, startPoint y: 120, endPoint x: 497, endPoint y: 56, distance: 254.2
click at [497, 56] on main "Organizations Spam Review SMM Ongoing Insights Subscriber Snapshot 2 Organizati…" at bounding box center [728, 196] width 1090 height 392
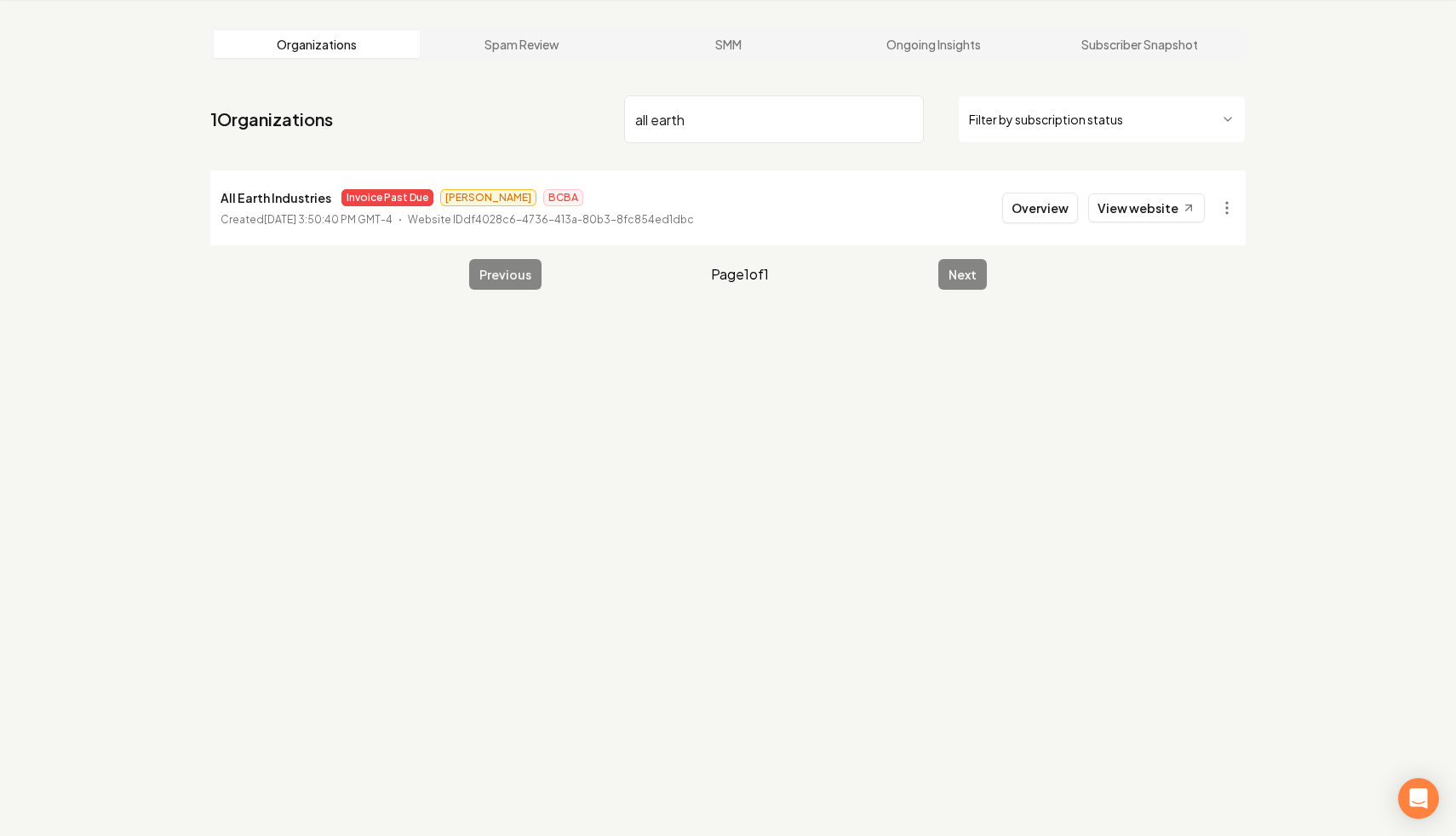
drag, startPoint x: 752, startPoint y: 114, endPoint x: 500, endPoint y: 69, distance: 256.0
click at [500, 71] on main "Organizations Spam Review SMM Ongoing Insights Subscriber Snapshot 1 Organizati…" at bounding box center [728, 158] width 1090 height 317
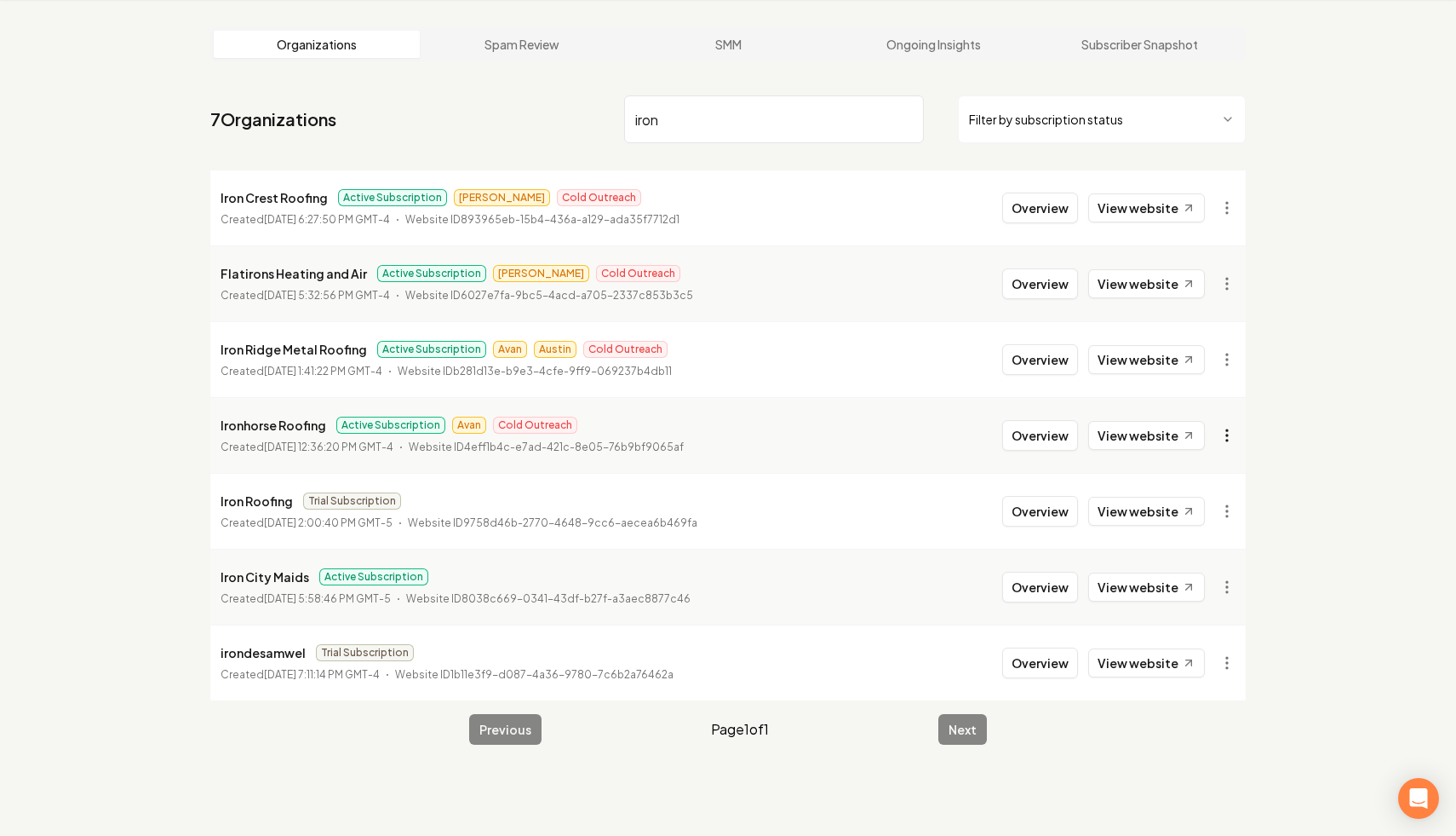
click at [907, 435] on html "Dashboard Organization Rebolt Site Builder Organizations Spam Review SMM Ongoin…" at bounding box center [728, 352] width 1456 height 836
click at [907, 587] on link "View in Stripe" at bounding box center [1185, 582] width 108 height 27
drag, startPoint x: 740, startPoint y: 117, endPoint x: 478, endPoint y: 86, distance: 263.8
click at [478, 86] on main "Organizations Spam Review SMM Ongoing Insights Subscriber Snapshot 7 Organizati…" at bounding box center [728, 385] width 1090 height 772
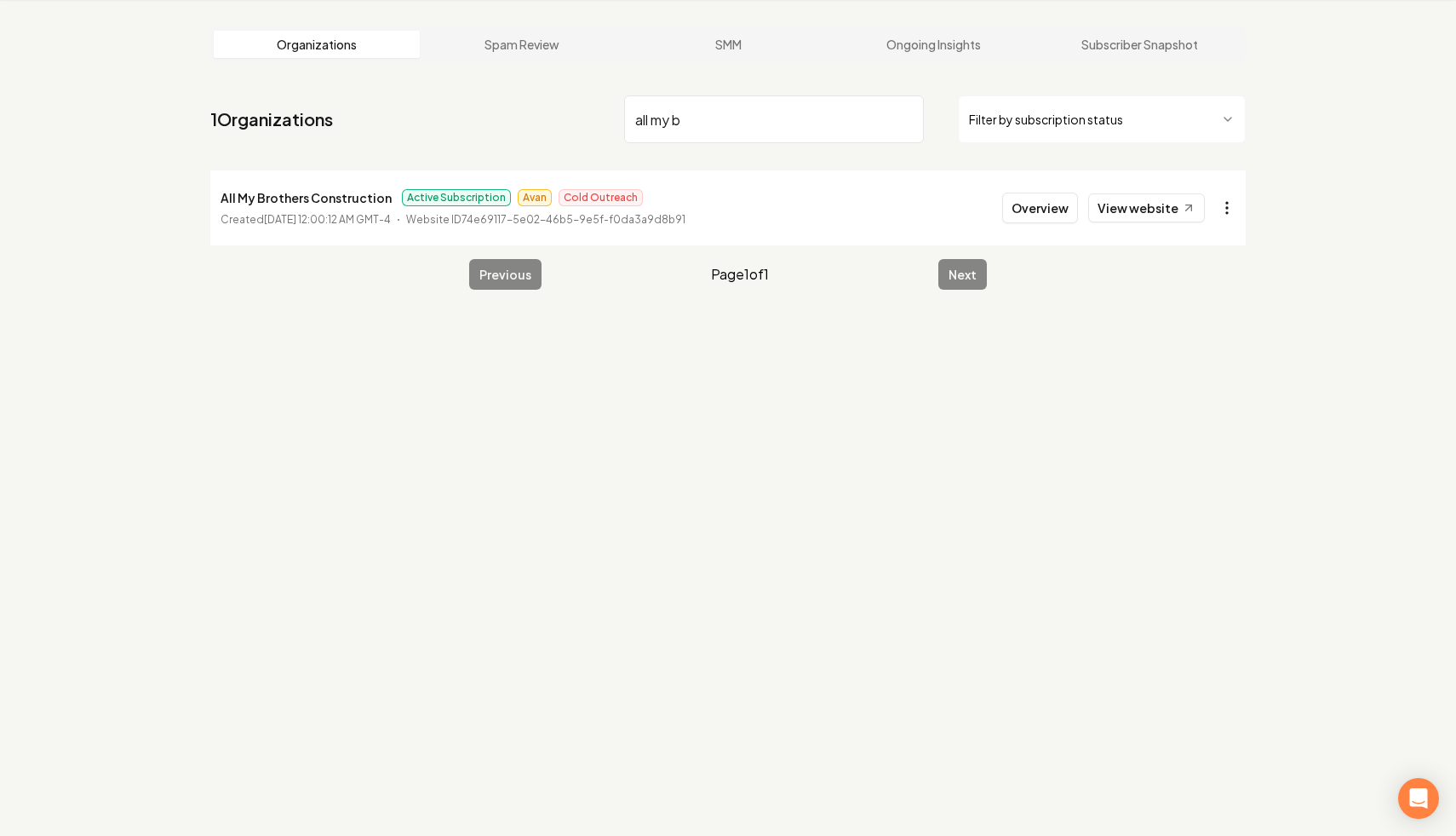
type input "all my b"
click at [907, 205] on html "Dashboard Organization Rebolt Site Builder Organizations Spam Review SMM Ongoin…" at bounding box center [728, 352] width 1456 height 836
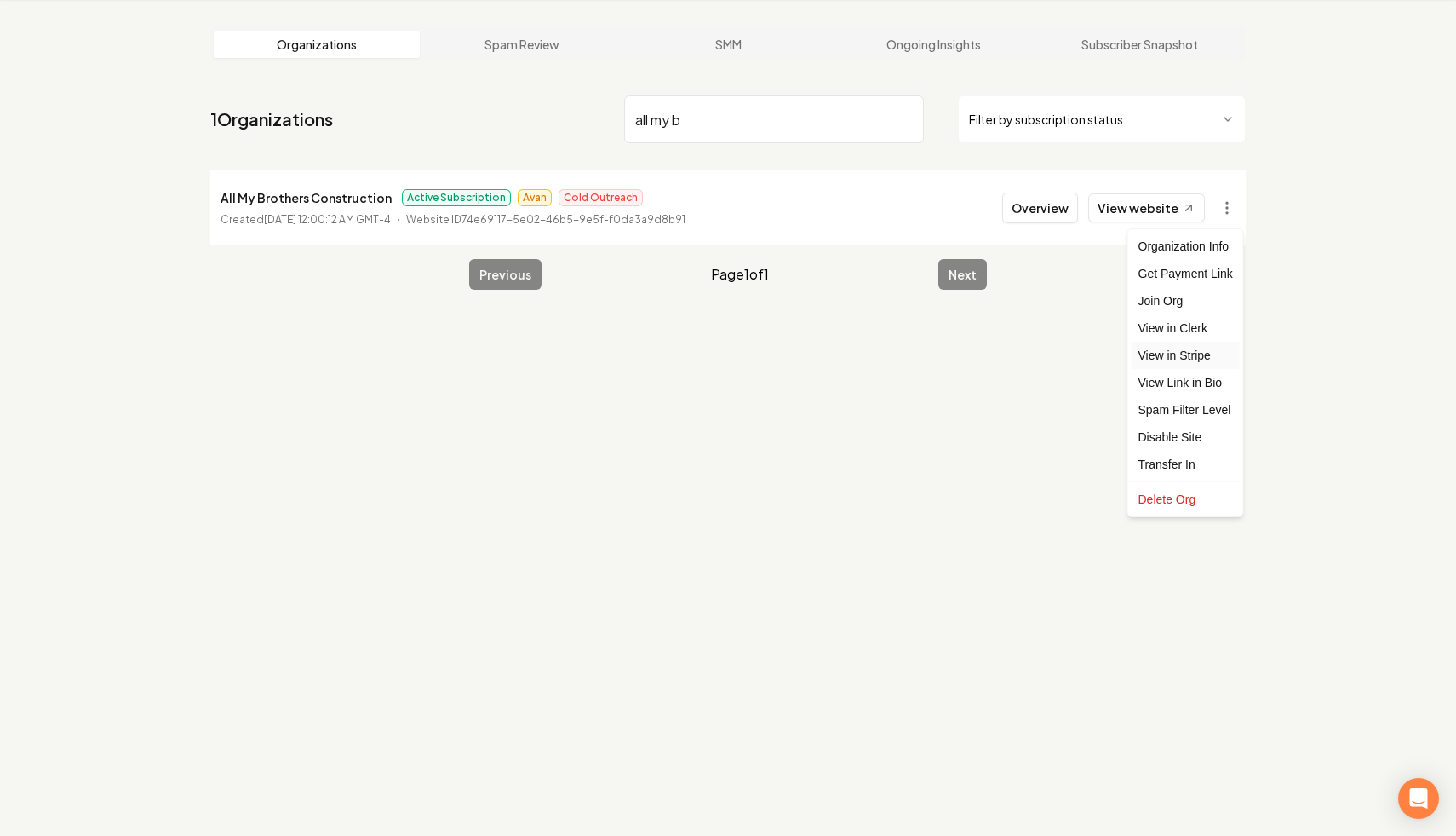
click at [907, 353] on link "View in Stripe" at bounding box center [1185, 354] width 108 height 27
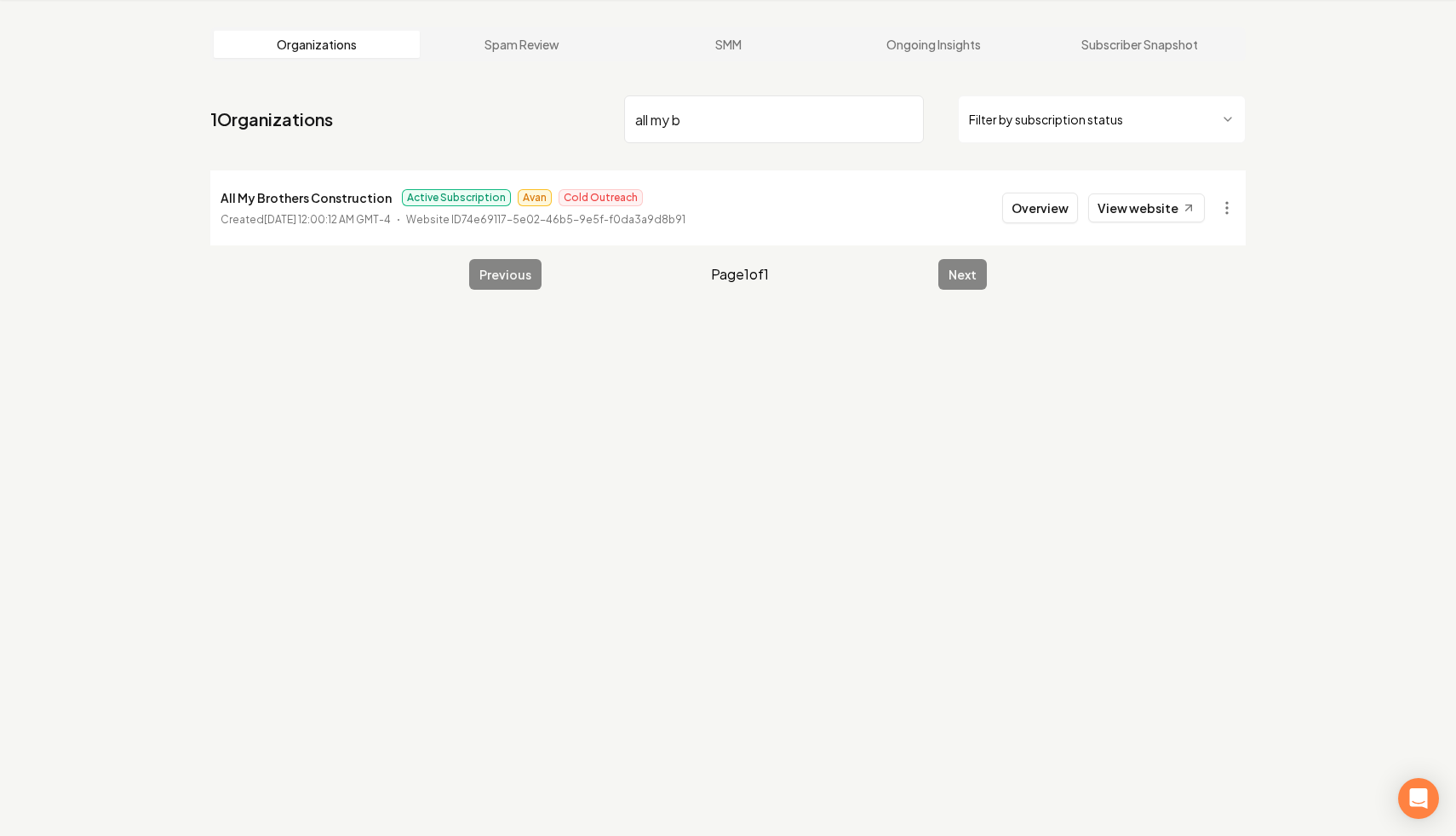
click at [906, 119] on input "all my b" at bounding box center [773, 119] width 299 height 48
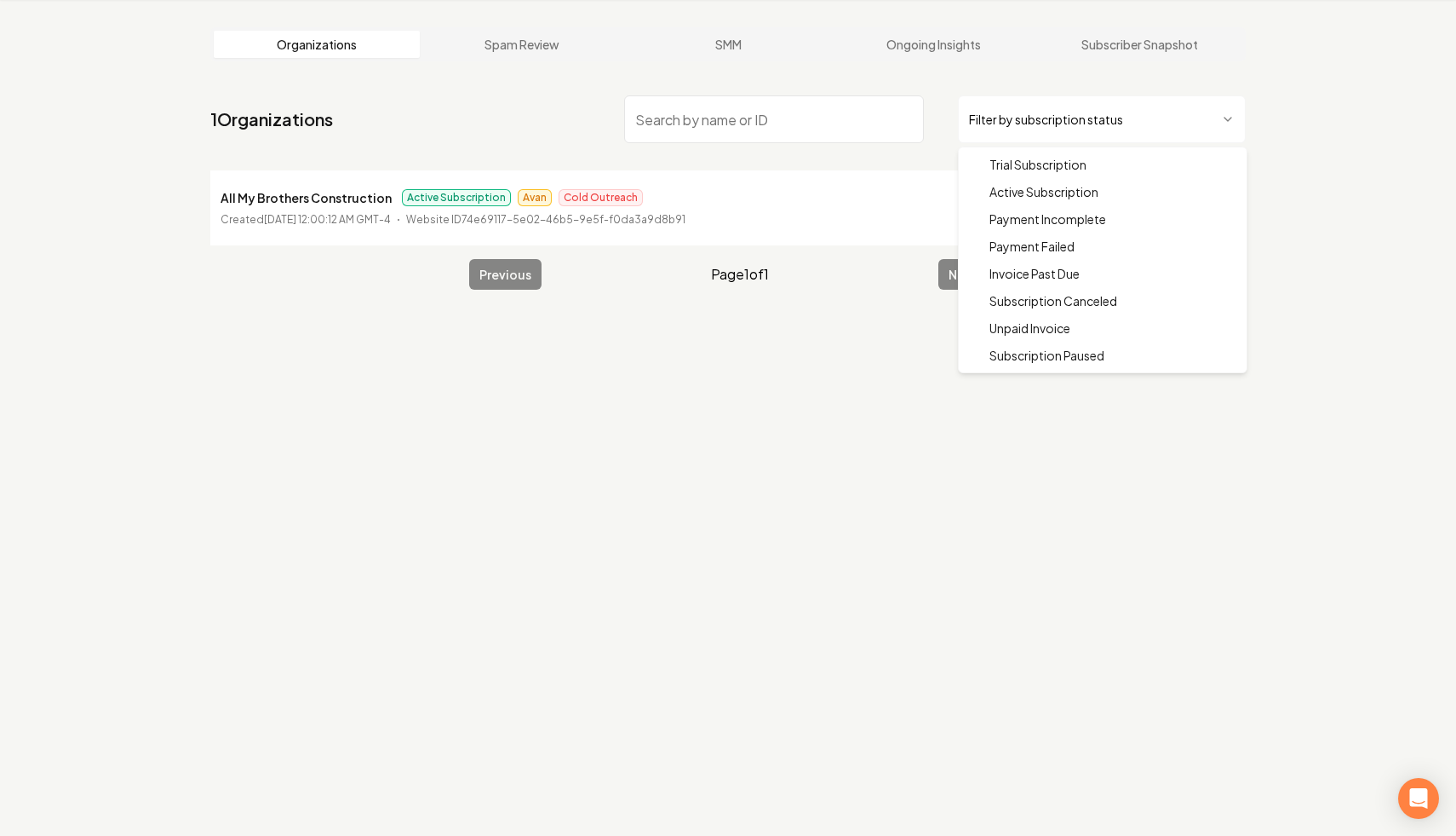
click at [907, 111] on html "Dashboard Organization Rebolt Site Builder Organizations Spam Review SMM Ongoin…" at bounding box center [728, 352] width 1456 height 836
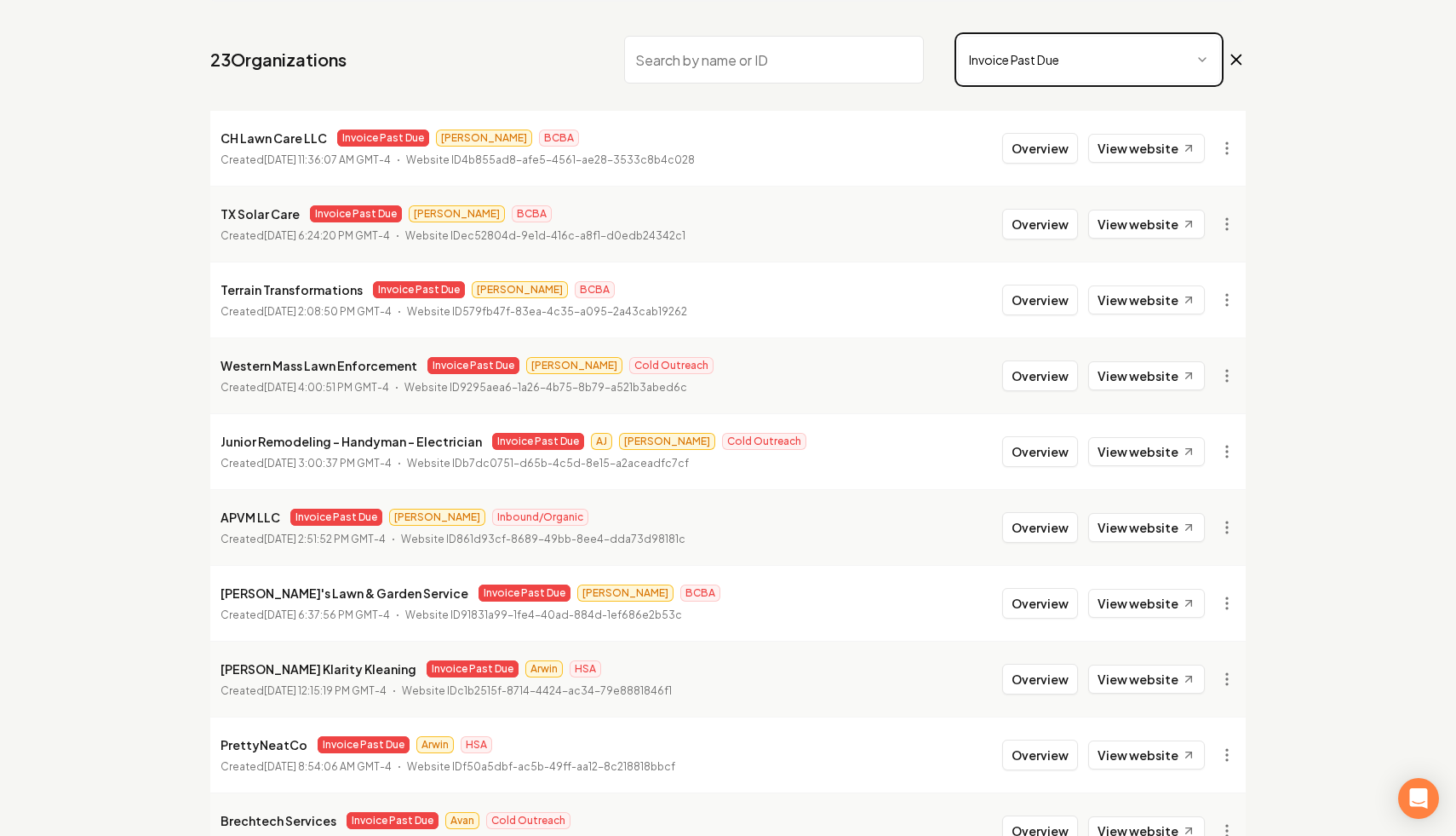
scroll to position [228, 0]
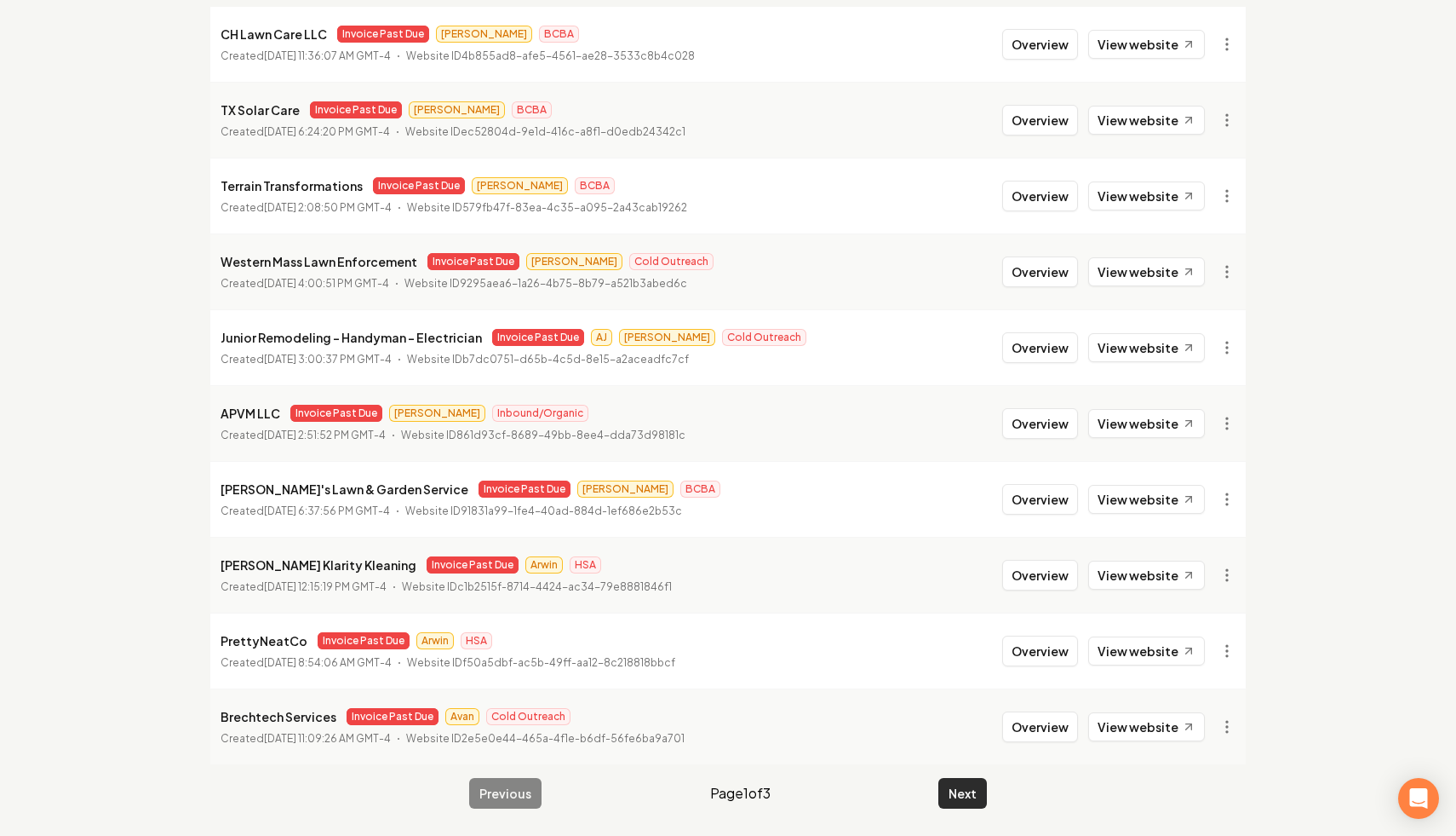
click at [907, 762] on button "Next" at bounding box center [962, 793] width 49 height 30
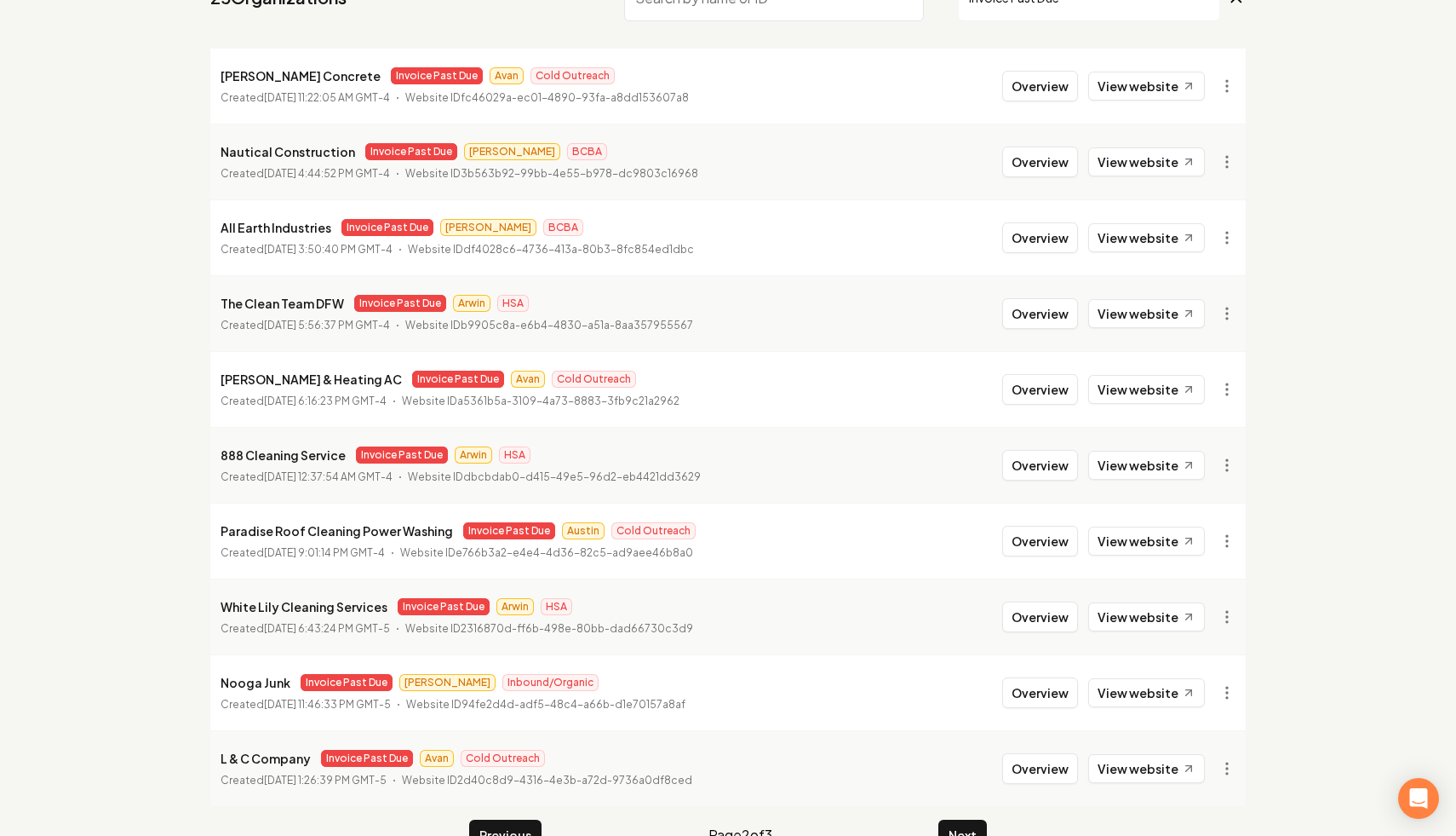
scroll to position [127, 0]
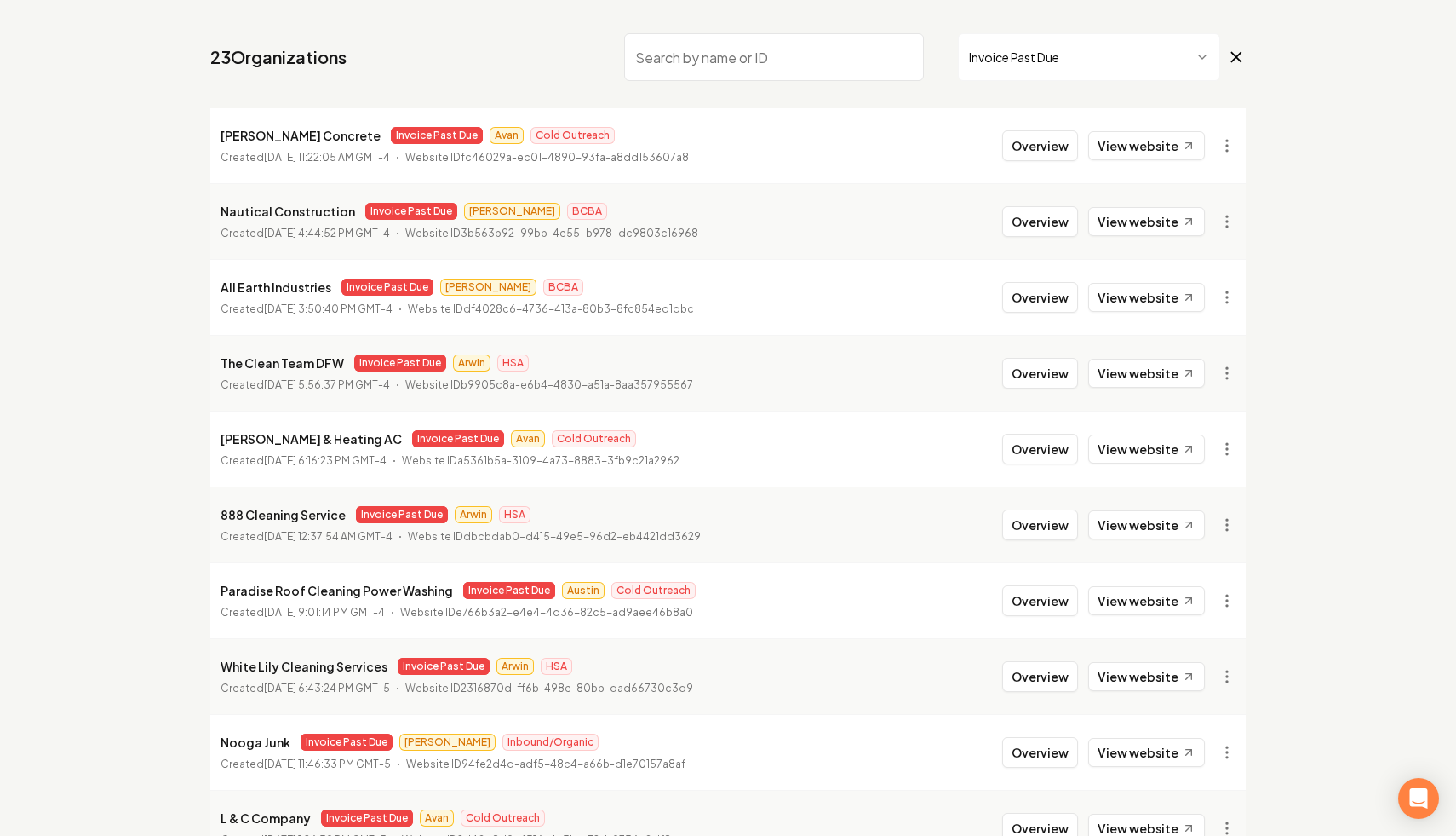
click at [723, 54] on input "search" at bounding box center [773, 56] width 299 height 48
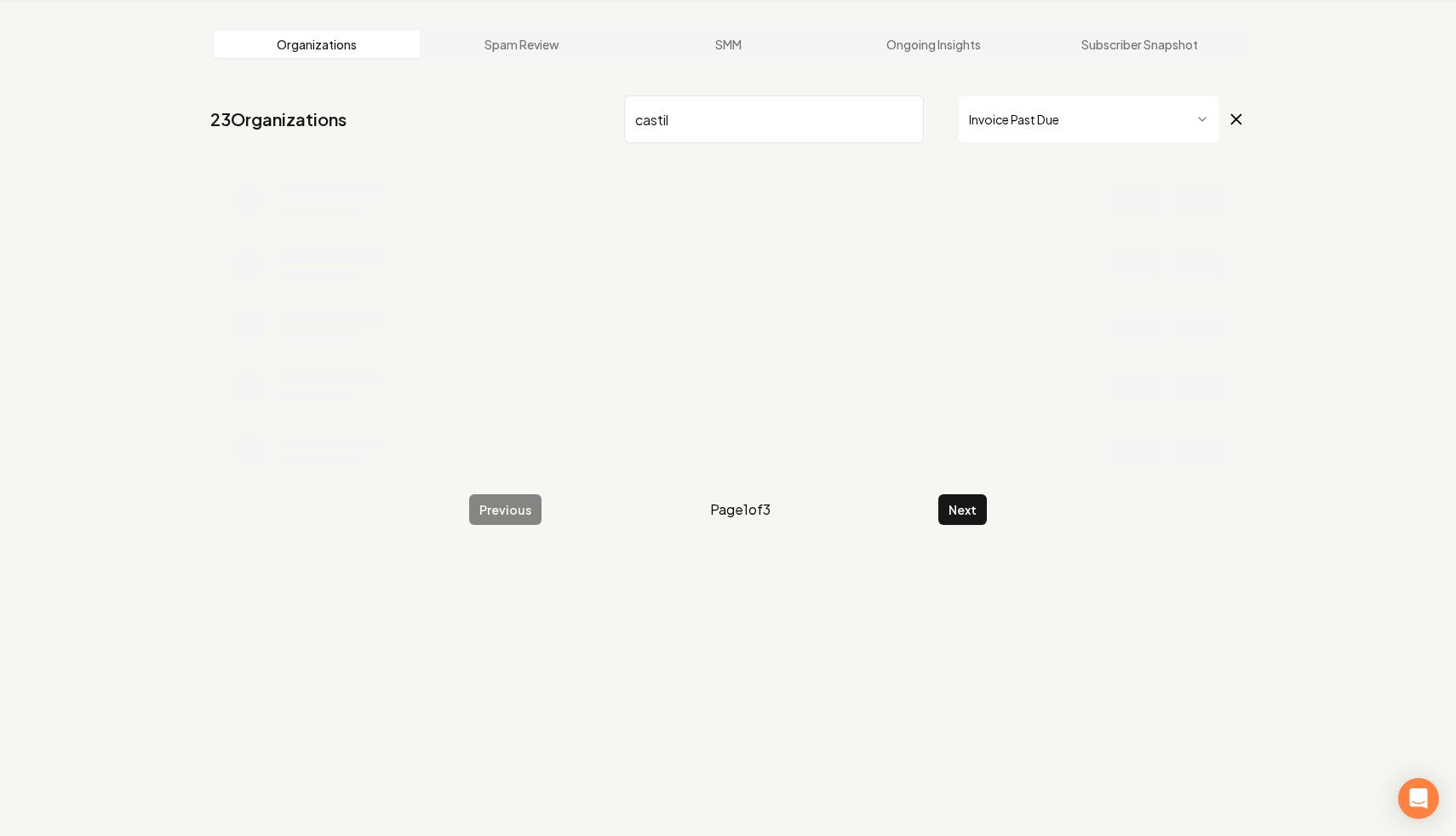
scroll to position [65, 0]
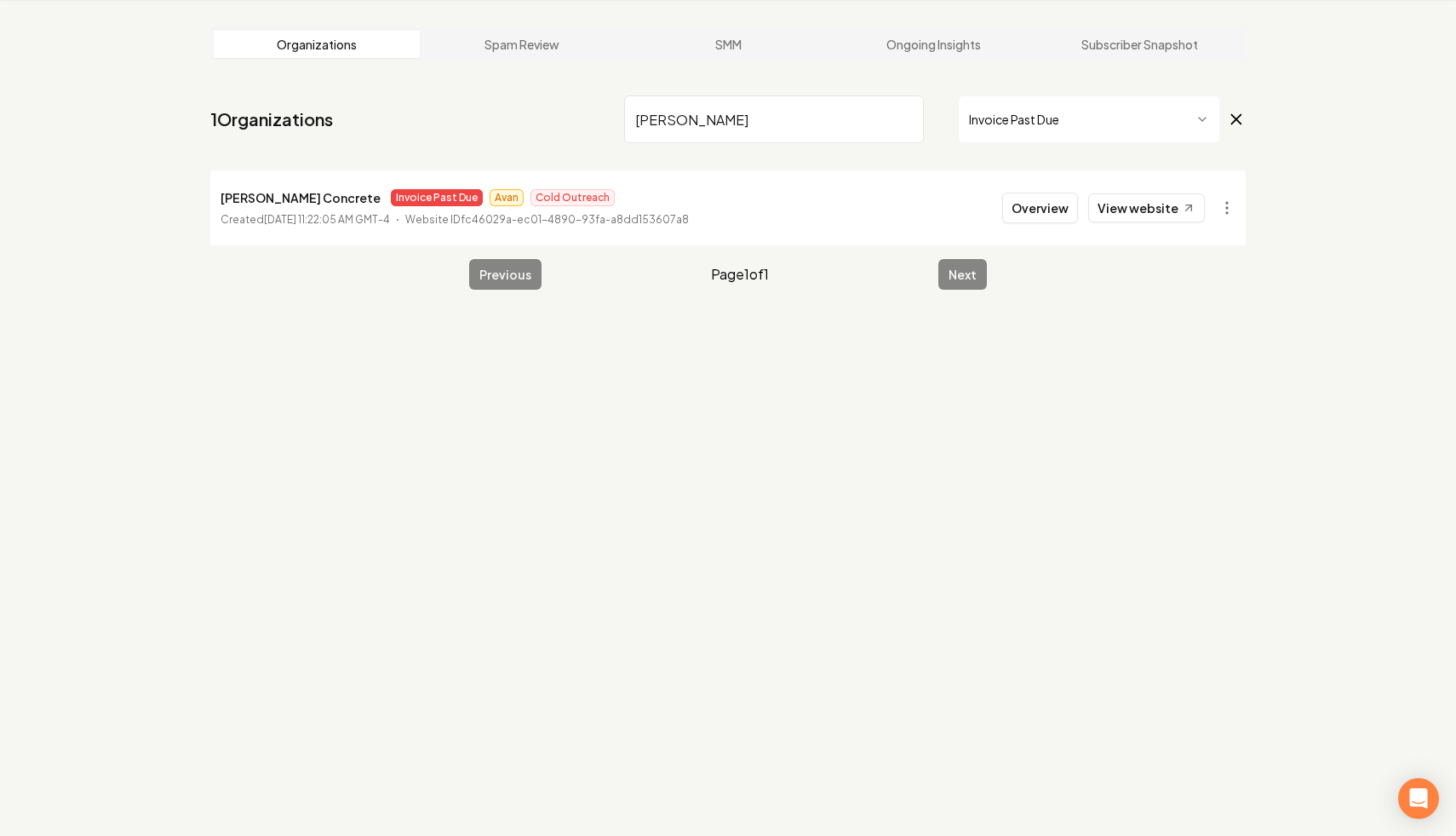
type input "[PERSON_NAME]"
click at [907, 203] on html "Dashboard Organization Rebolt Site Builder Organizations Spam Review SMM Ongoin…" at bounding box center [728, 352] width 1456 height 836
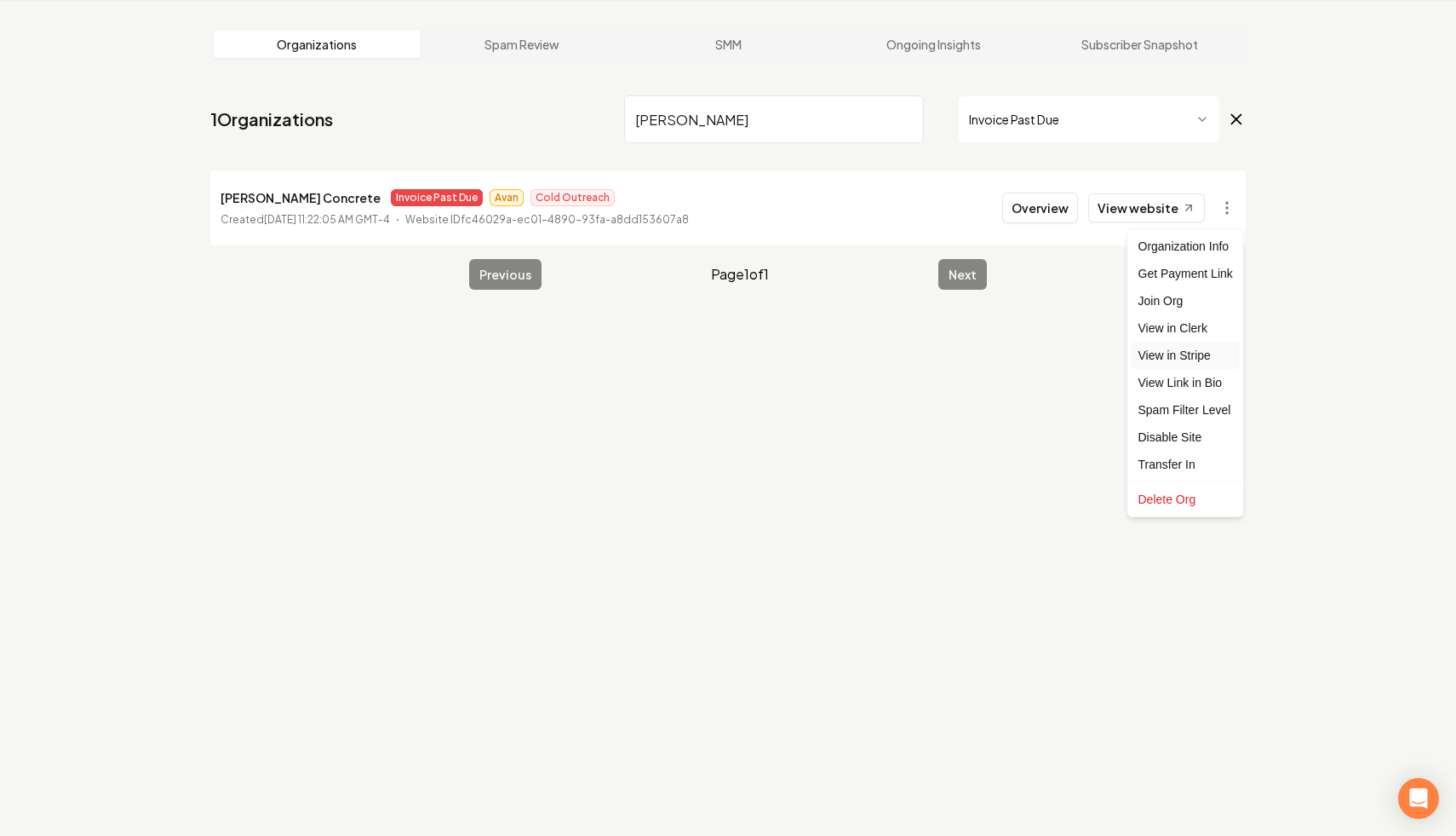
click at [907, 352] on link "View in Stripe" at bounding box center [1185, 354] width 108 height 27
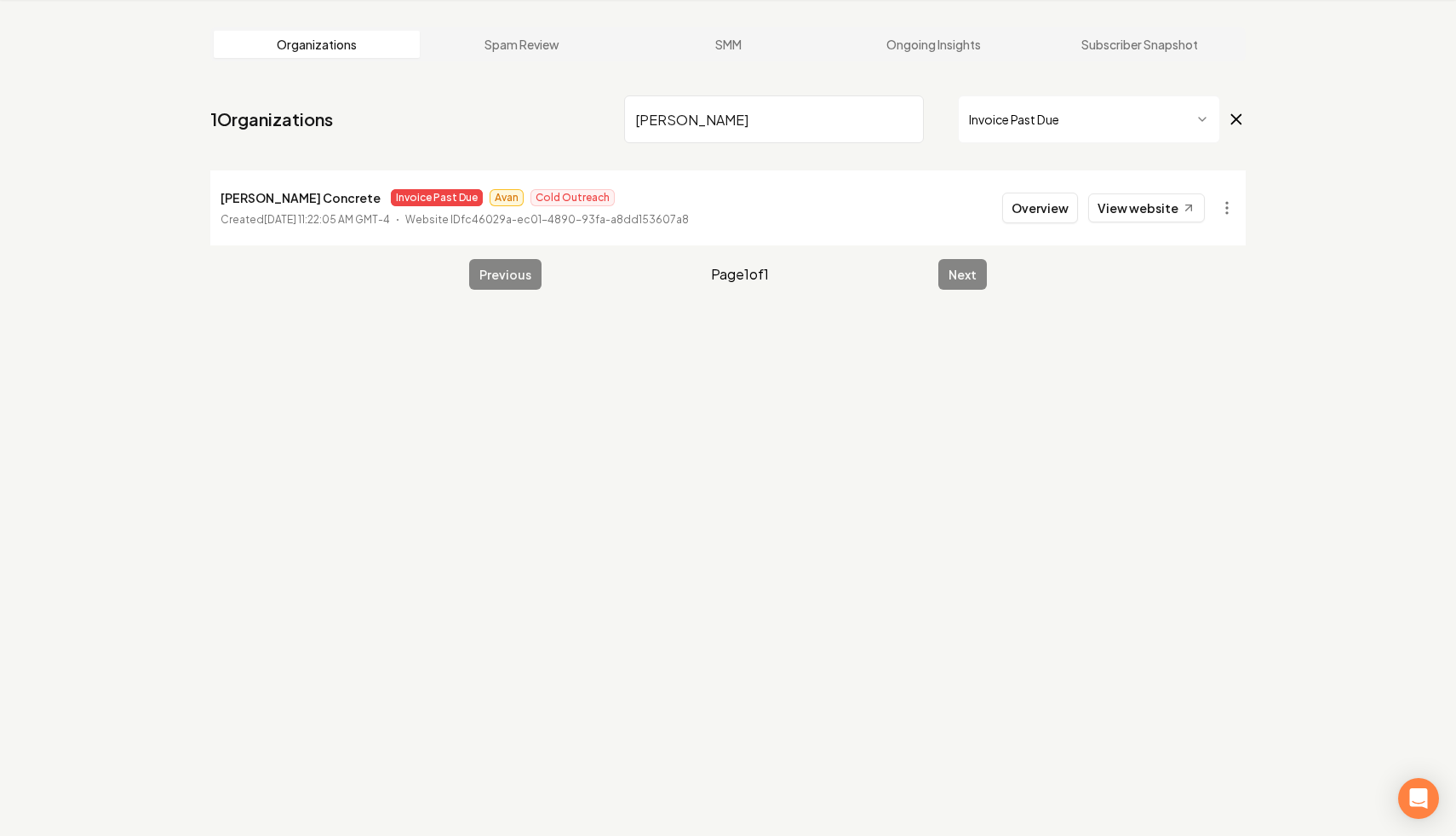
click at [903, 122] on input "[PERSON_NAME]" at bounding box center [773, 119] width 299 height 48
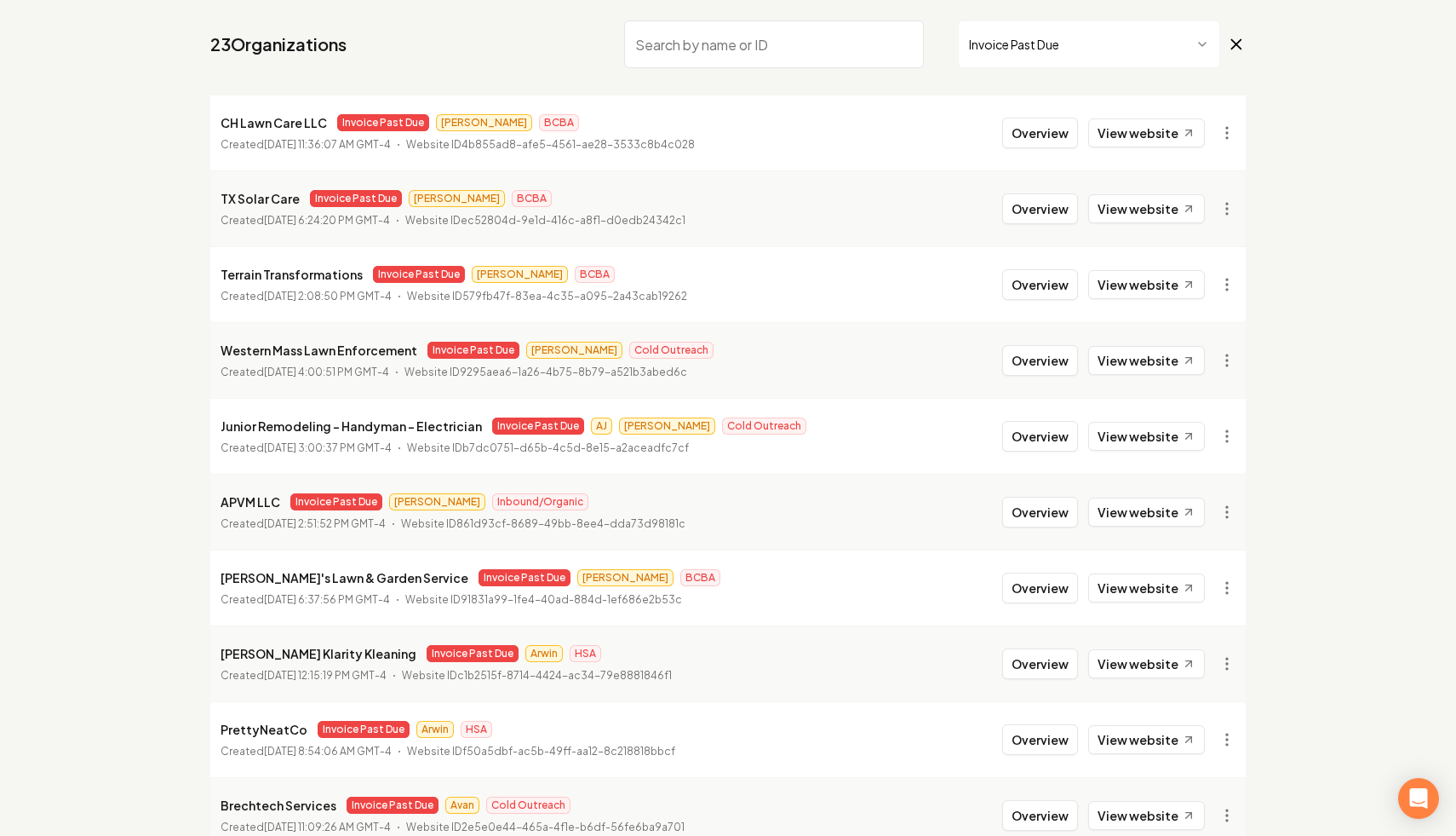
scroll to position [228, 0]
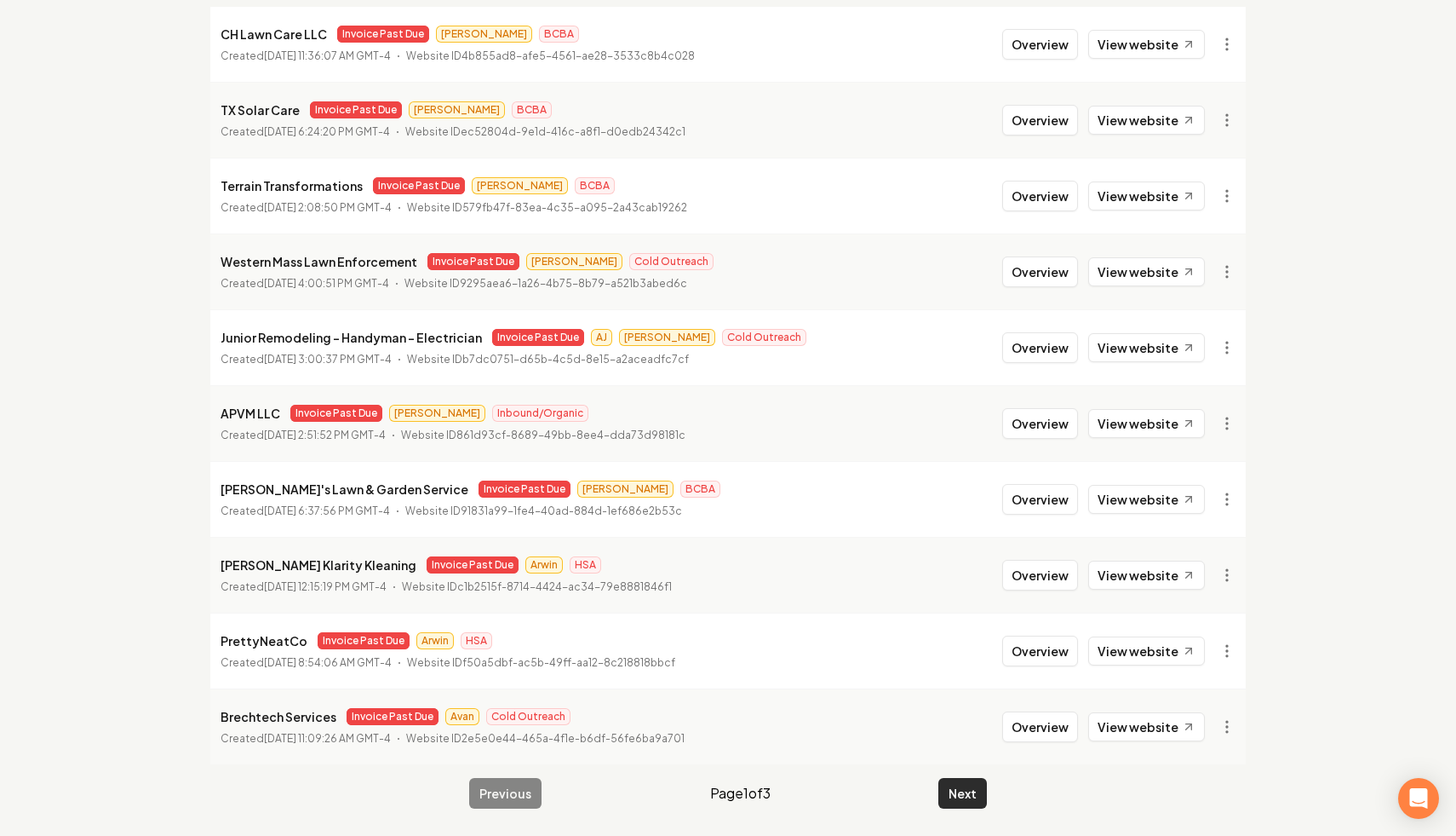
click at [907, 762] on button "Next" at bounding box center [962, 793] width 49 height 30
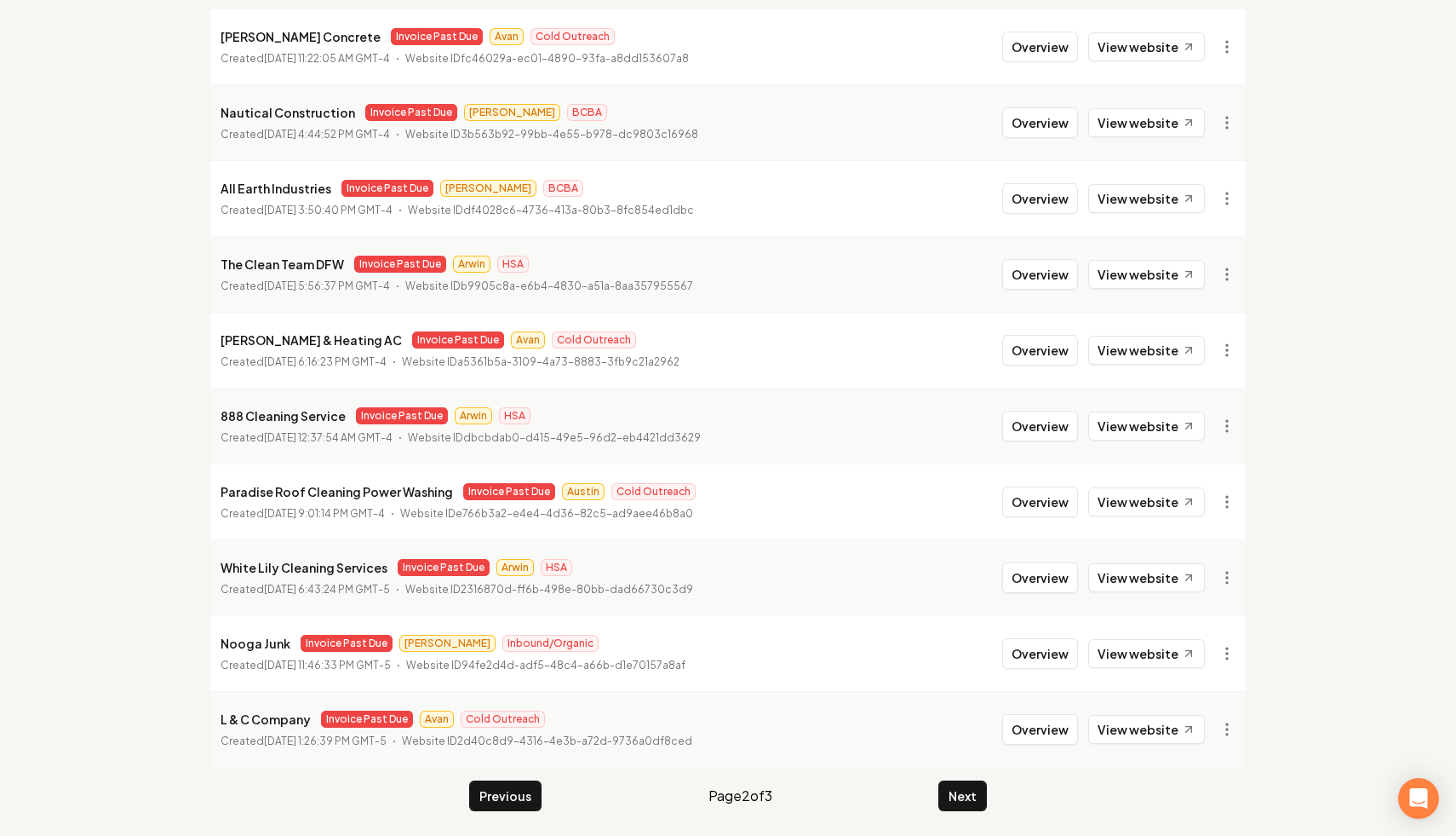
scroll to position [228, 0]
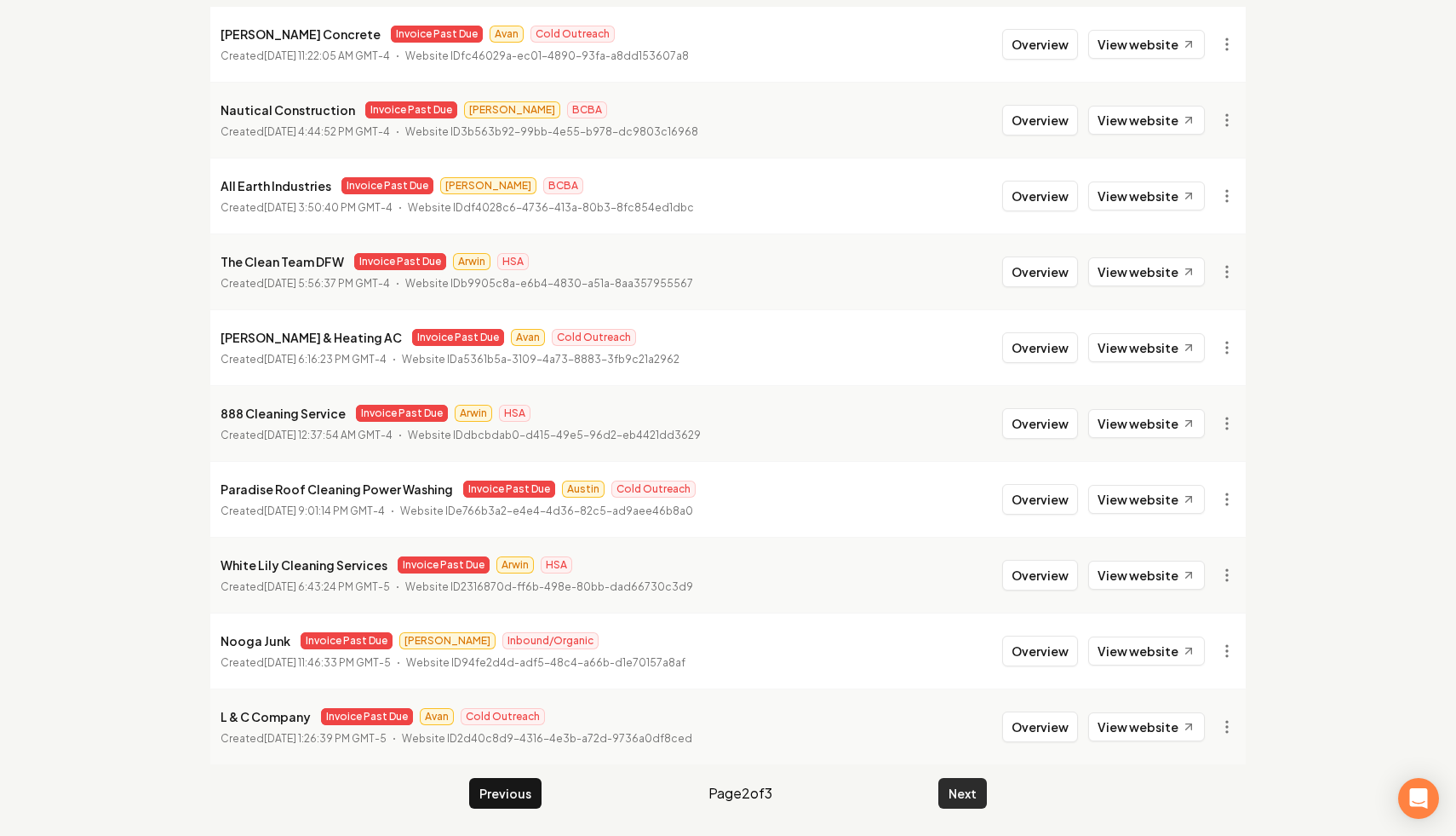
click at [907, 762] on button "Next" at bounding box center [962, 793] width 49 height 30
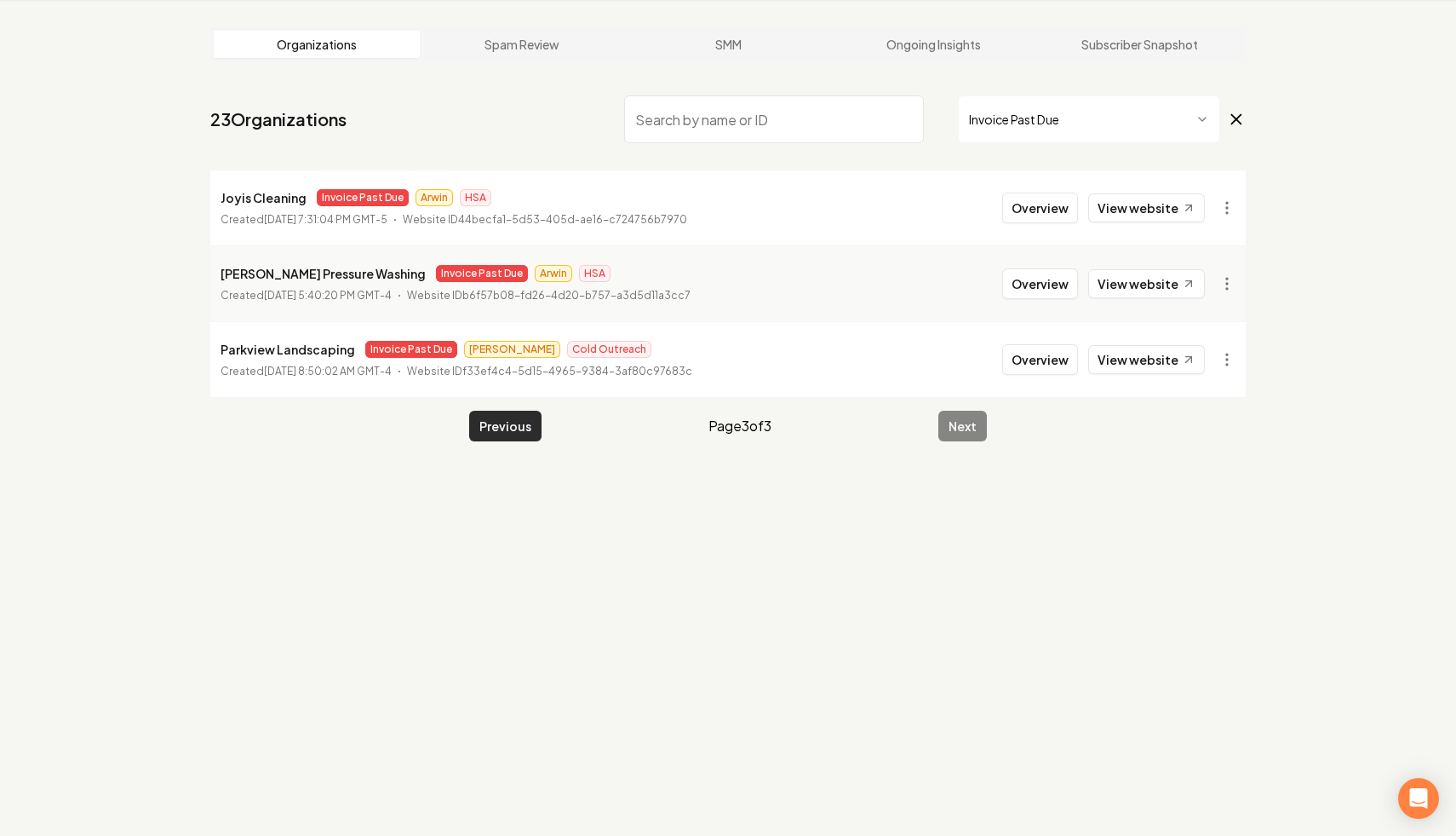
click at [509, 426] on button "Previous" at bounding box center [505, 425] width 72 height 30
